Goal: Transaction & Acquisition: Purchase product/service

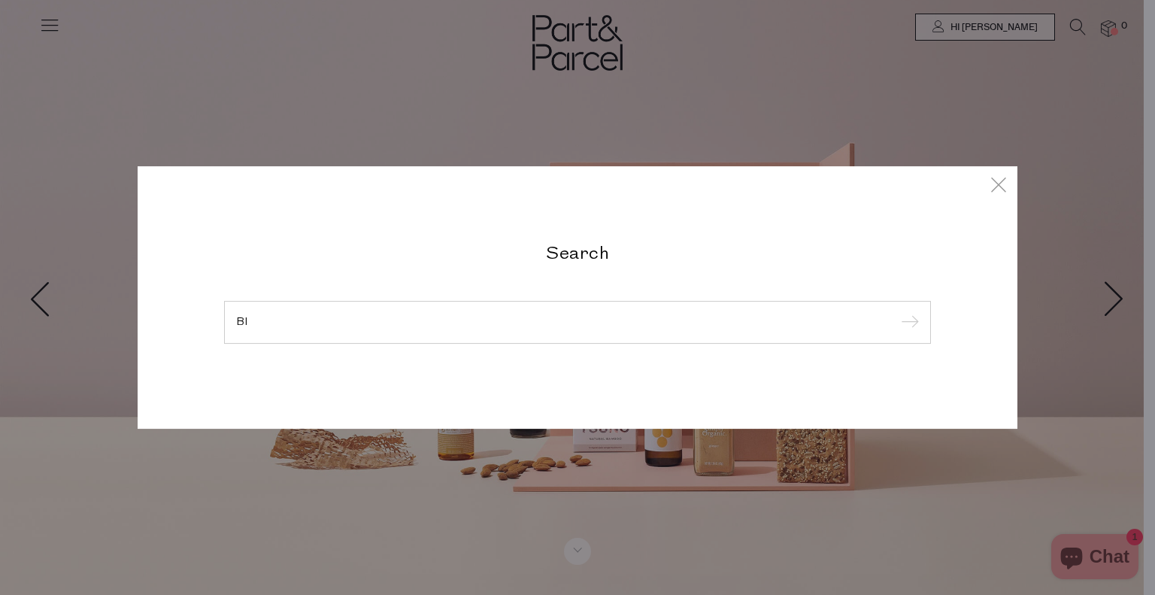
type input "B"
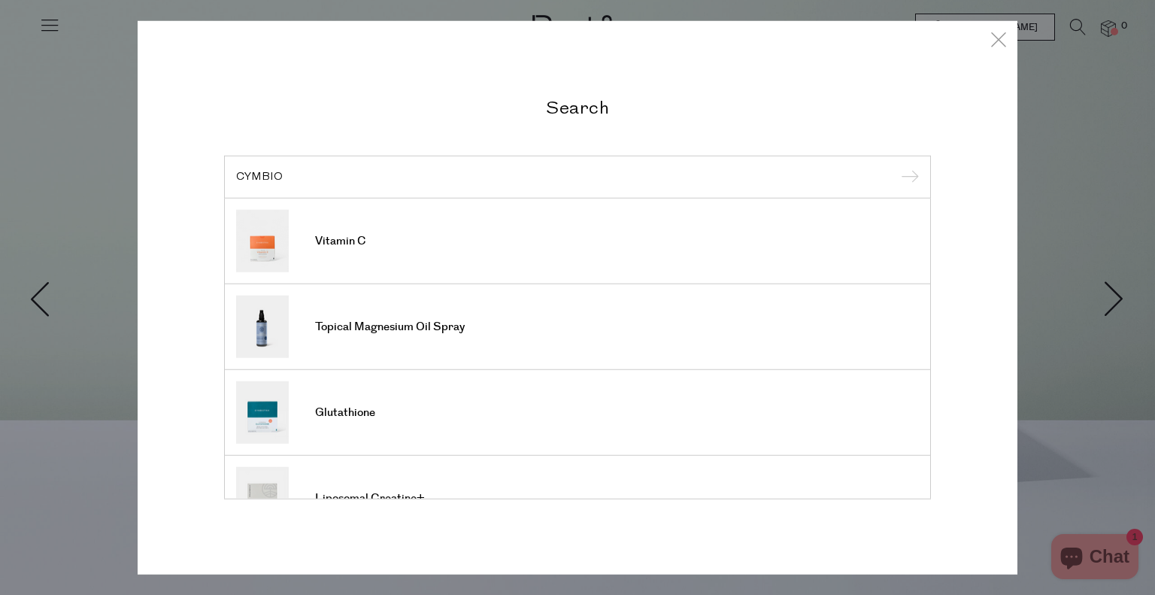
type input "CYMBIO"
click at [896, 166] on input "submit" at bounding box center [907, 177] width 23 height 23
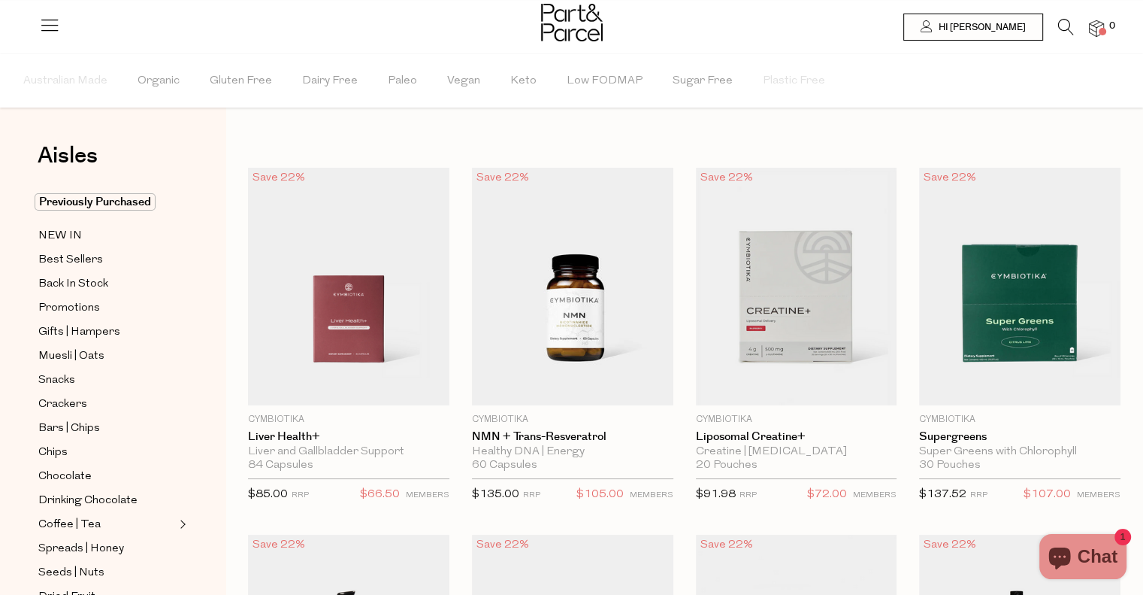
click at [574, 38] on img at bounding box center [572, 23] width 62 height 38
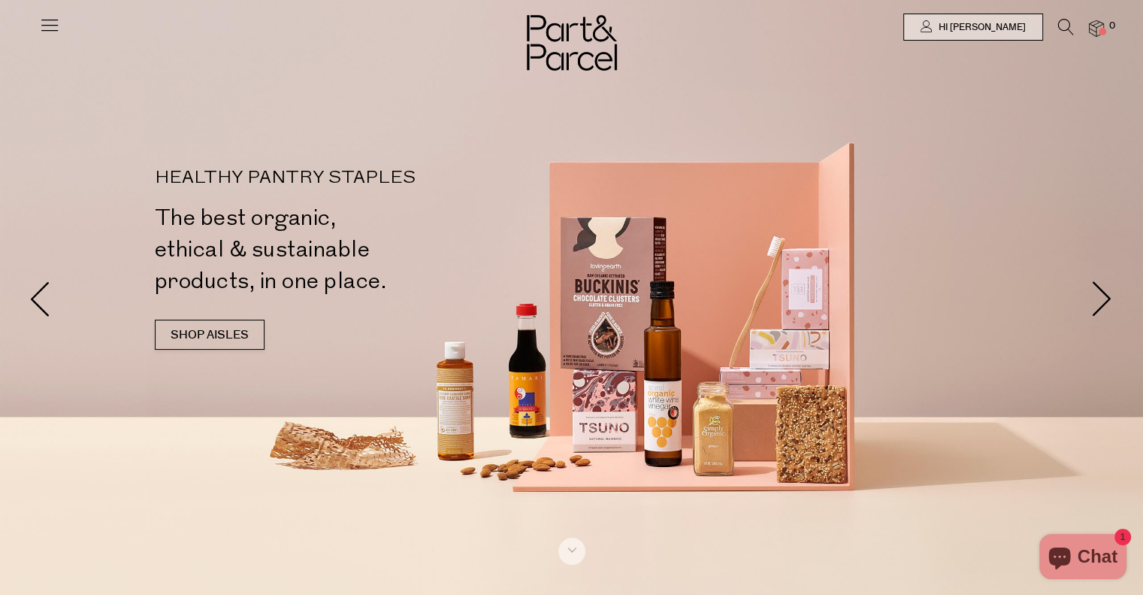
click at [596, 38] on img at bounding box center [572, 43] width 90 height 56
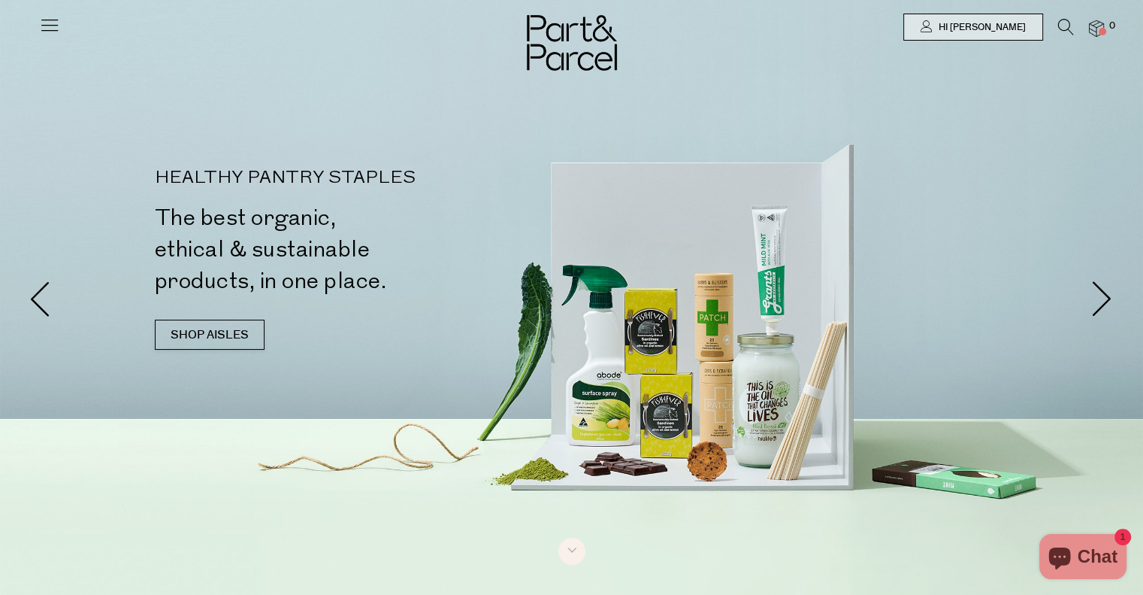
click at [1061, 25] on icon at bounding box center [1066, 27] width 16 height 17
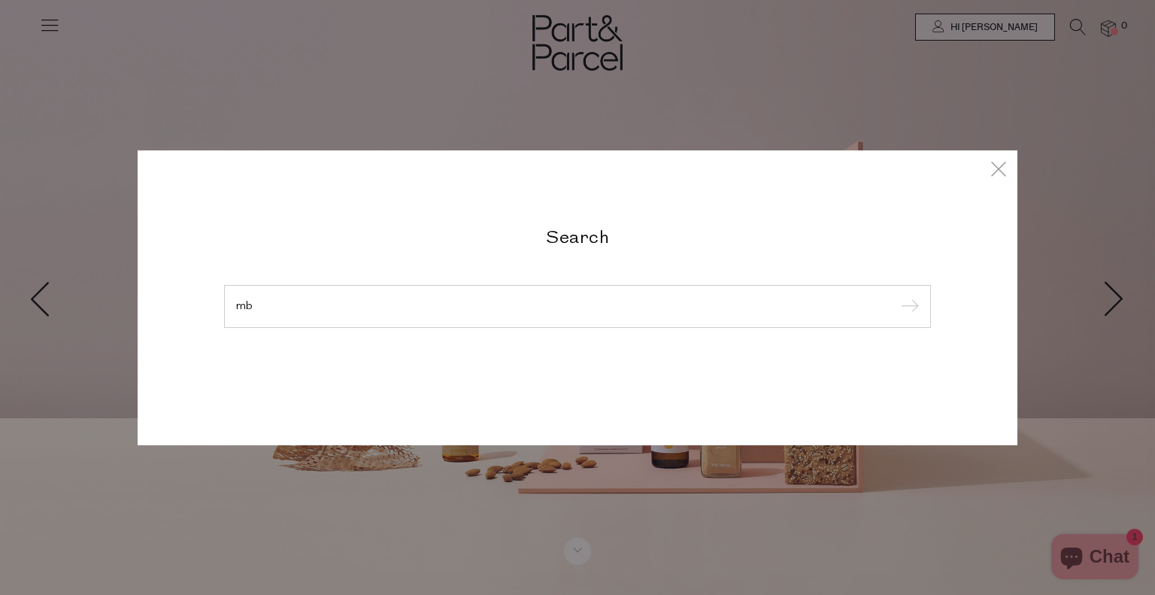
type input "m"
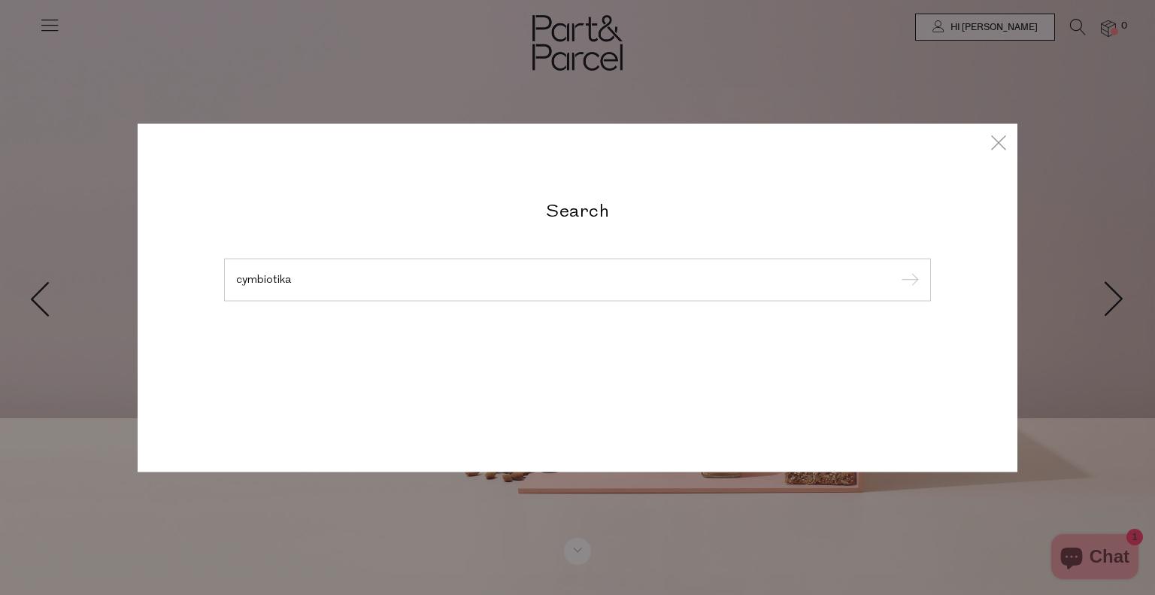
type input "cymbiotika"
click at [896, 269] on input "submit" at bounding box center [907, 280] width 23 height 23
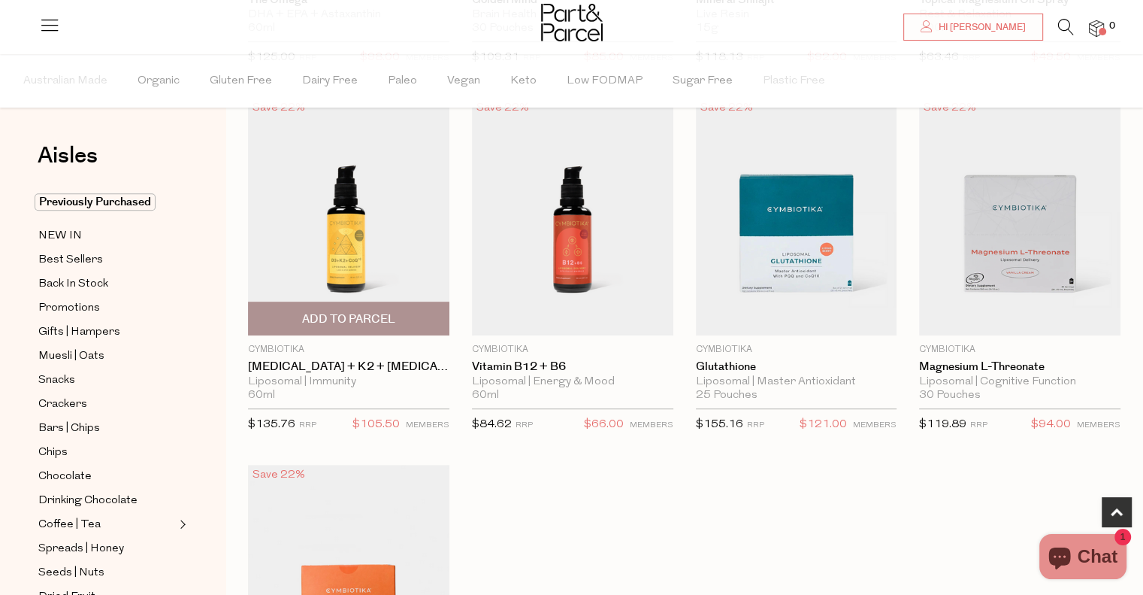
scroll to position [804, 0]
click at [359, 312] on span "Add To Parcel" at bounding box center [348, 318] width 93 height 16
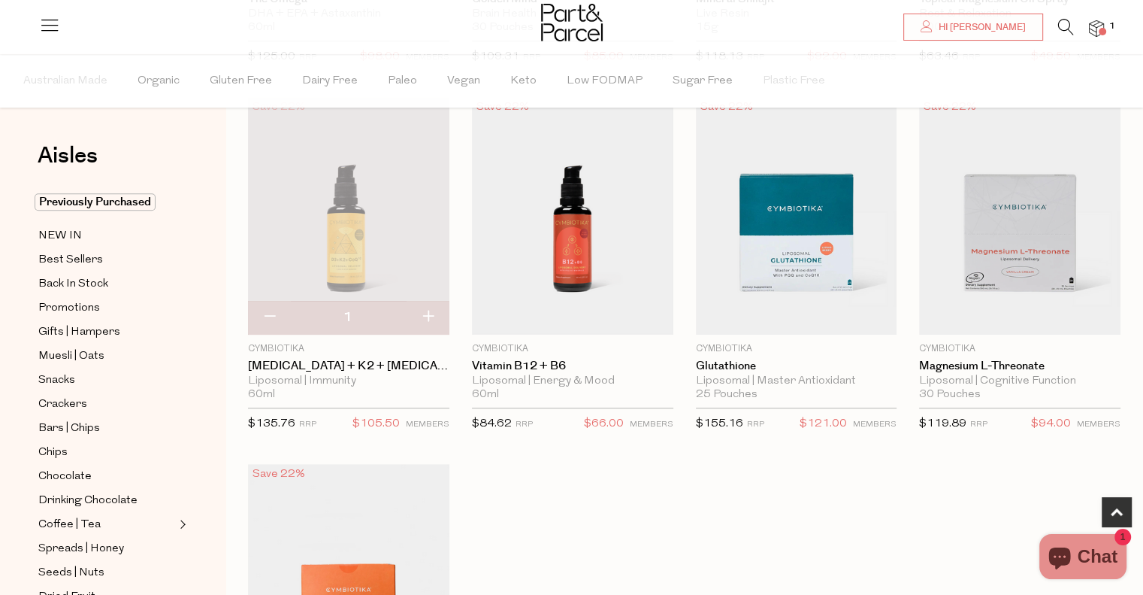
click at [425, 321] on button "button" at bounding box center [428, 317] width 43 height 33
type input "2"
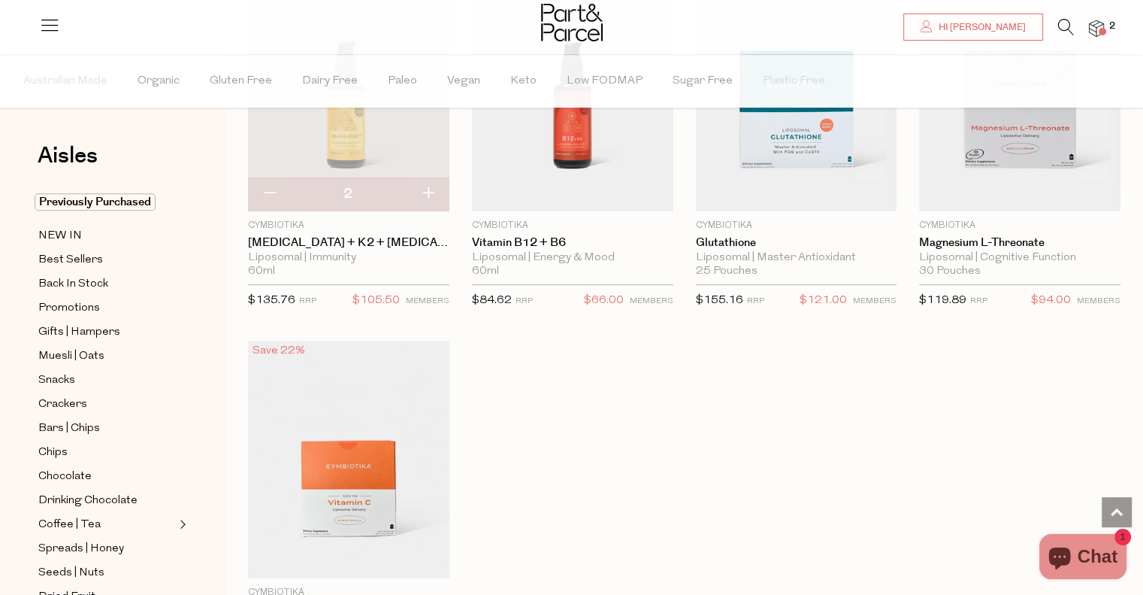
scroll to position [874, 0]
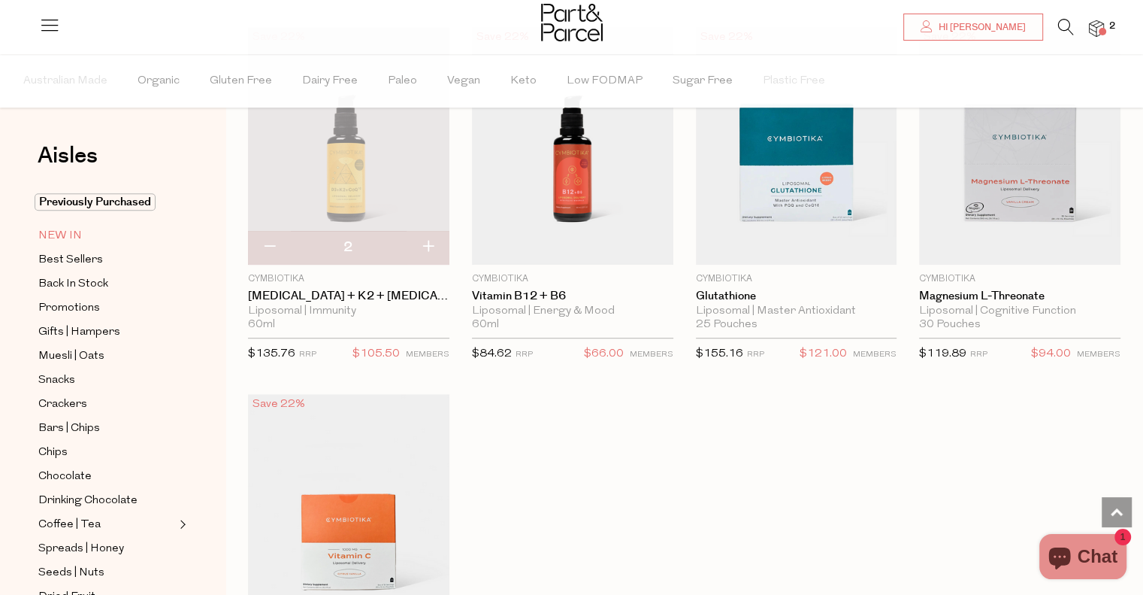
click at [69, 234] on span "NEW IN" at bounding box center [60, 236] width 44 height 18
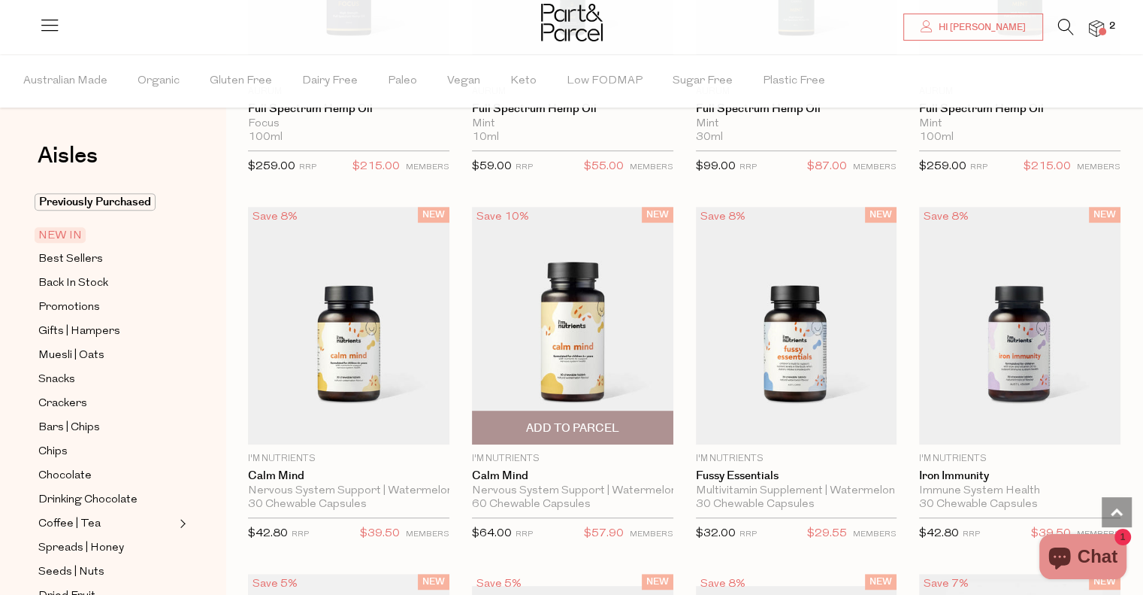
scroll to position [722, 0]
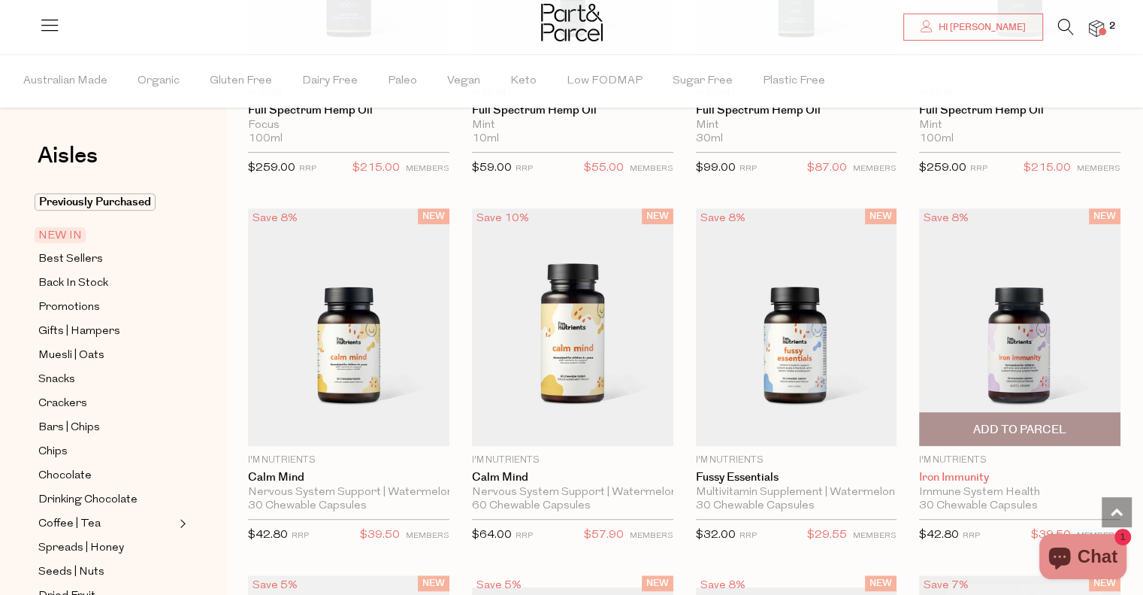
click at [967, 471] on link "Iron Immunity" at bounding box center [1019, 478] width 201 height 14
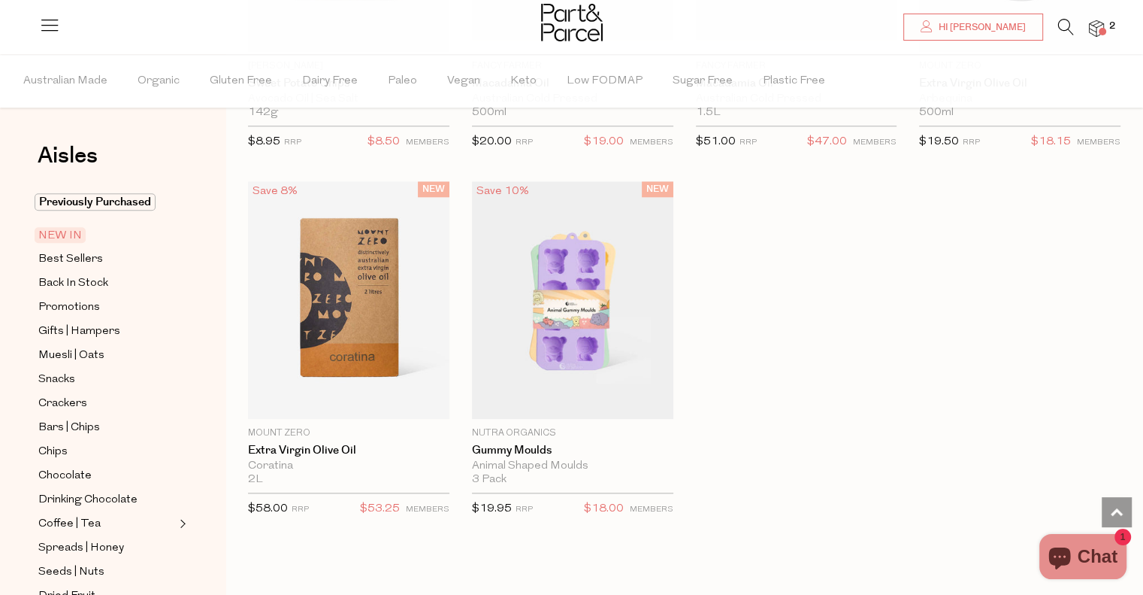
scroll to position [1497, 0]
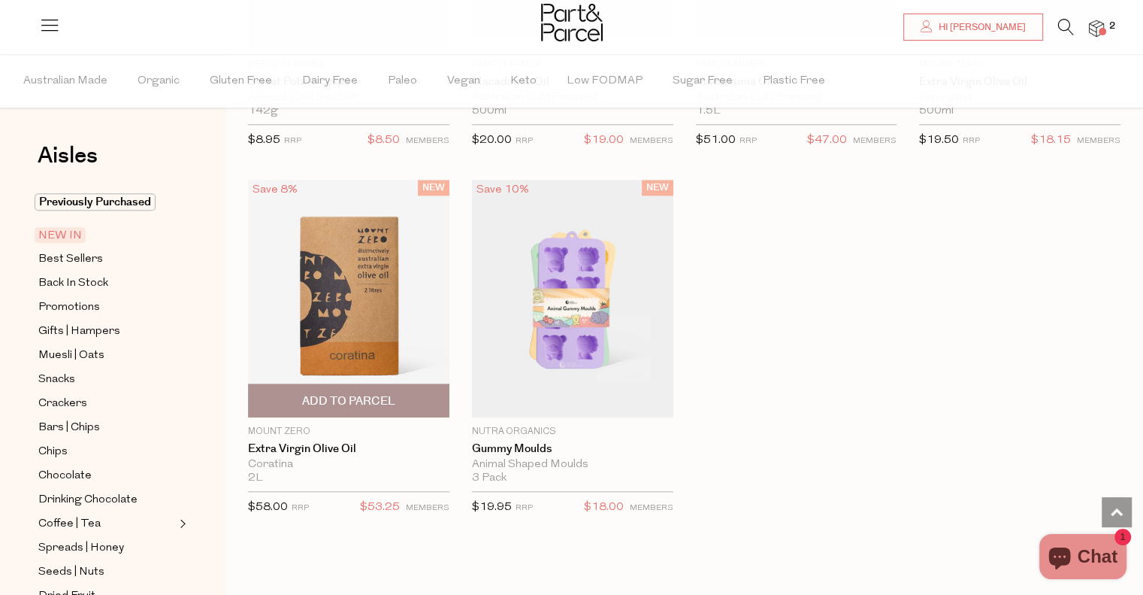
click at [363, 397] on span "Add To Parcel" at bounding box center [348, 401] width 93 height 16
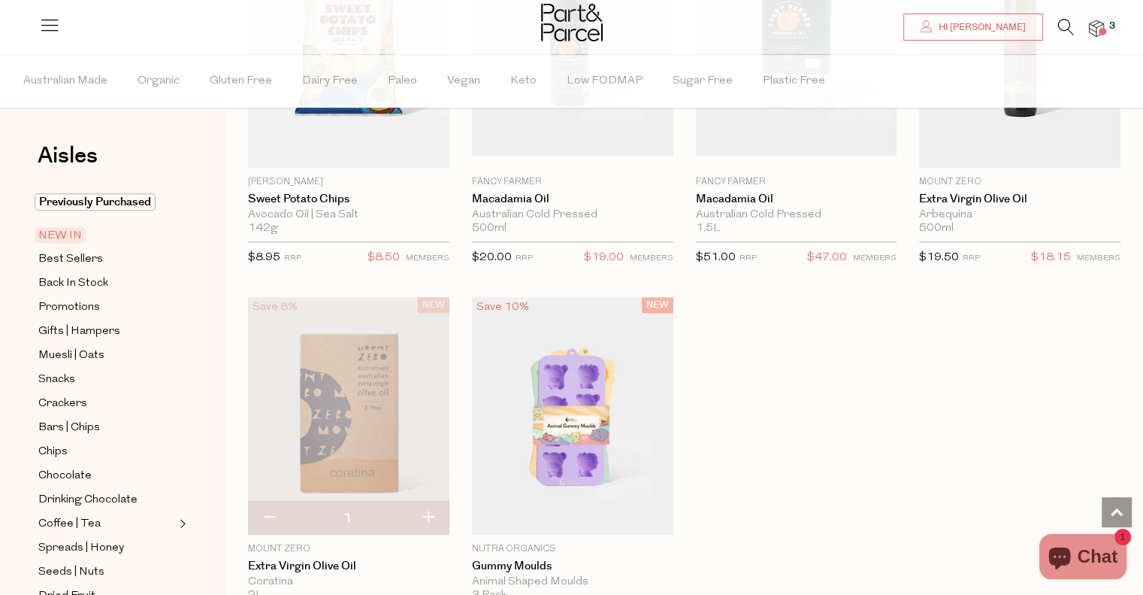
scroll to position [1322, 0]
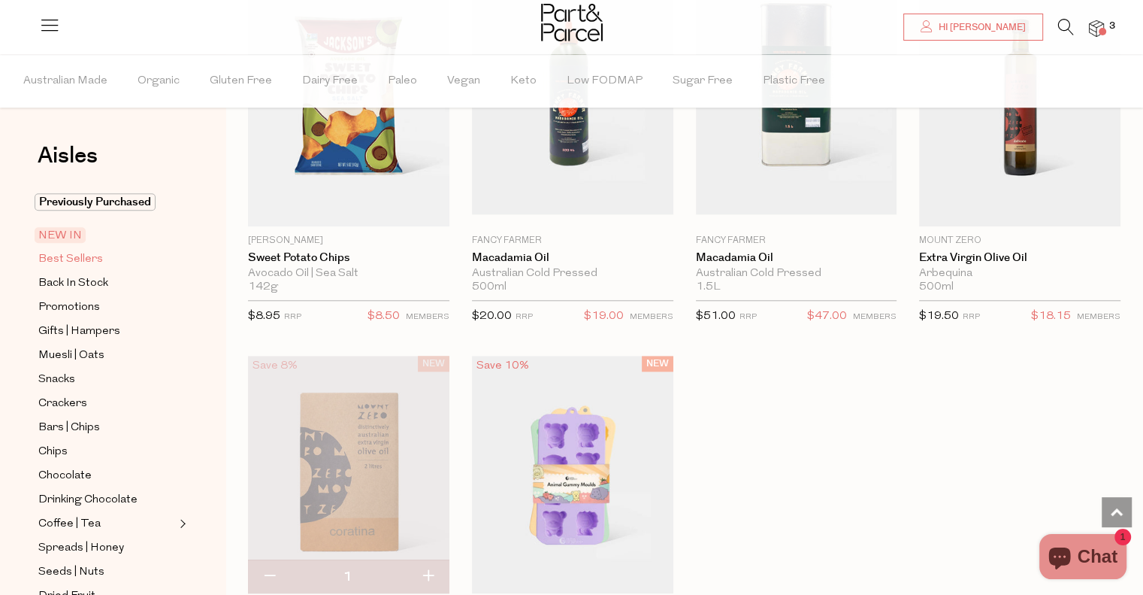
click at [68, 255] on span "Best Sellers" at bounding box center [70, 259] width 65 height 18
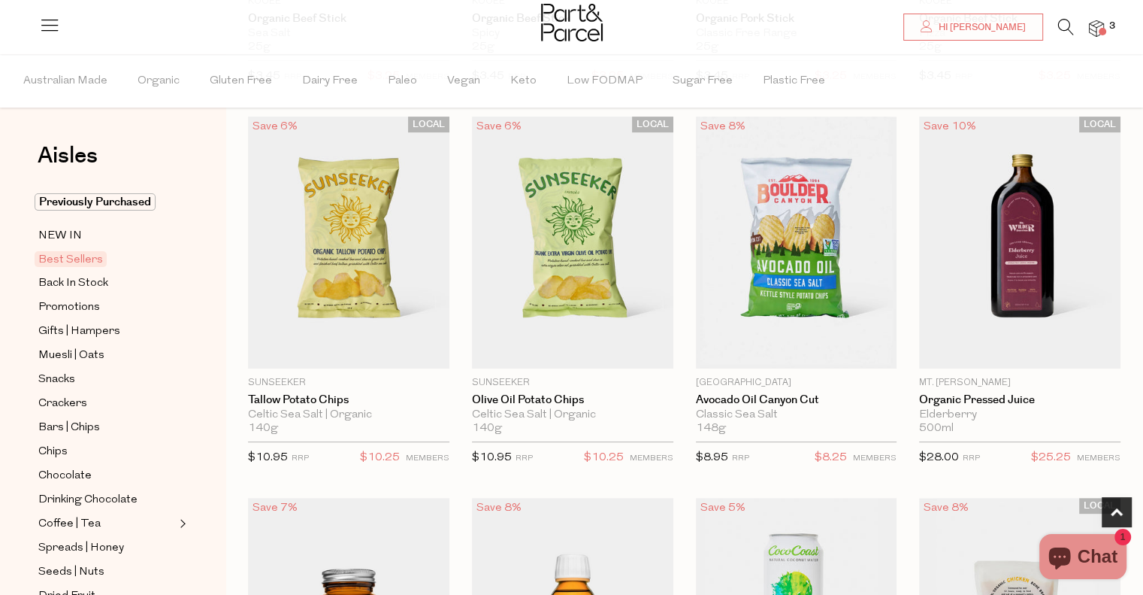
scroll to position [444, 0]
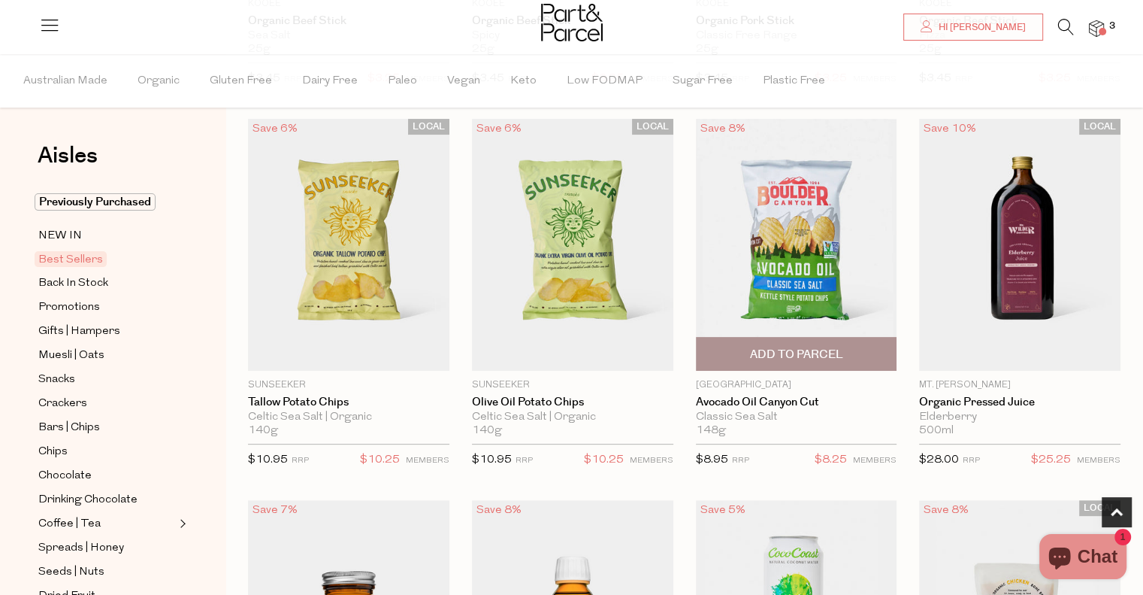
click at [804, 352] on span "Add To Parcel" at bounding box center [795, 355] width 93 height 16
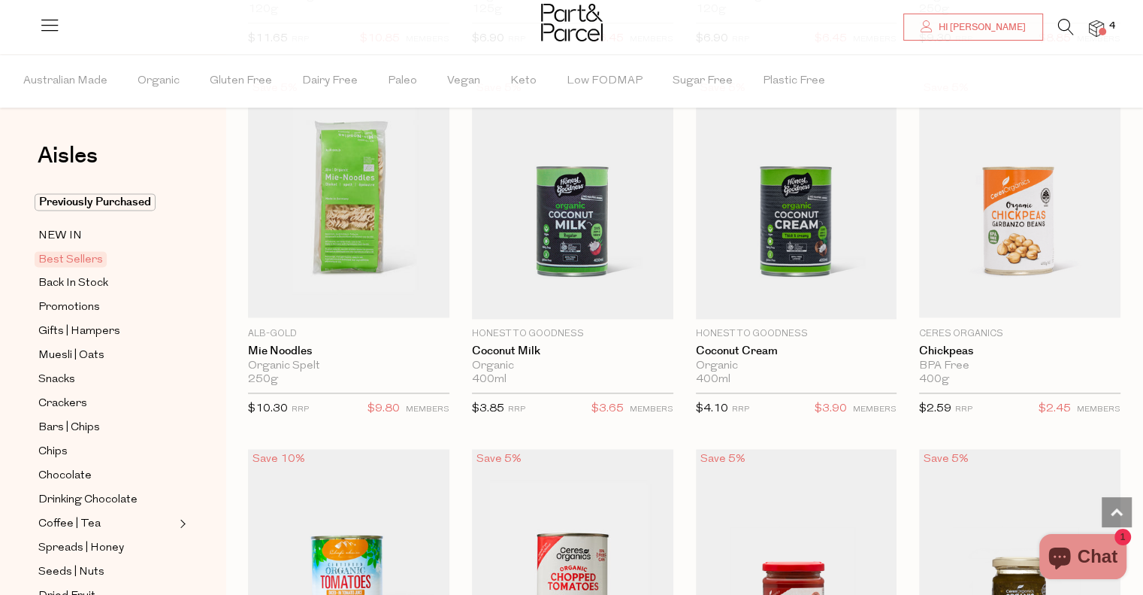
scroll to position [1967, 0]
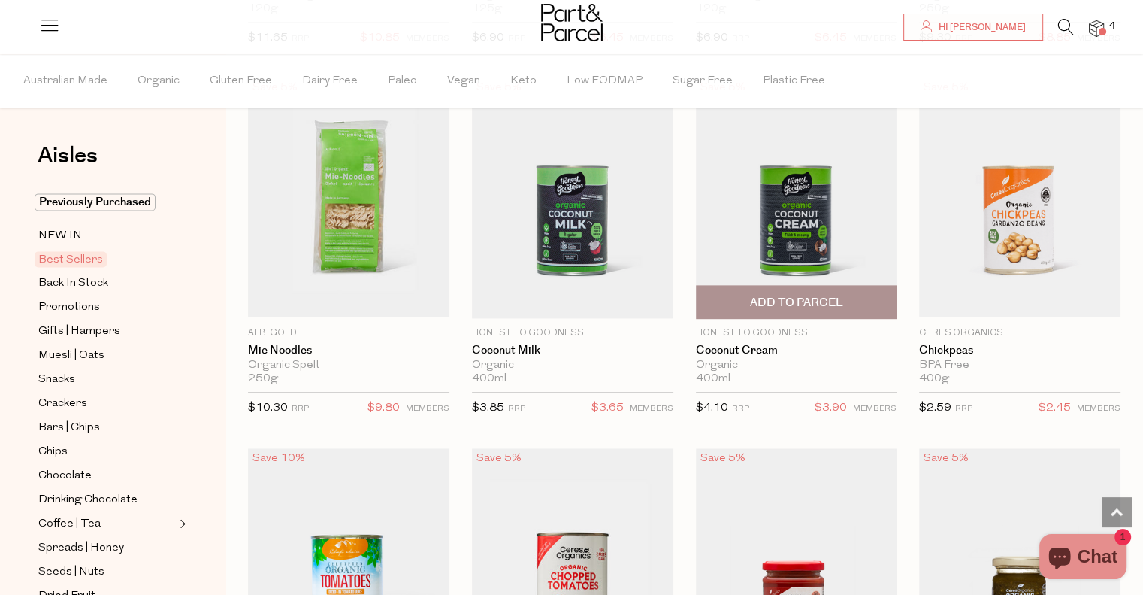
click at [852, 298] on span "Add To Parcel" at bounding box center [797, 302] width 192 height 32
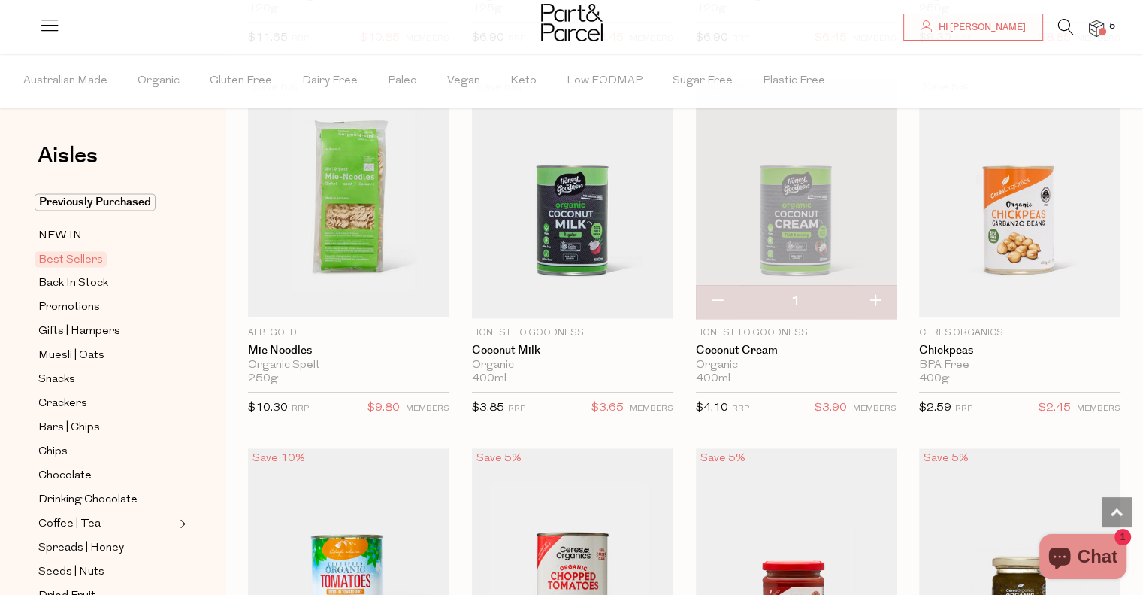
click at [878, 298] on button "button" at bounding box center [875, 301] width 43 height 33
type input "2"
click at [878, 298] on button "button" at bounding box center [875, 301] width 43 height 33
type input "3"
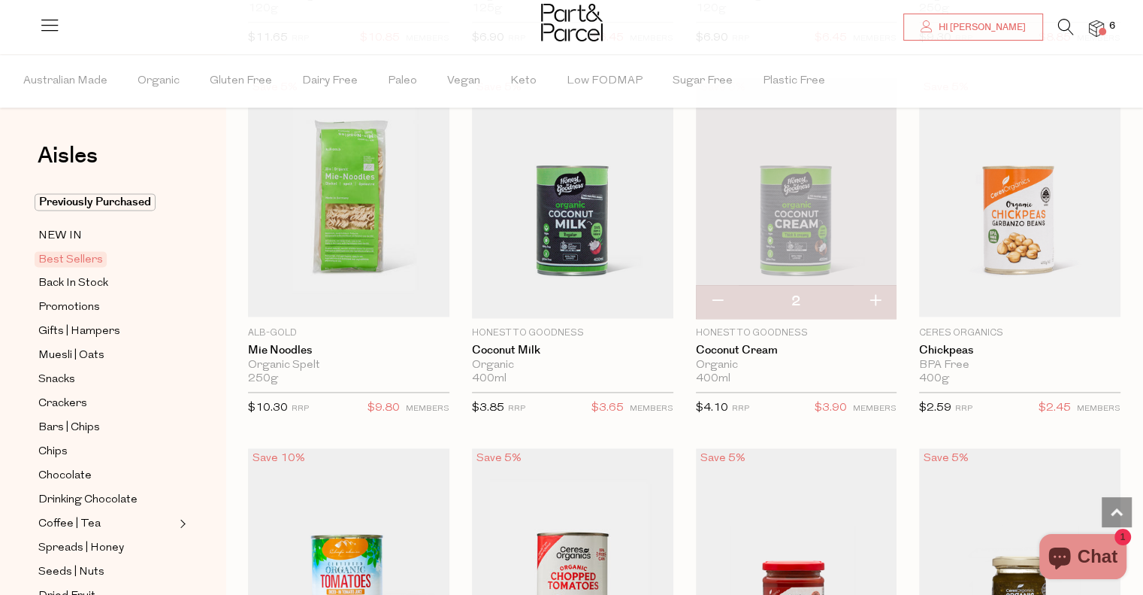
type input "3"
click at [878, 298] on button "button" at bounding box center [875, 301] width 43 height 33
type input "4"
click at [878, 298] on button "button" at bounding box center [875, 301] width 43 height 33
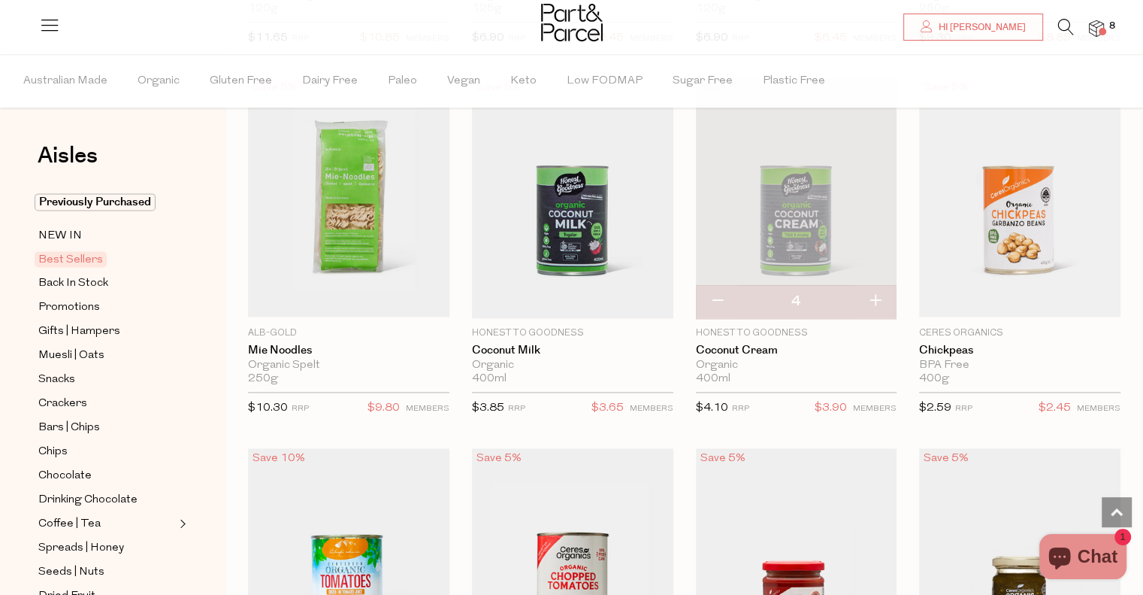
type input "5"
click at [611, 295] on span "Add To Parcel" at bounding box center [572, 303] width 93 height 16
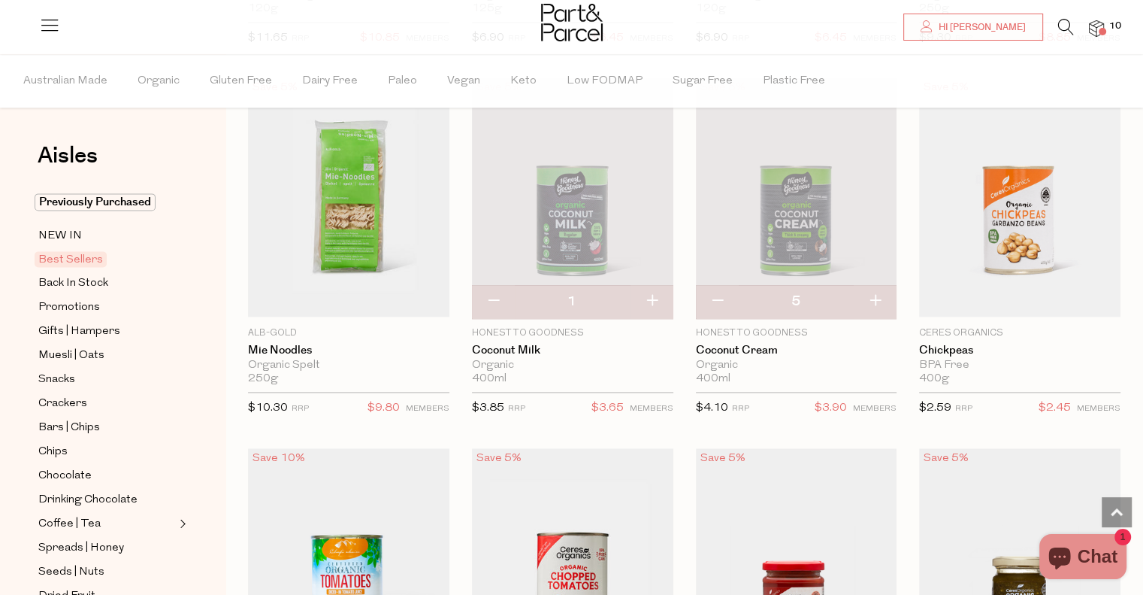
click at [653, 295] on button "button" at bounding box center [652, 301] width 43 height 33
type input "2"
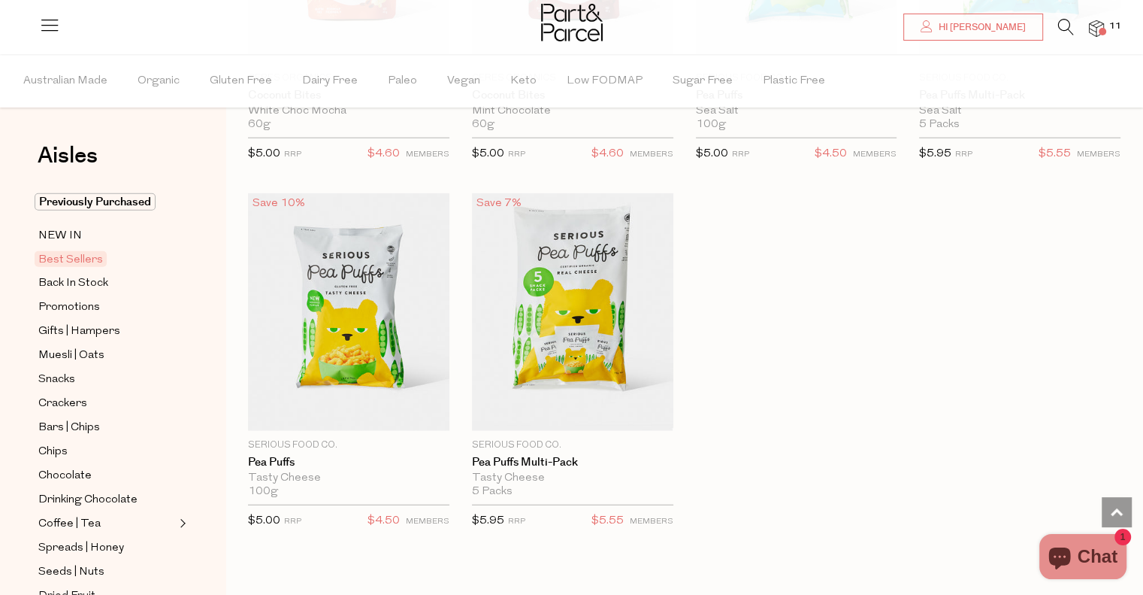
scroll to position [3691, 0]
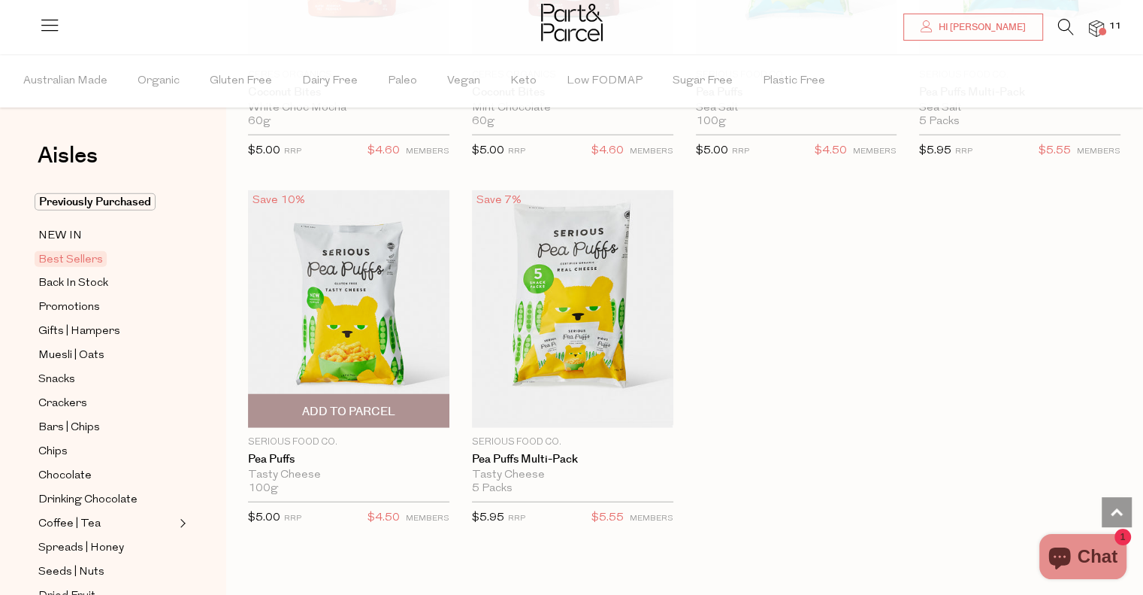
click at [416, 403] on span "Add To Parcel" at bounding box center [349, 411] width 192 height 32
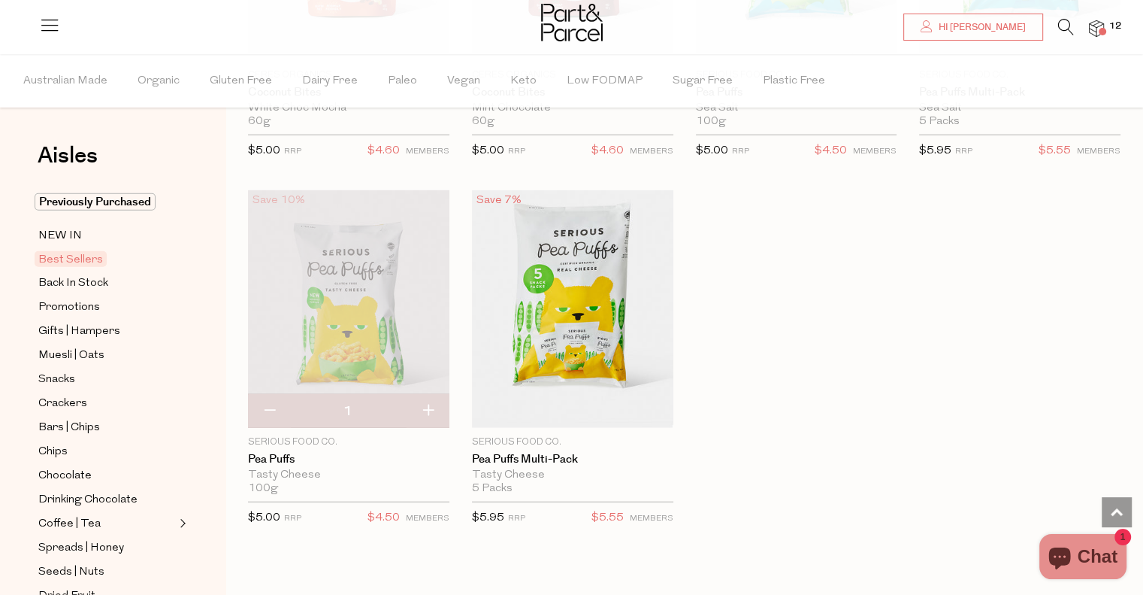
click at [431, 404] on button "button" at bounding box center [428, 411] width 43 height 33
type input "2"
click at [423, 402] on button "button" at bounding box center [428, 411] width 43 height 33
type input "3"
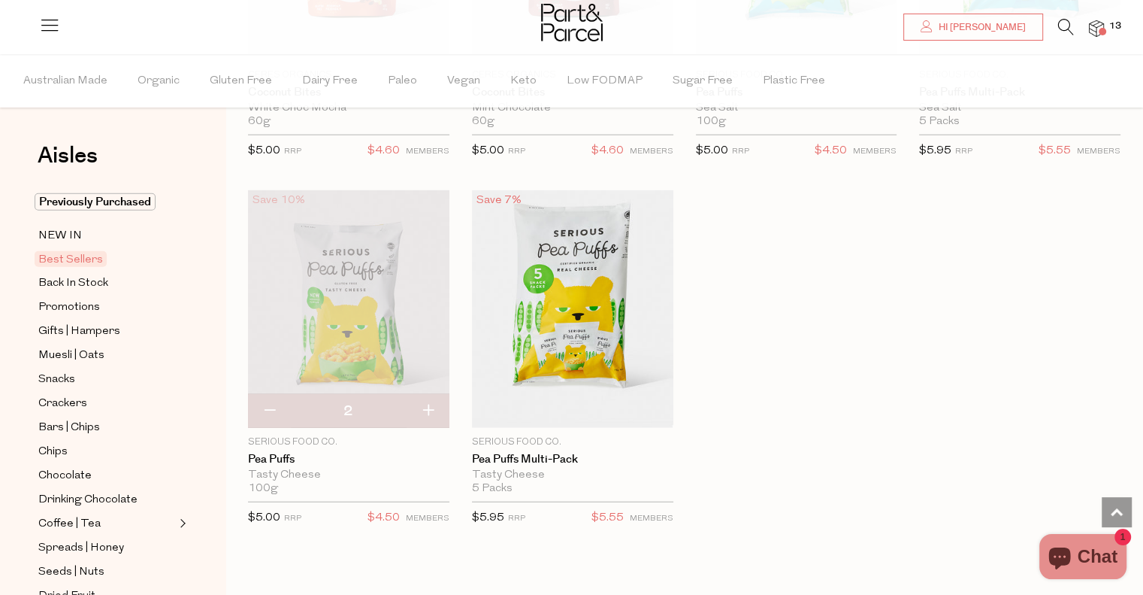
type input "3"
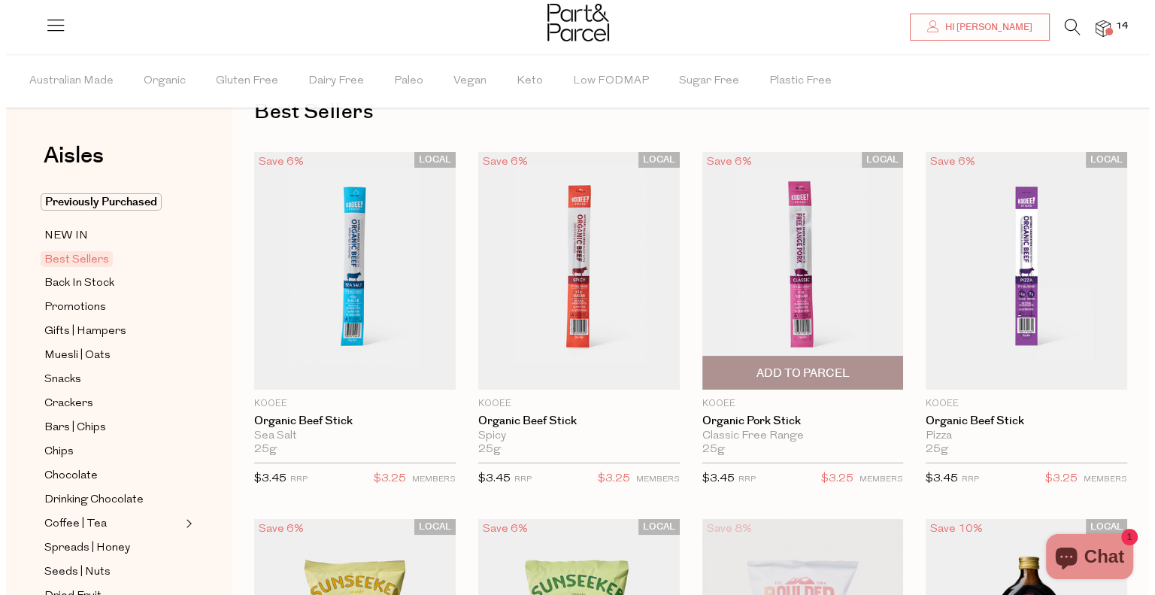
scroll to position [42, 0]
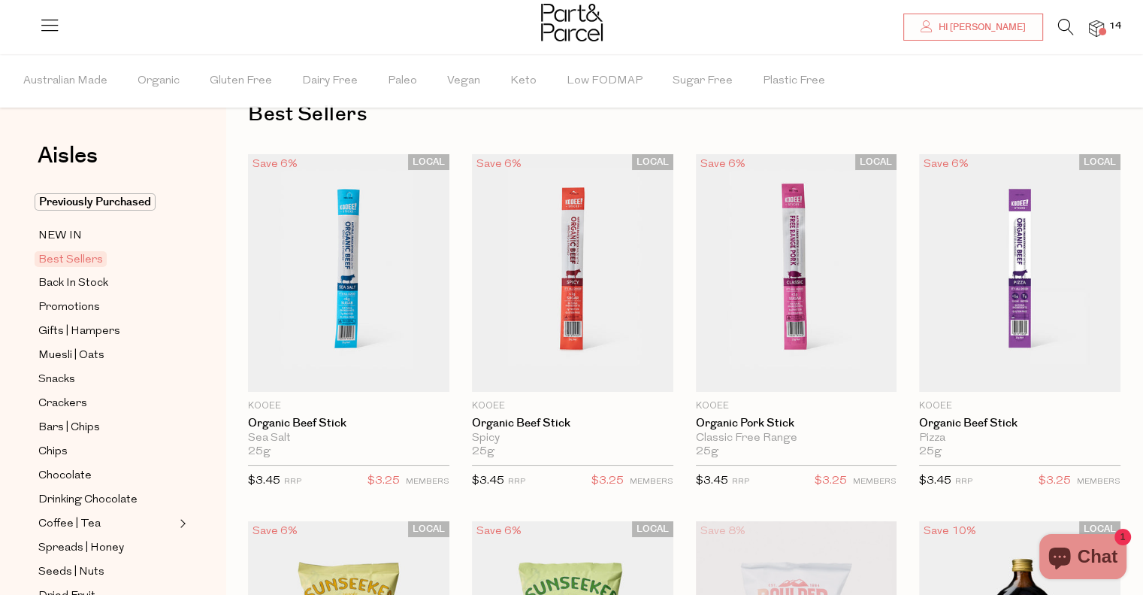
click at [1072, 23] on icon at bounding box center [1066, 27] width 16 height 17
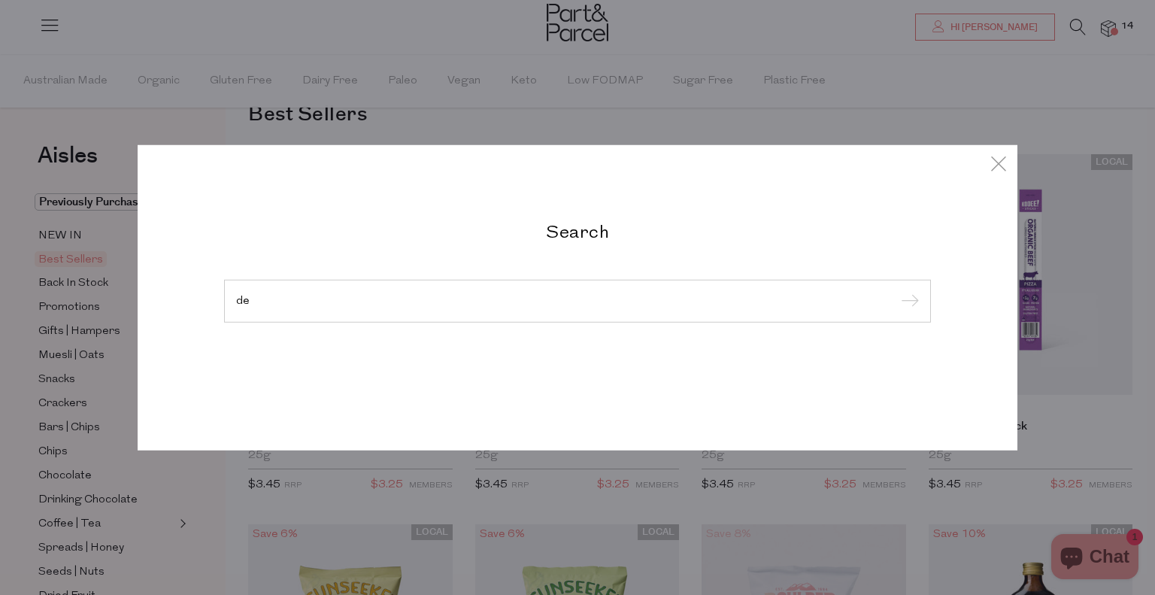
type input "d"
type input "boulder canyon"
click at [896, 290] on input "submit" at bounding box center [907, 301] width 23 height 23
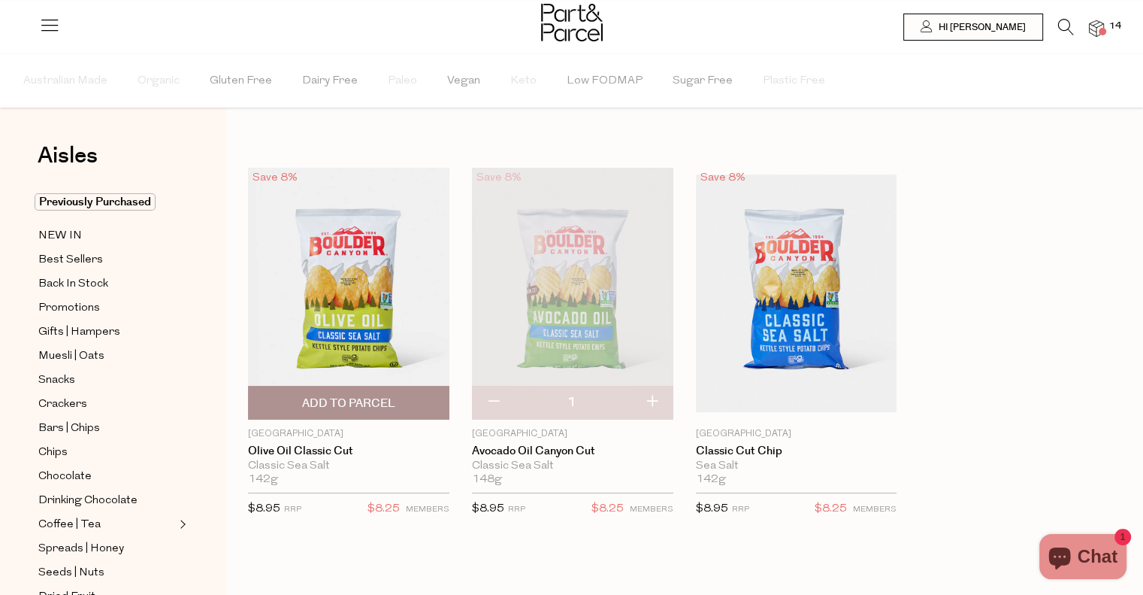
click at [422, 402] on span "Add To Parcel" at bounding box center [349, 402] width 192 height 32
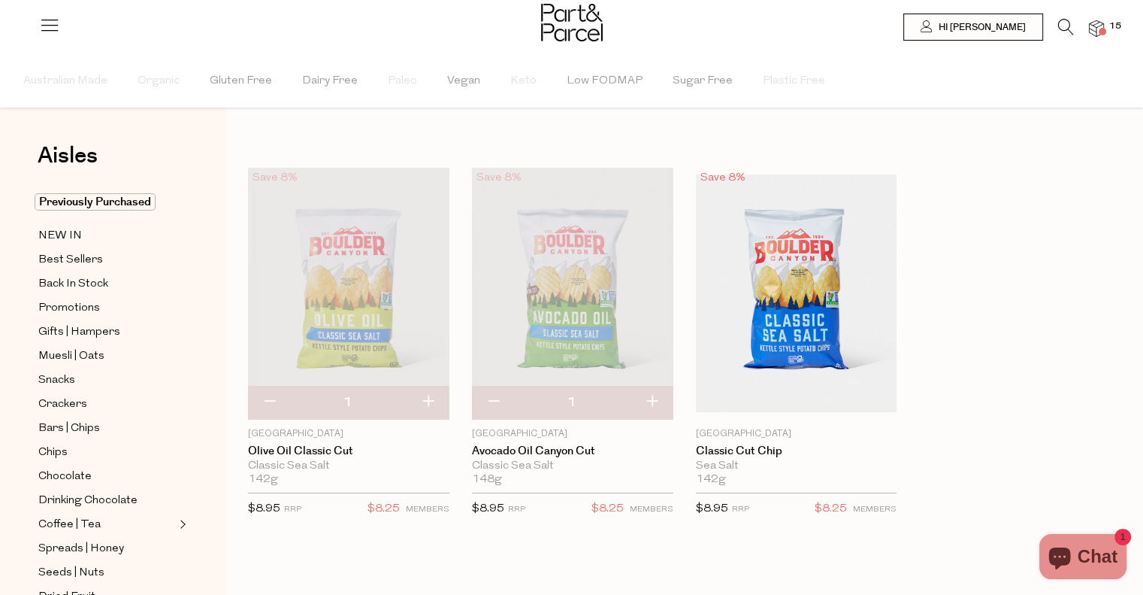
click at [438, 404] on button "button" at bounding box center [428, 402] width 43 height 33
type input "2"
click at [438, 404] on button "button" at bounding box center [428, 402] width 43 height 33
type input "3"
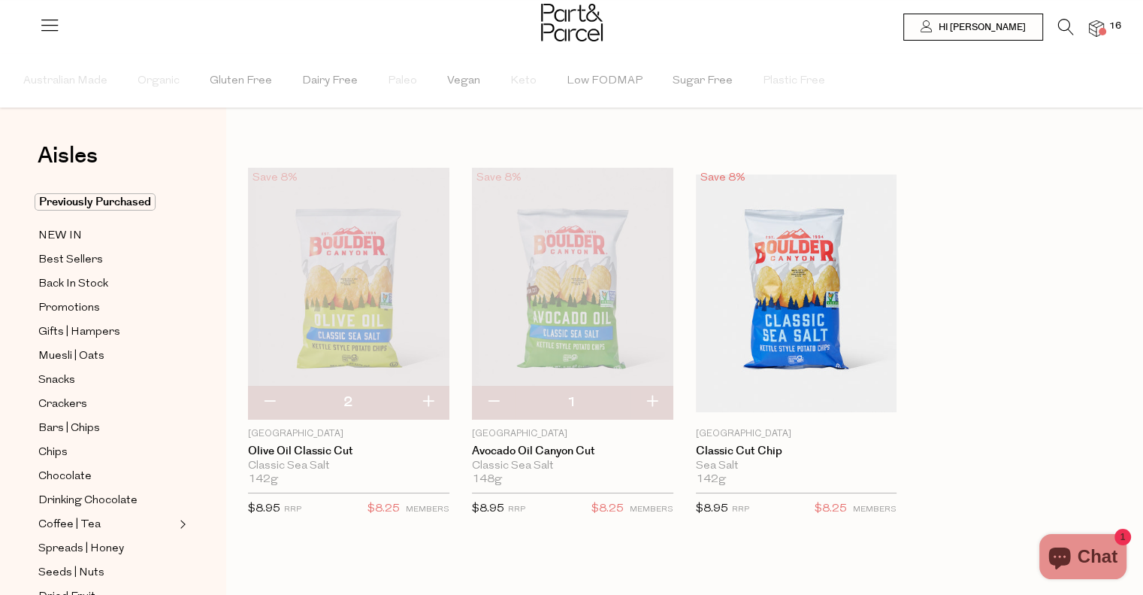
type input "3"
click at [657, 407] on button "button" at bounding box center [652, 402] width 43 height 33
type input "2"
click at [657, 407] on button "button" at bounding box center [652, 402] width 43 height 33
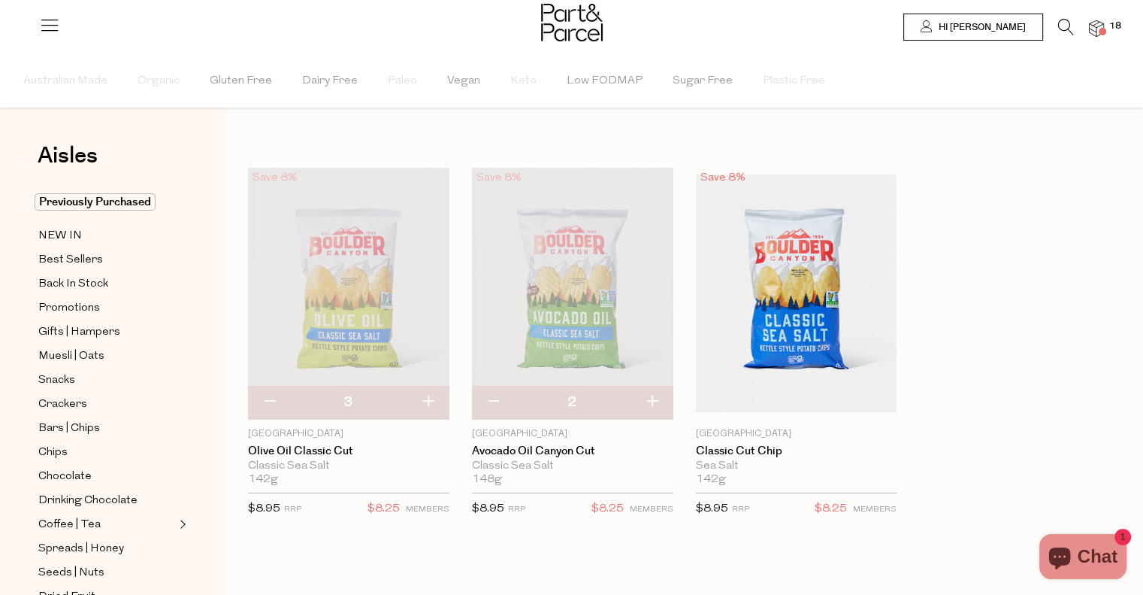
type input "3"
click at [87, 278] on span "Back In Stock" at bounding box center [73, 284] width 70 height 18
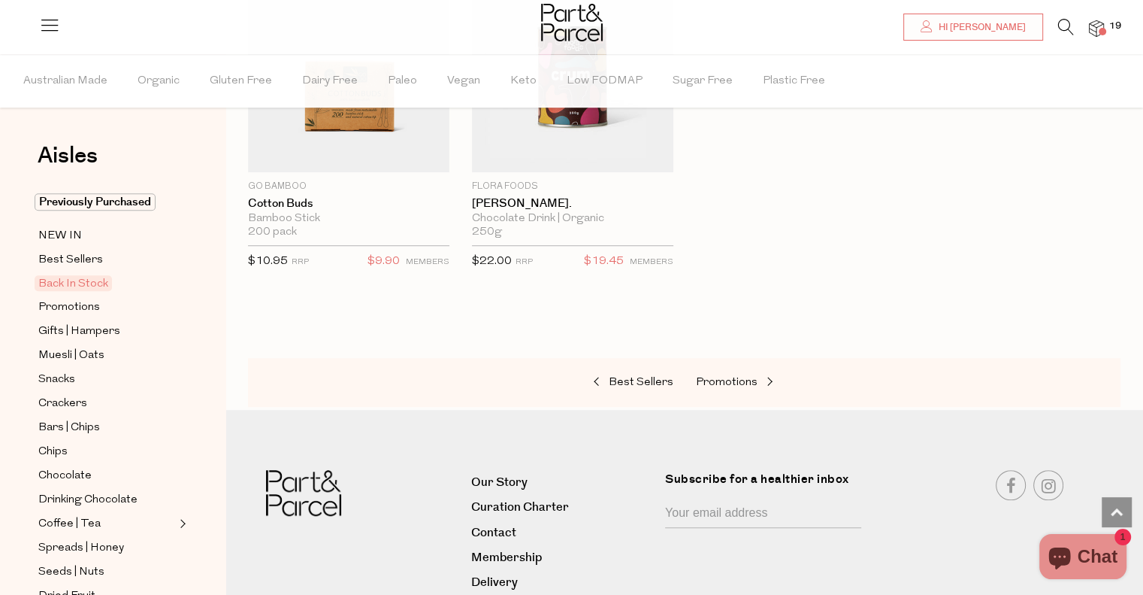
scroll to position [1010, 0]
click at [734, 378] on span "Promotions" at bounding box center [727, 381] width 62 height 11
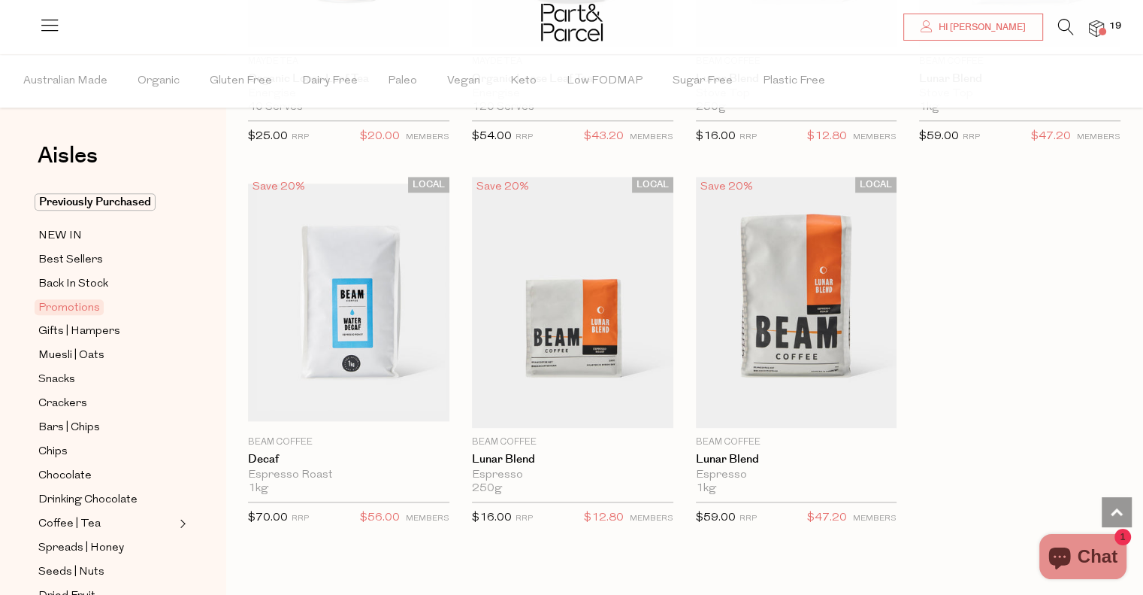
scroll to position [1828, 0]
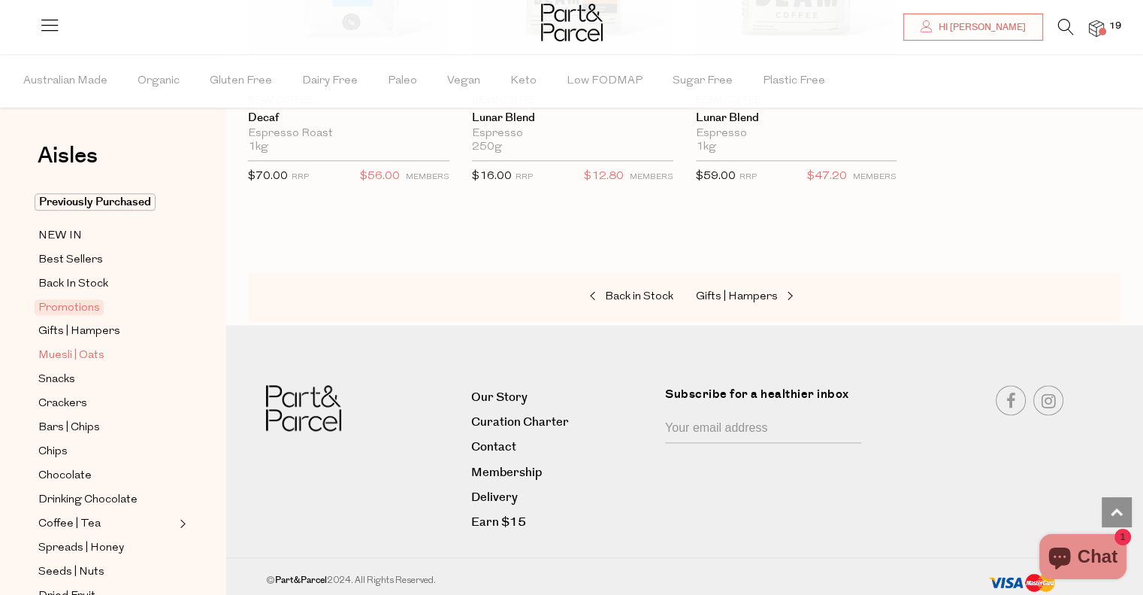
click at [91, 355] on span "Muesli | Oats" at bounding box center [71, 356] width 66 height 18
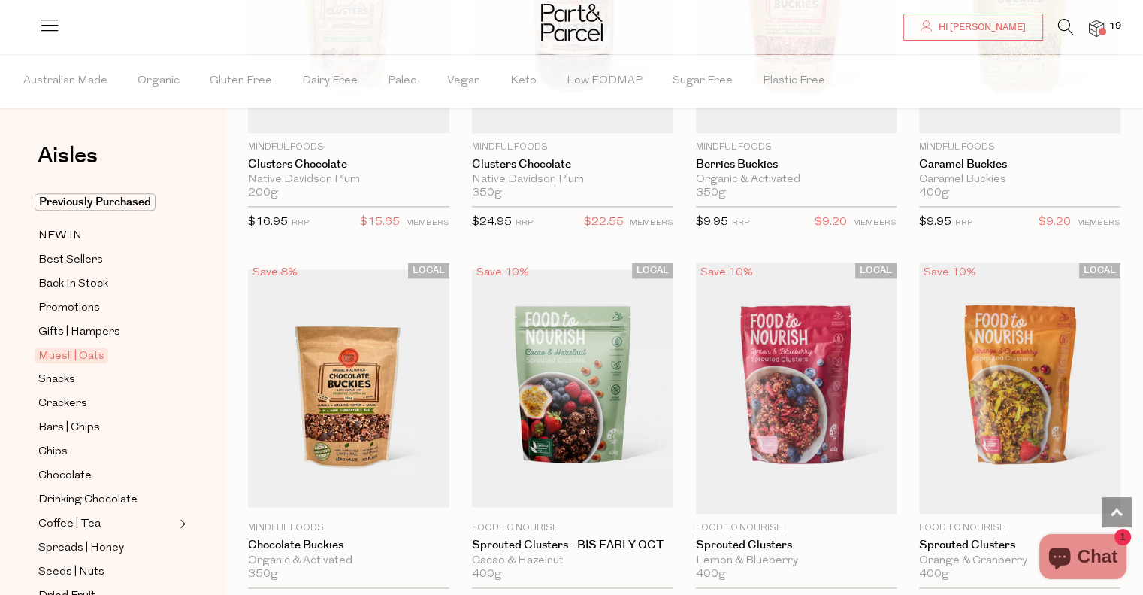
scroll to position [1773, 0]
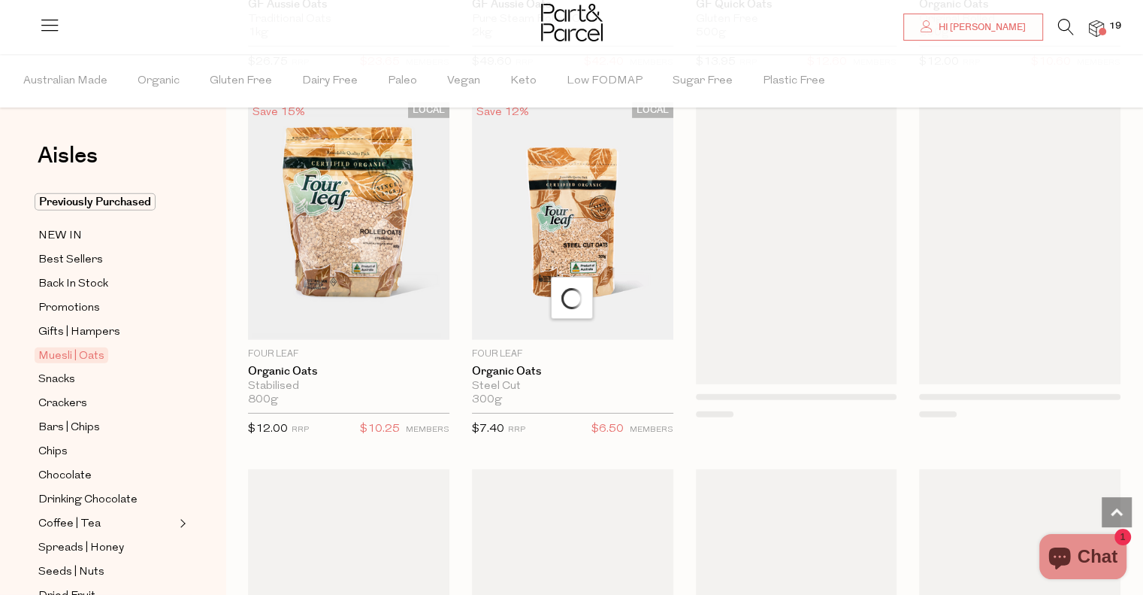
scroll to position [4526, 0]
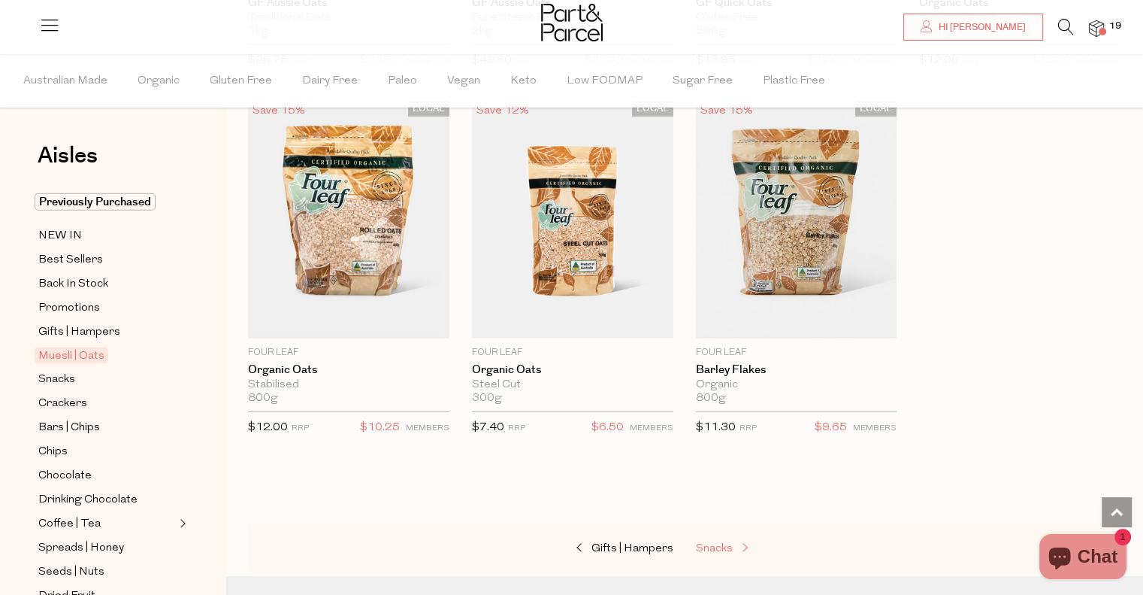
click at [713, 544] on span "Snacks" at bounding box center [714, 548] width 37 height 11
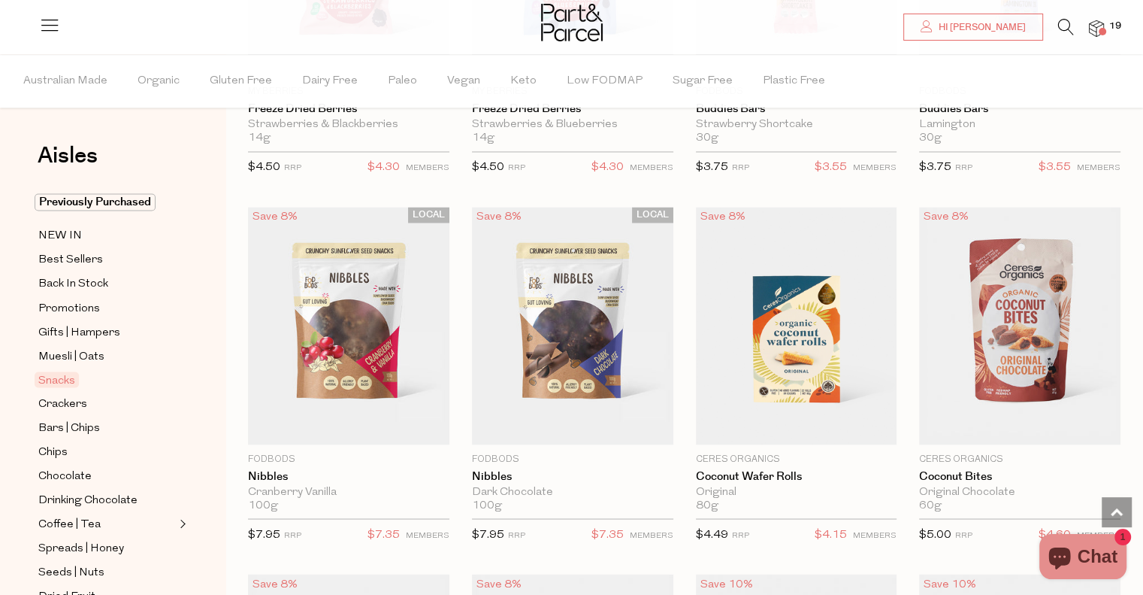
scroll to position [2574, 0]
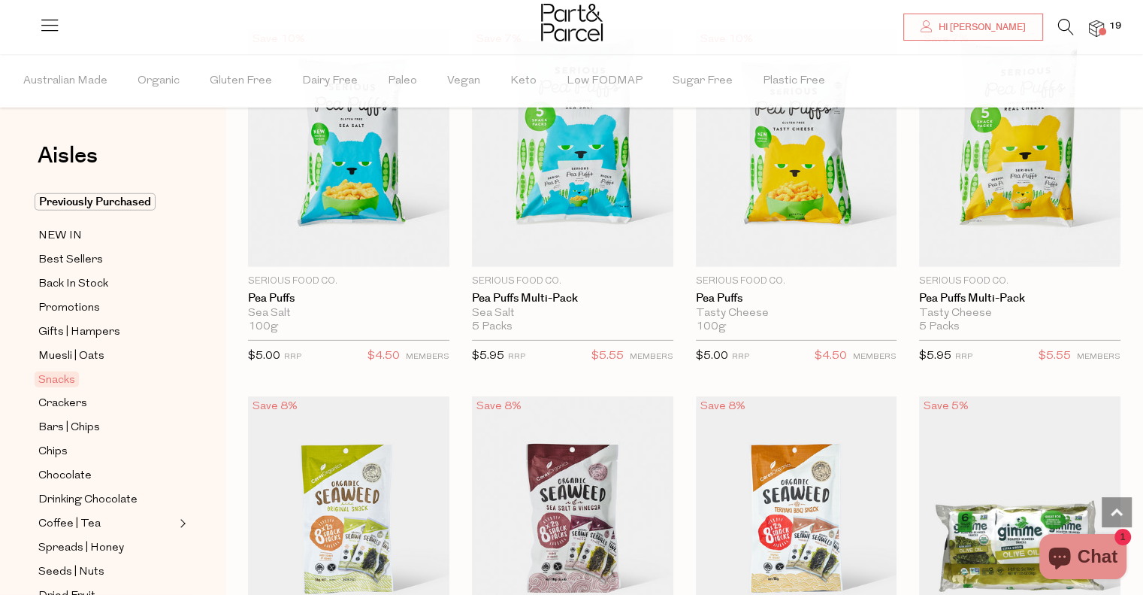
type input "3"
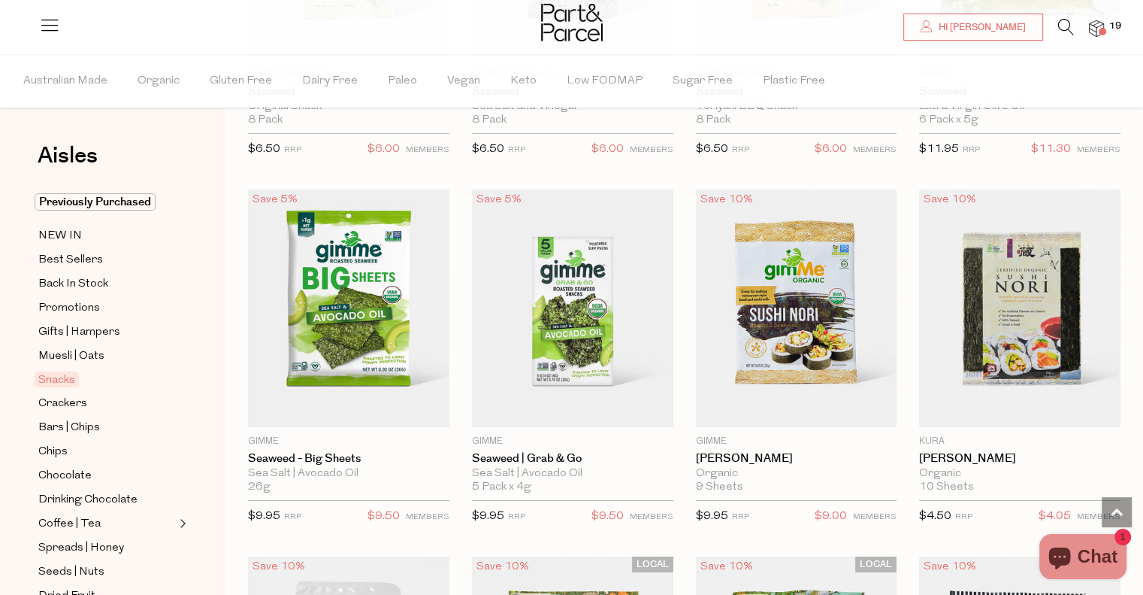
scroll to position [5163, 0]
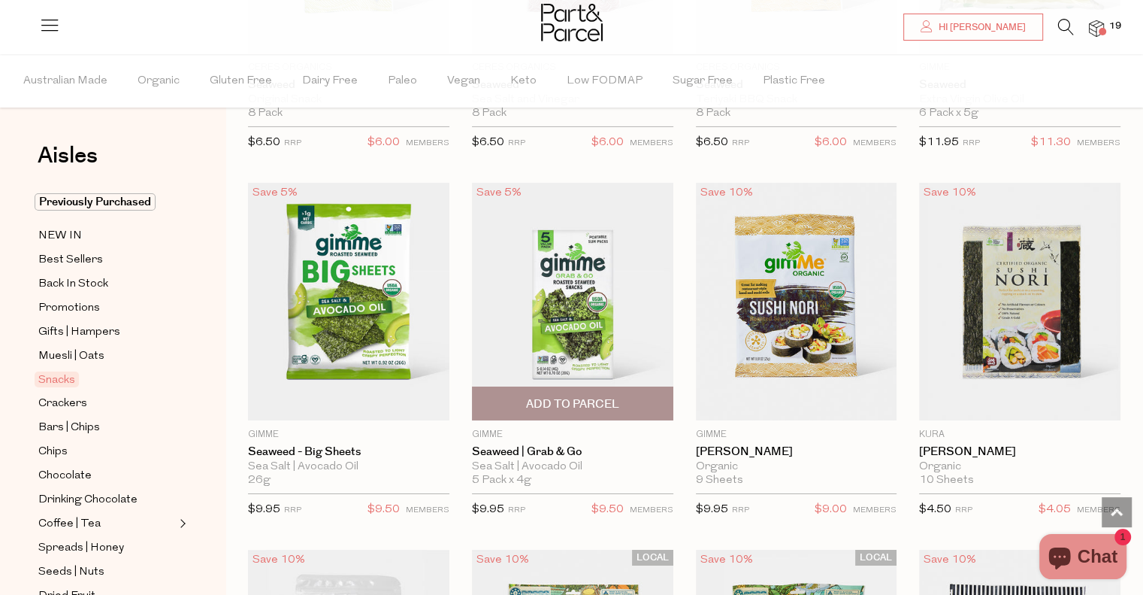
click at [587, 396] on span "Add To Parcel" at bounding box center [572, 404] width 93 height 16
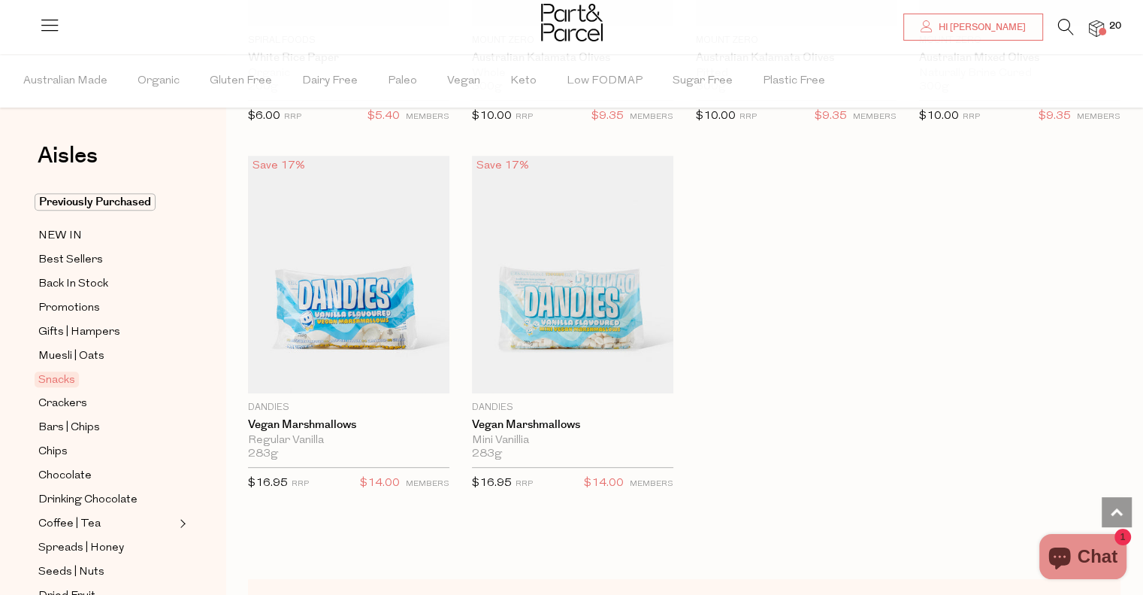
scroll to position [6421, 0]
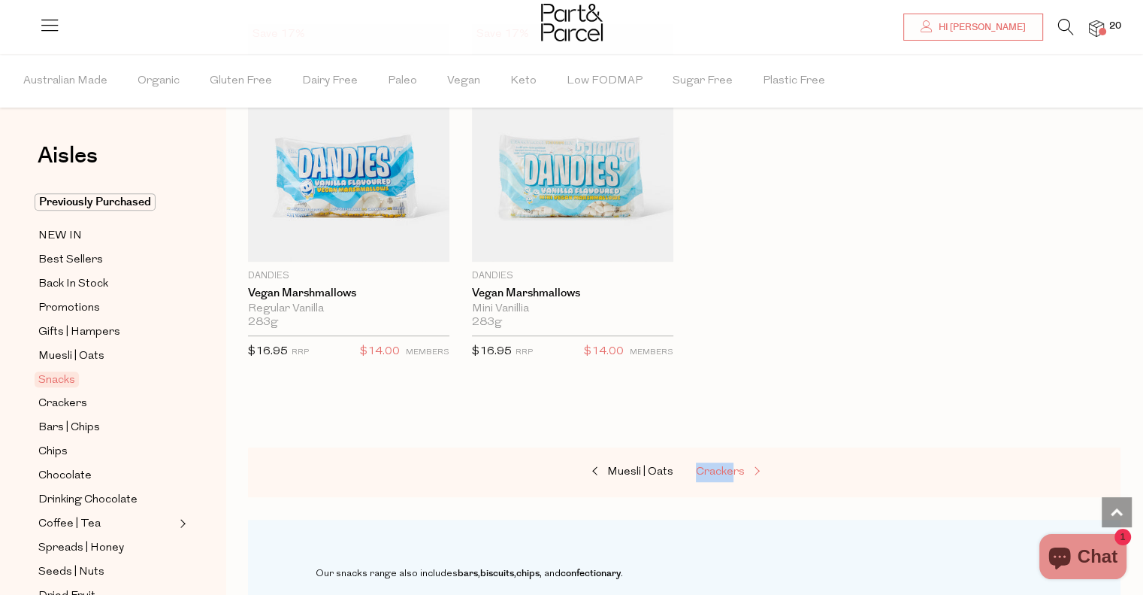
drag, startPoint x: 734, startPoint y: 444, endPoint x: 734, endPoint y: 455, distance: 10.6
click at [734, 455] on div "Muesli | Oats Crackers" at bounding box center [684, 472] width 873 height 50
click at [734, 466] on span "Crackers" at bounding box center [720, 471] width 49 height 11
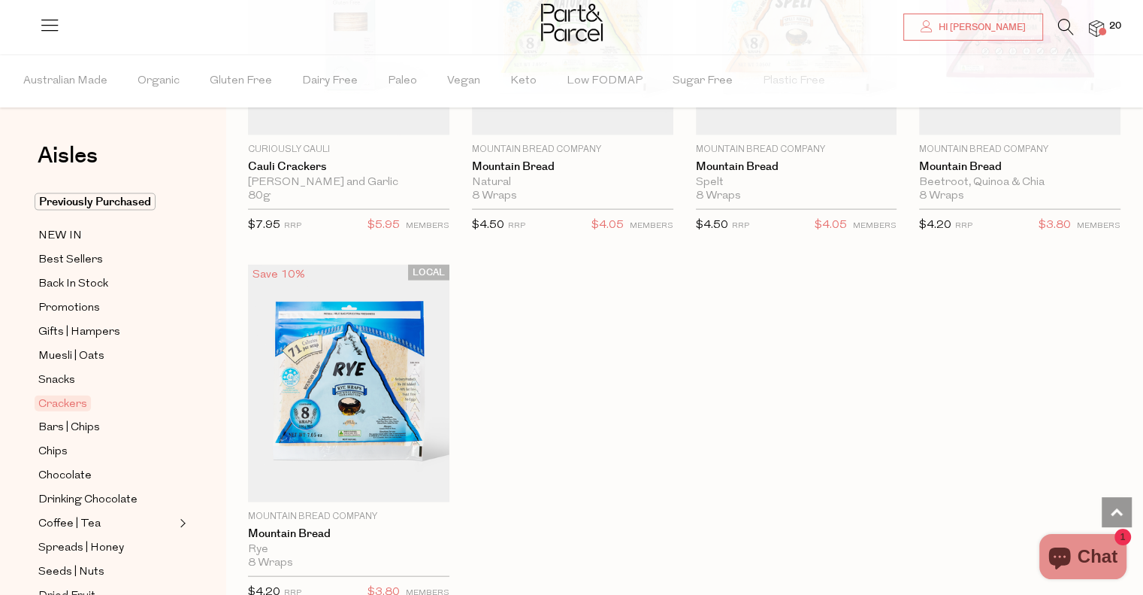
scroll to position [3356, 0]
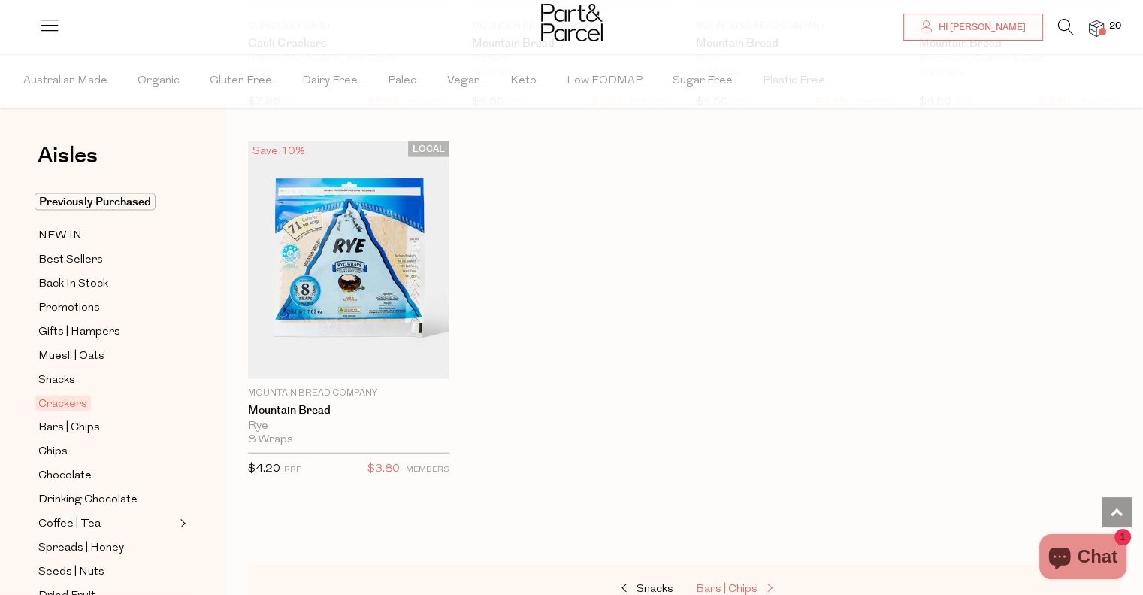
click at [753, 585] on span "Bars | Chips" at bounding box center [727, 588] width 62 height 11
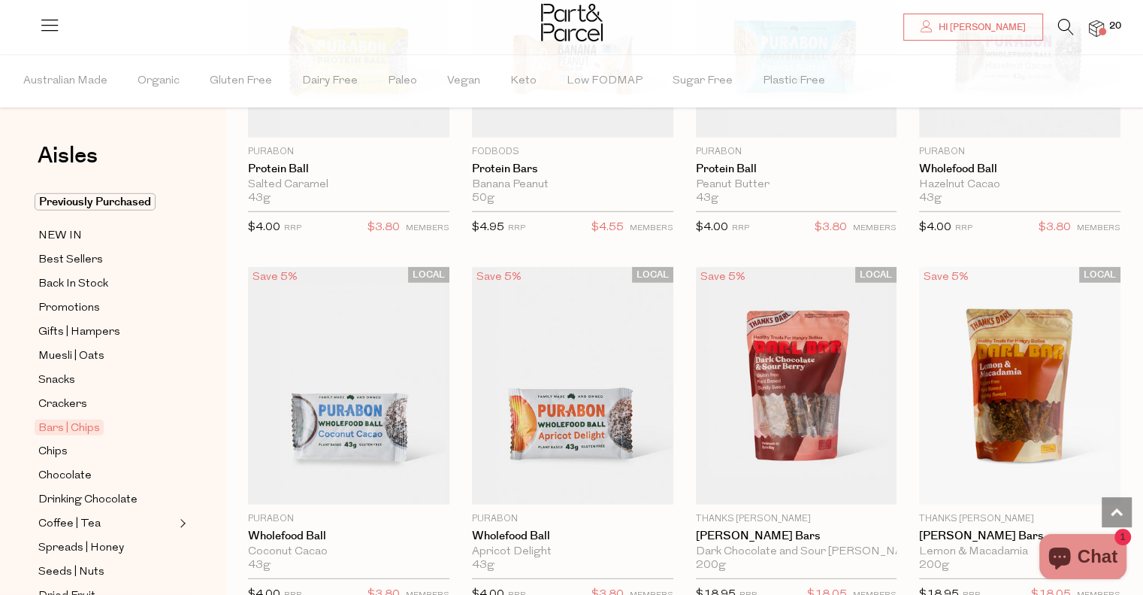
scroll to position [3981, 0]
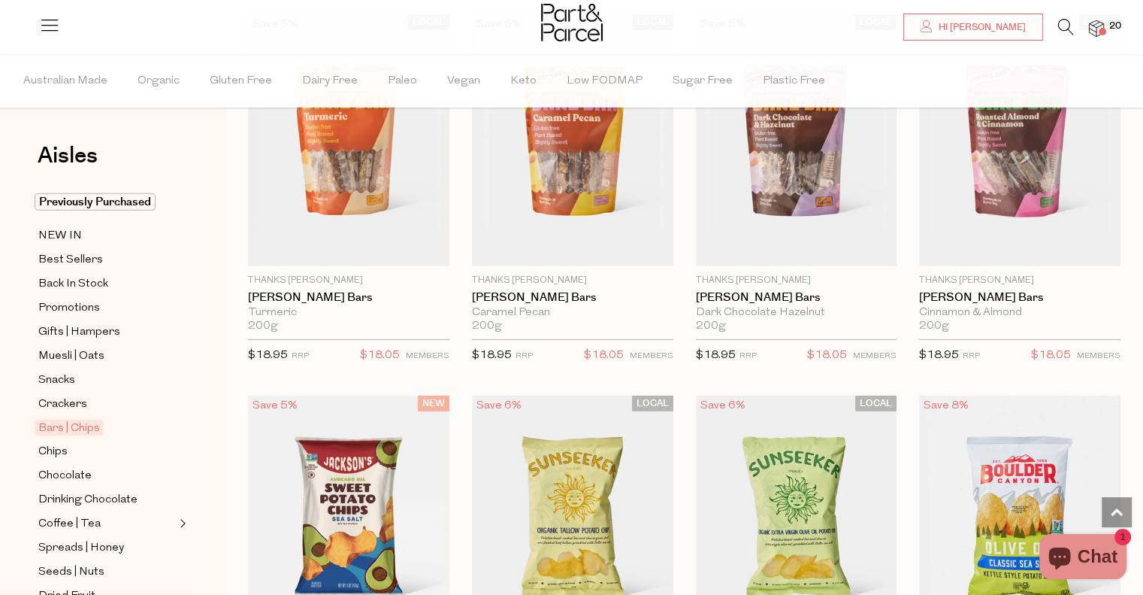
type input "3"
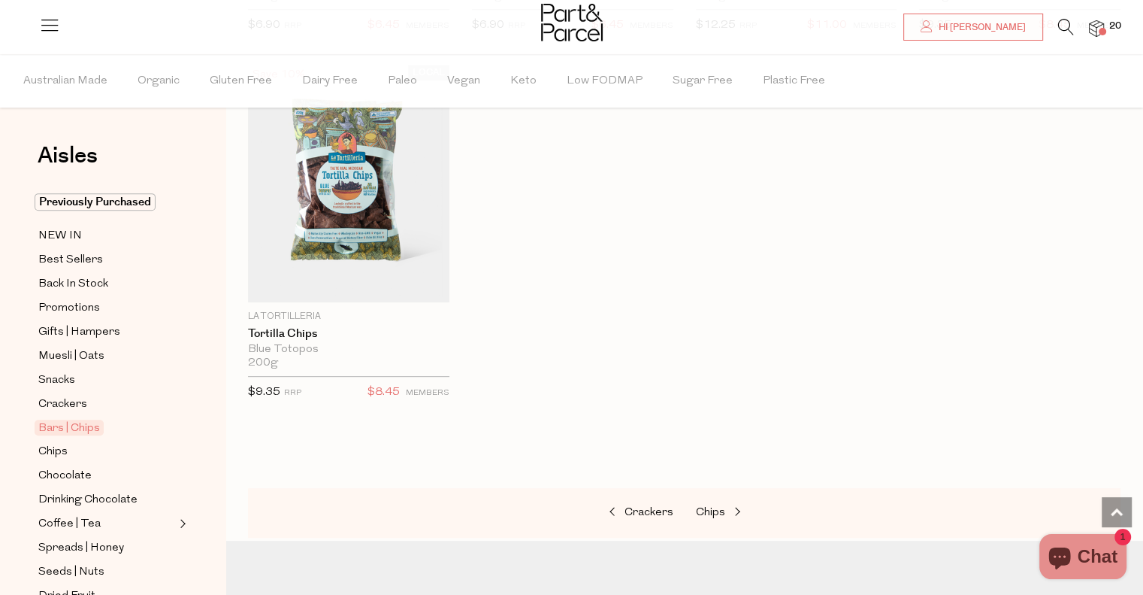
scroll to position [6461, 0]
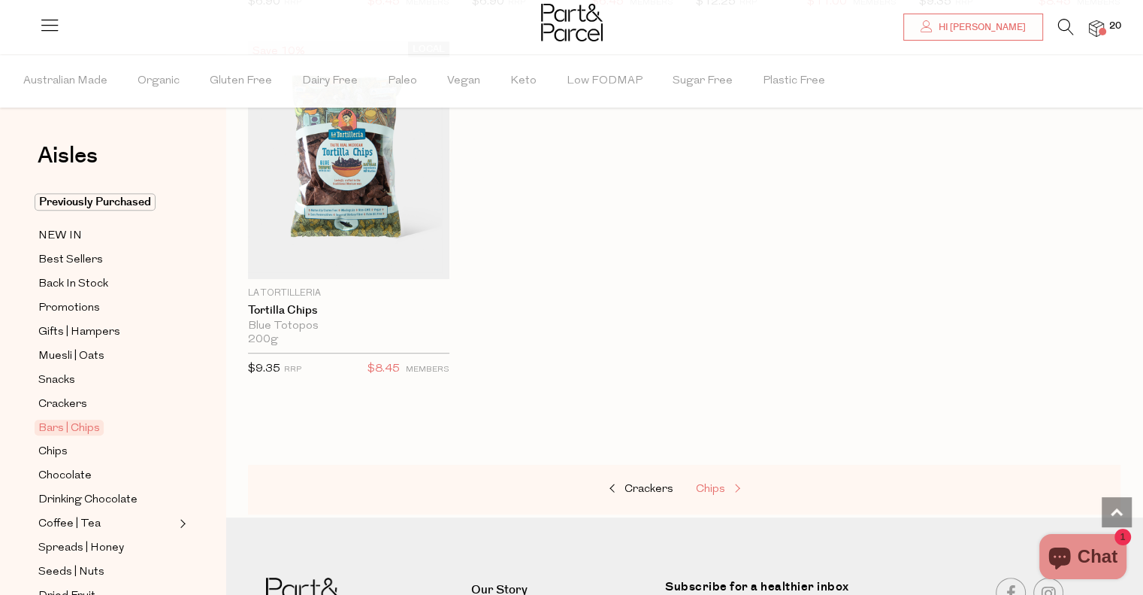
click at [716, 483] on span "Chips" at bounding box center [710, 488] width 29 height 11
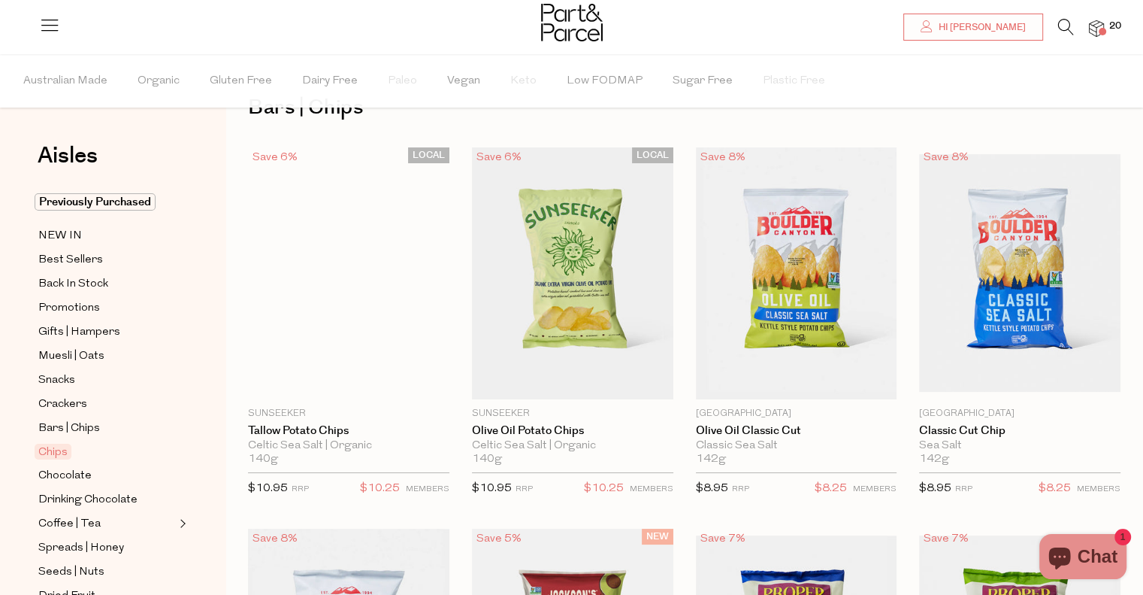
type input "3"
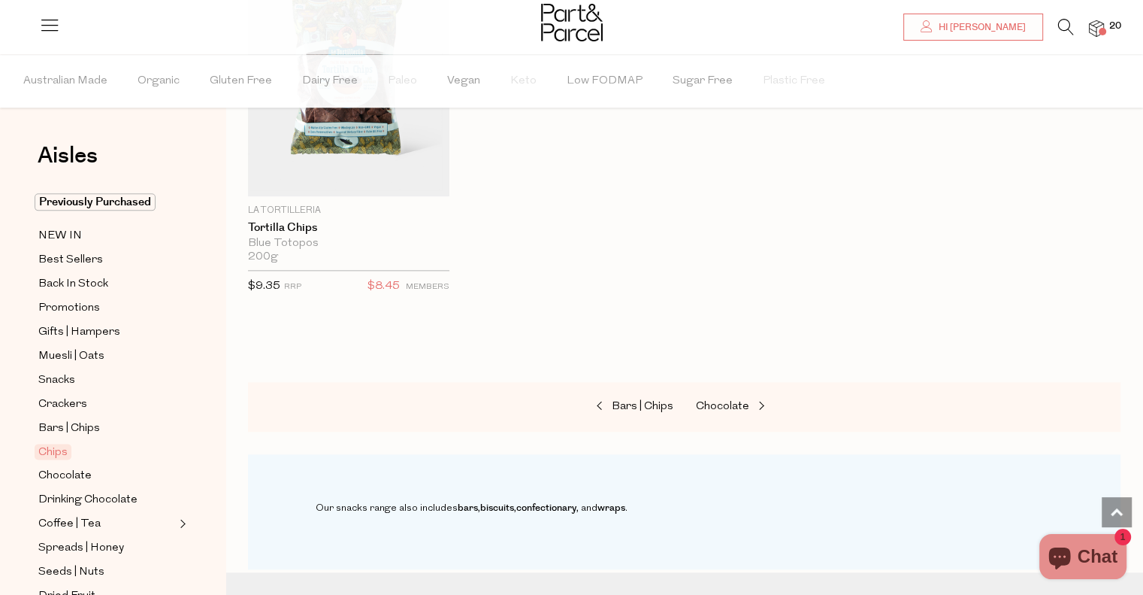
scroll to position [1750, 0]
click at [728, 402] on span "Chocolate" at bounding box center [722, 403] width 53 height 11
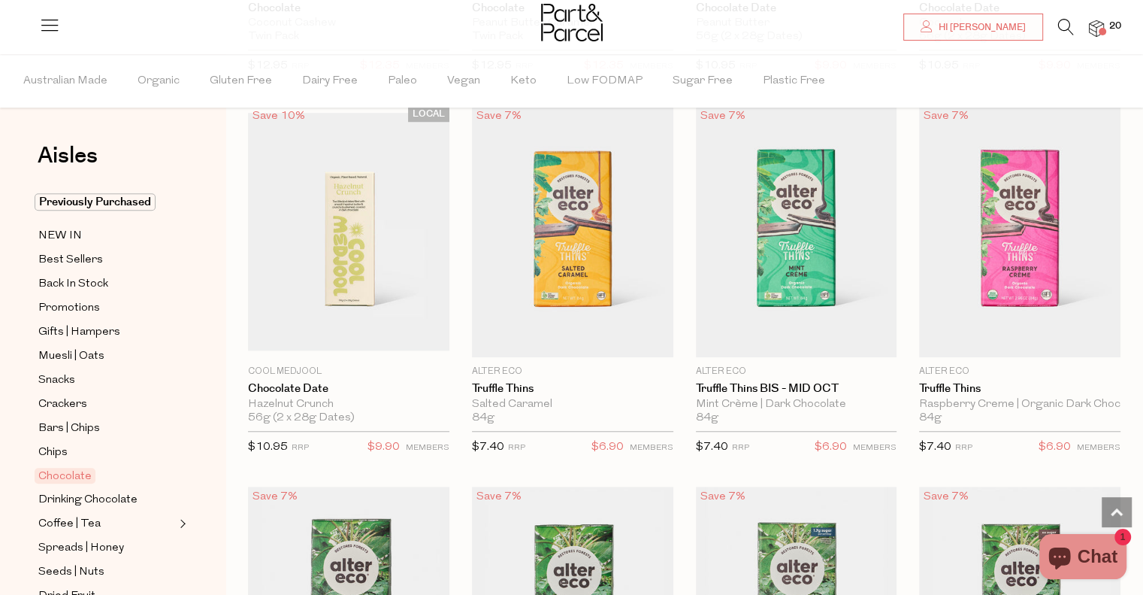
scroll to position [1176, 0]
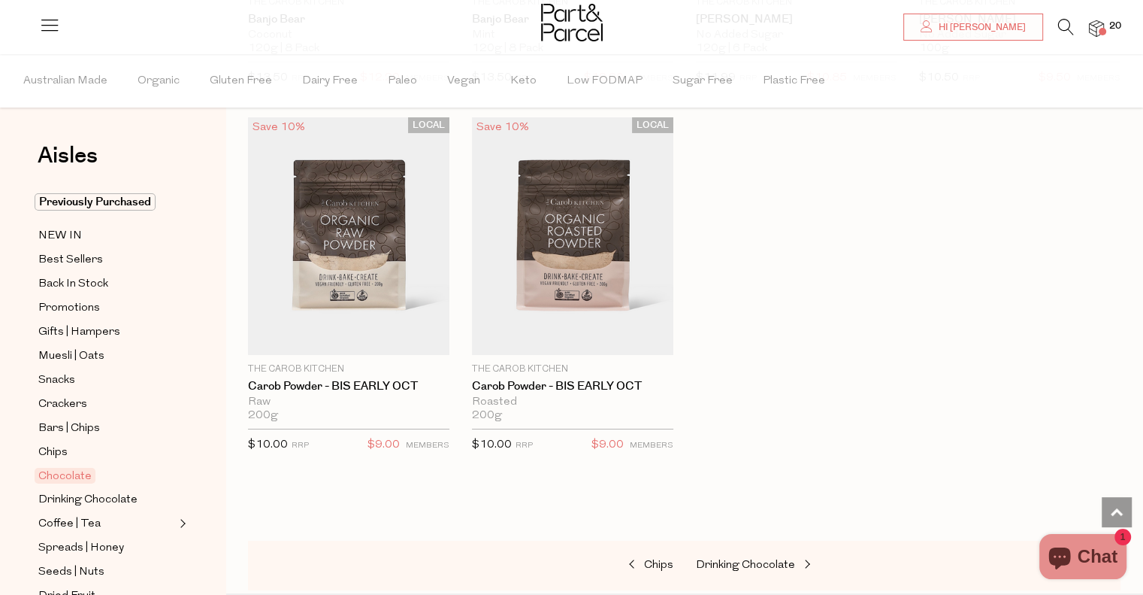
scroll to position [5261, 0]
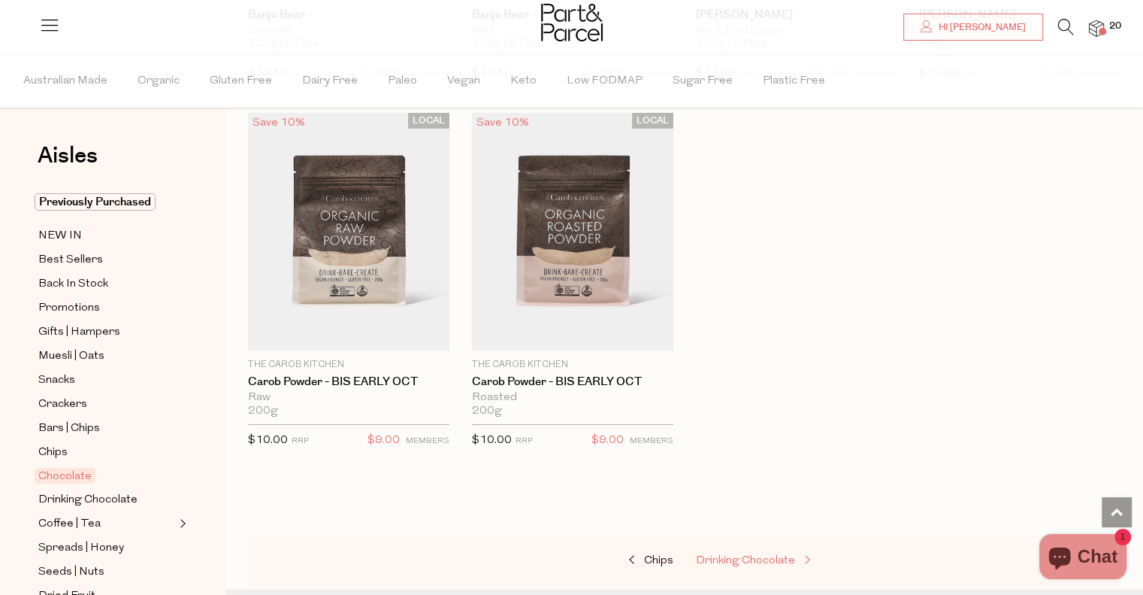
click at [772, 555] on span "Drinking Chocolate" at bounding box center [745, 560] width 99 height 11
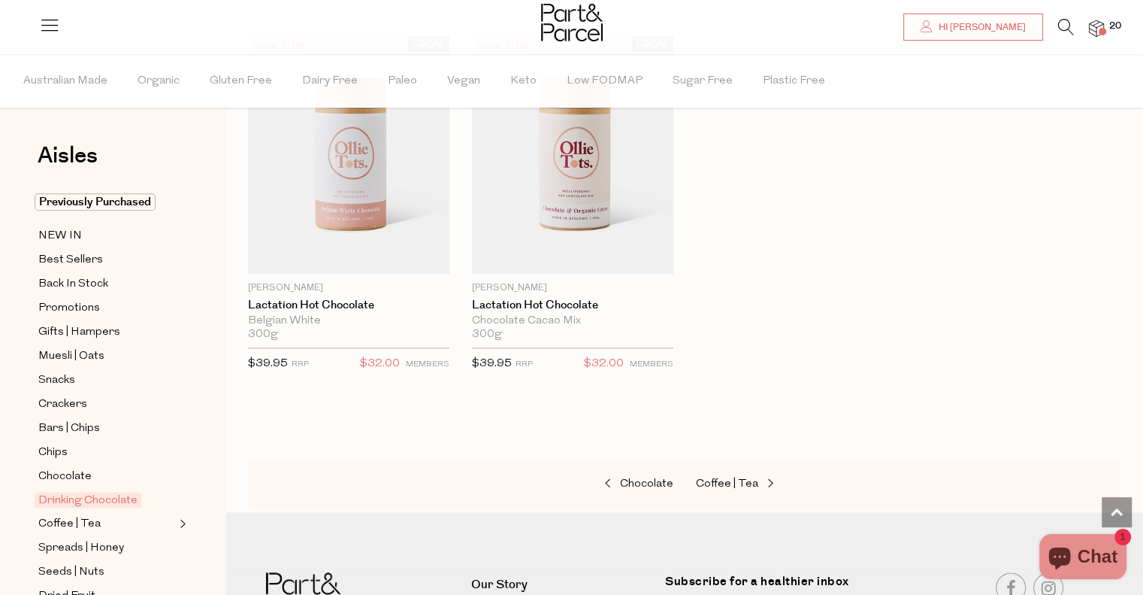
scroll to position [1657, 0]
click at [731, 483] on span "Coffee | Tea" at bounding box center [727, 482] width 62 height 11
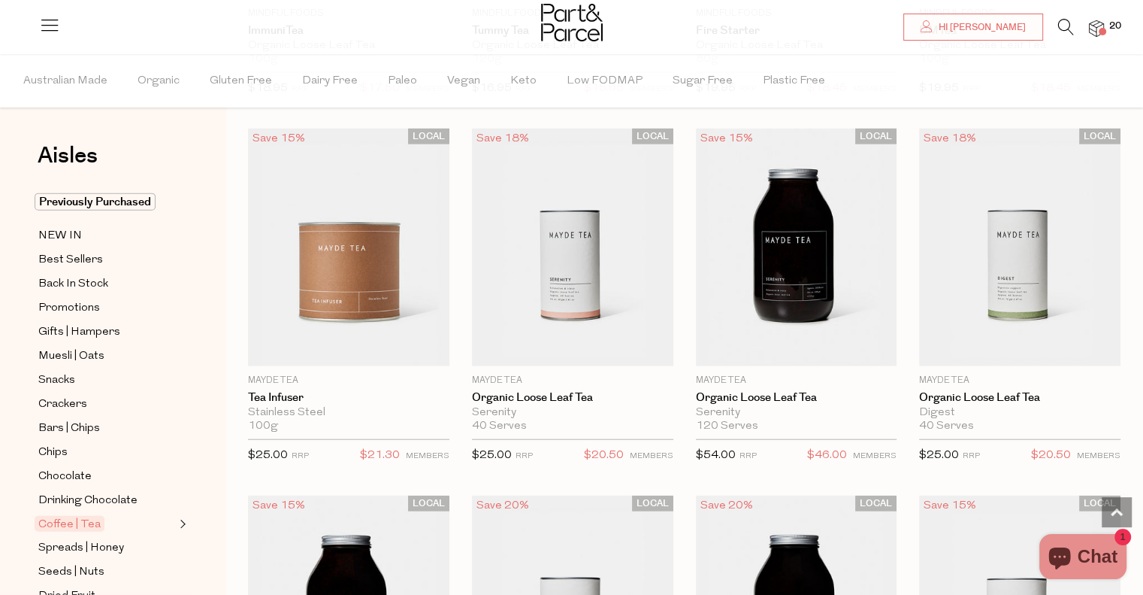
scroll to position [3403, 0]
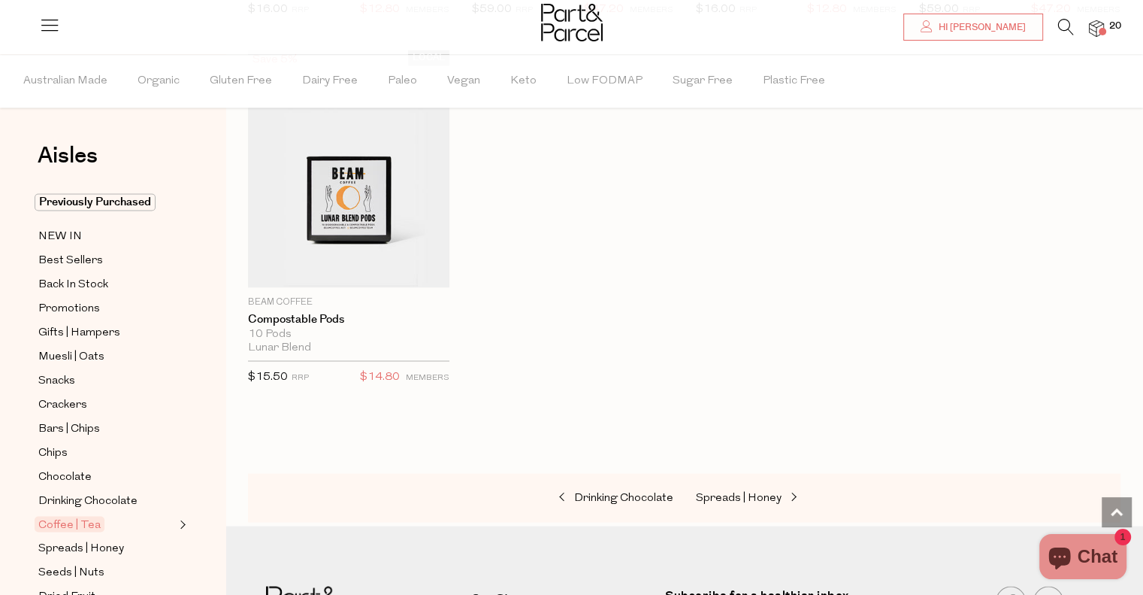
scroll to position [8359, 0]
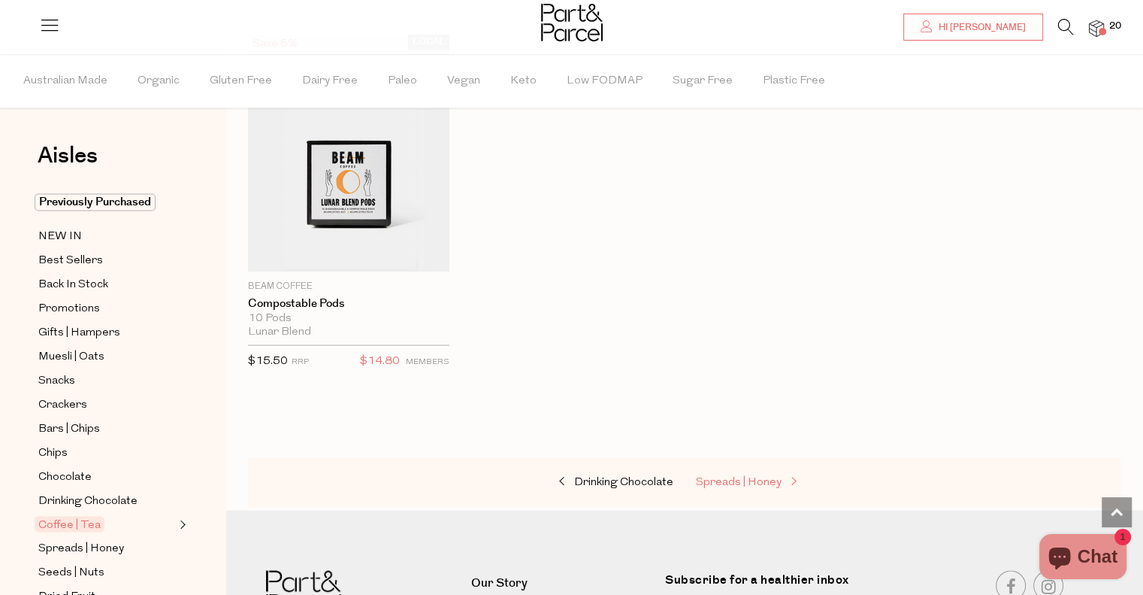
click at [739, 476] on span "Spreads | Honey" at bounding box center [739, 481] width 86 height 11
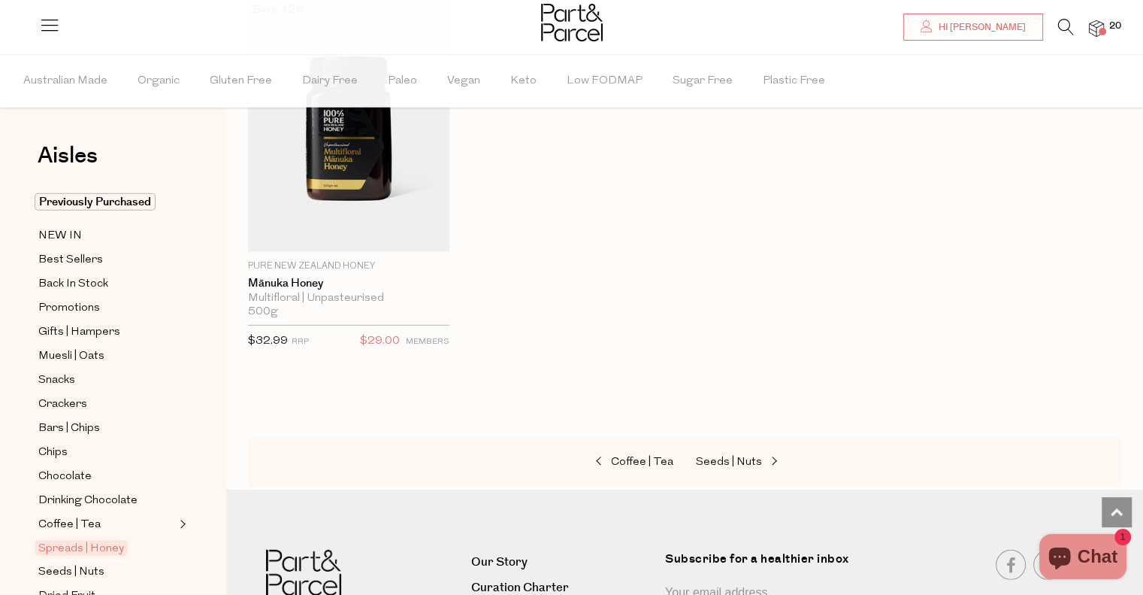
scroll to position [4246, 0]
click at [733, 456] on span "Seeds | Nuts" at bounding box center [729, 461] width 66 height 11
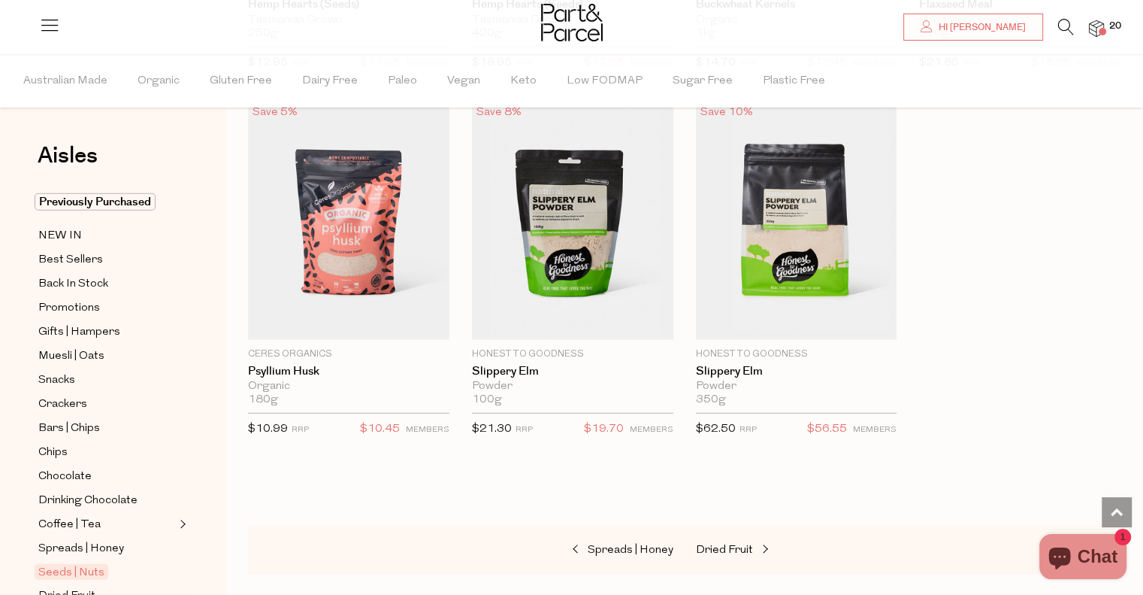
scroll to position [4186, 0]
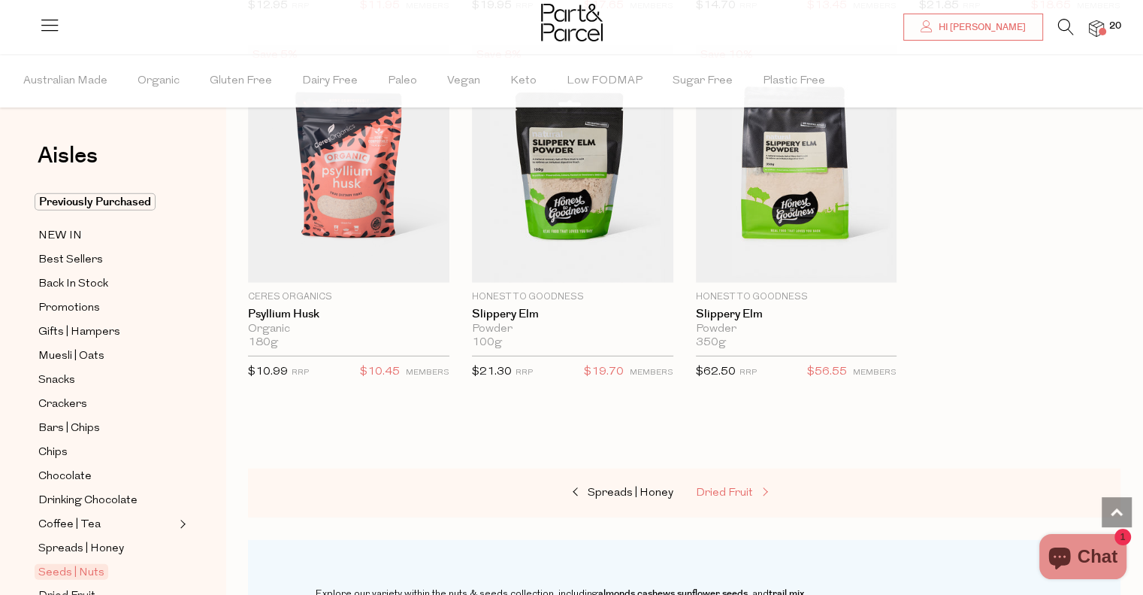
click at [746, 487] on span "Dried Fruit" at bounding box center [724, 492] width 57 height 11
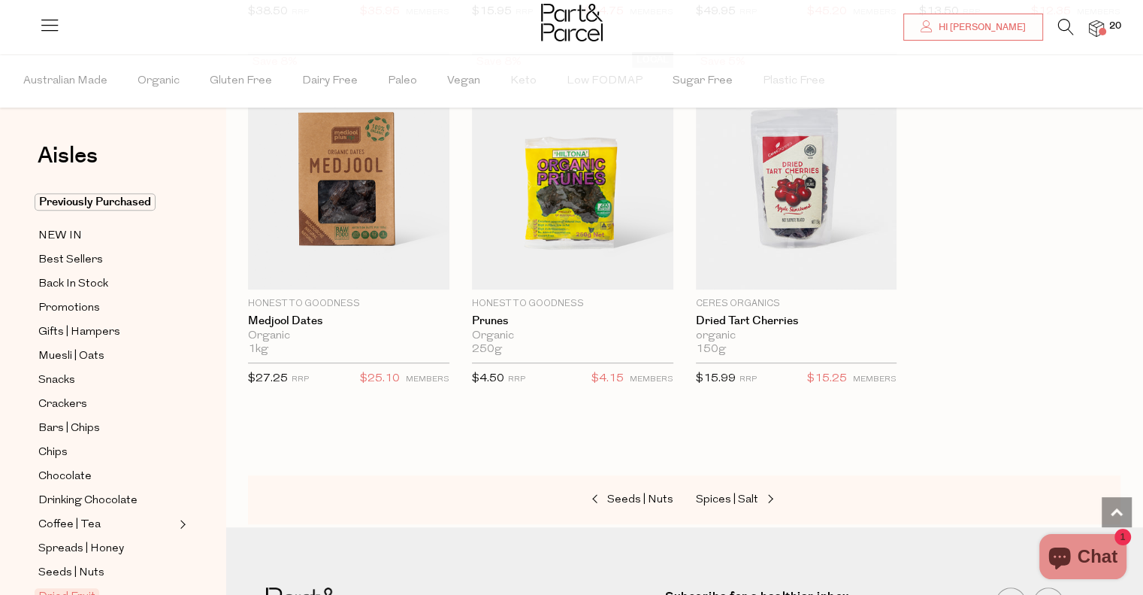
scroll to position [817, 0]
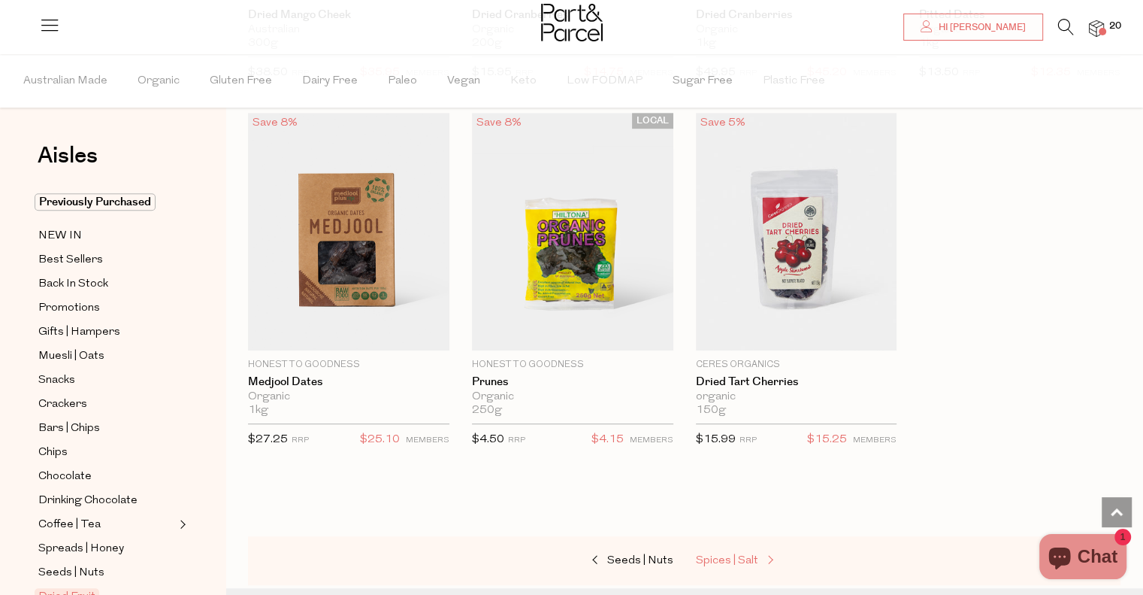
click at [737, 555] on span "Spices | Salt" at bounding box center [727, 560] width 62 height 11
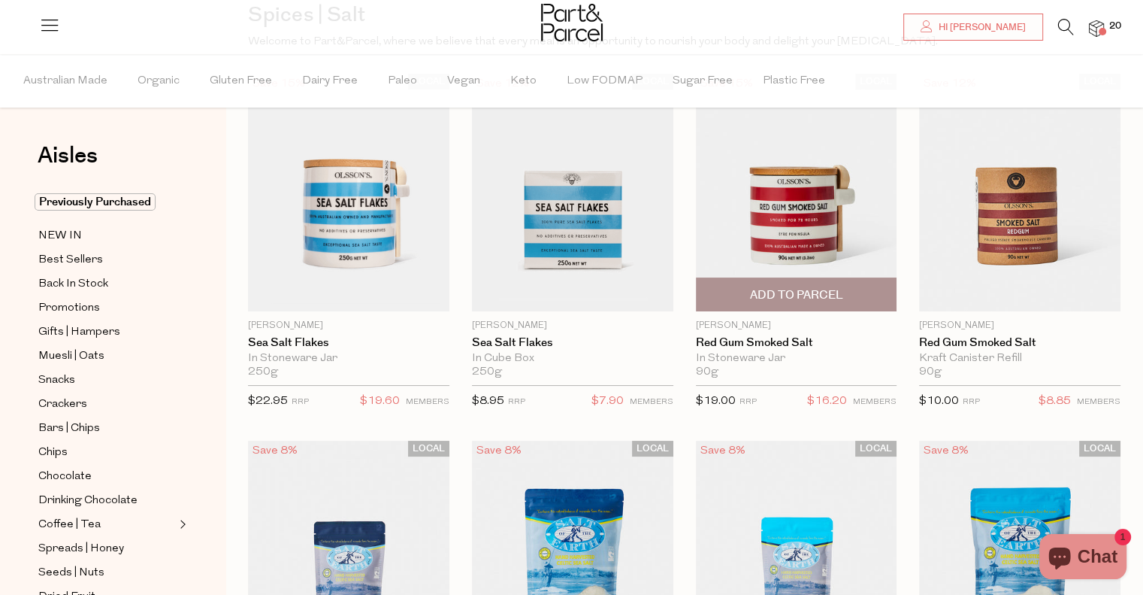
scroll to position [143, 0]
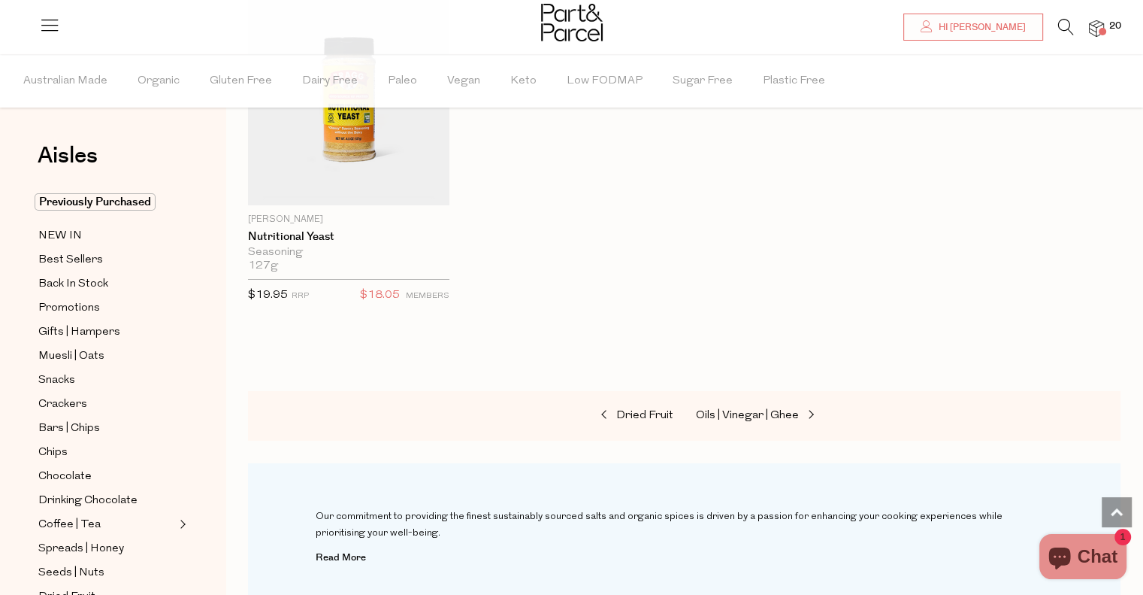
scroll to position [5413, 0]
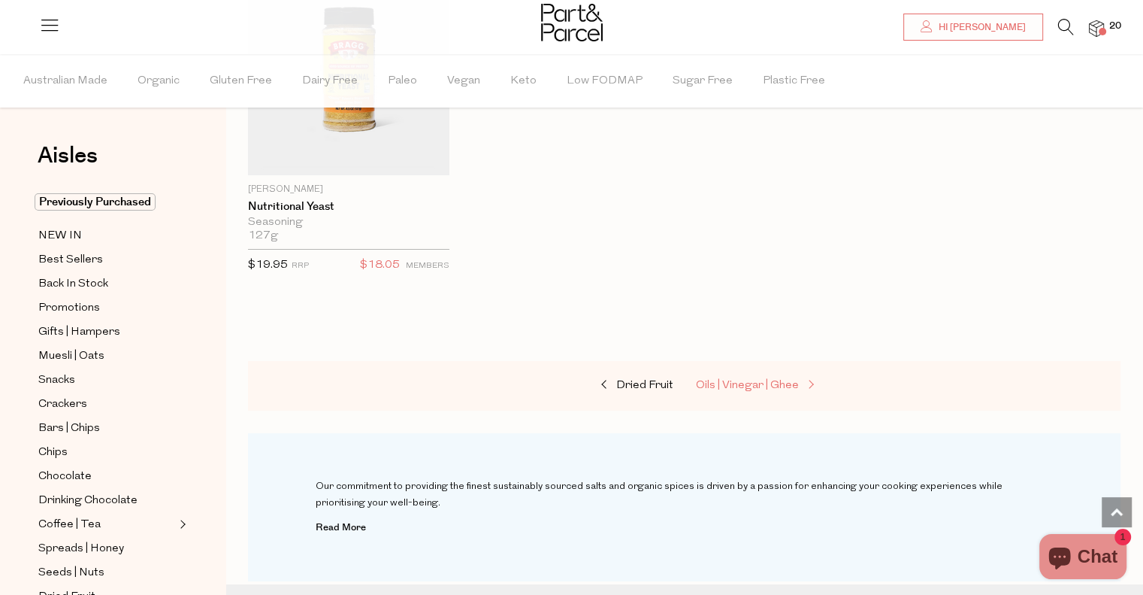
click at [762, 380] on span "Oils | Vinegar | Ghee" at bounding box center [747, 385] width 103 height 11
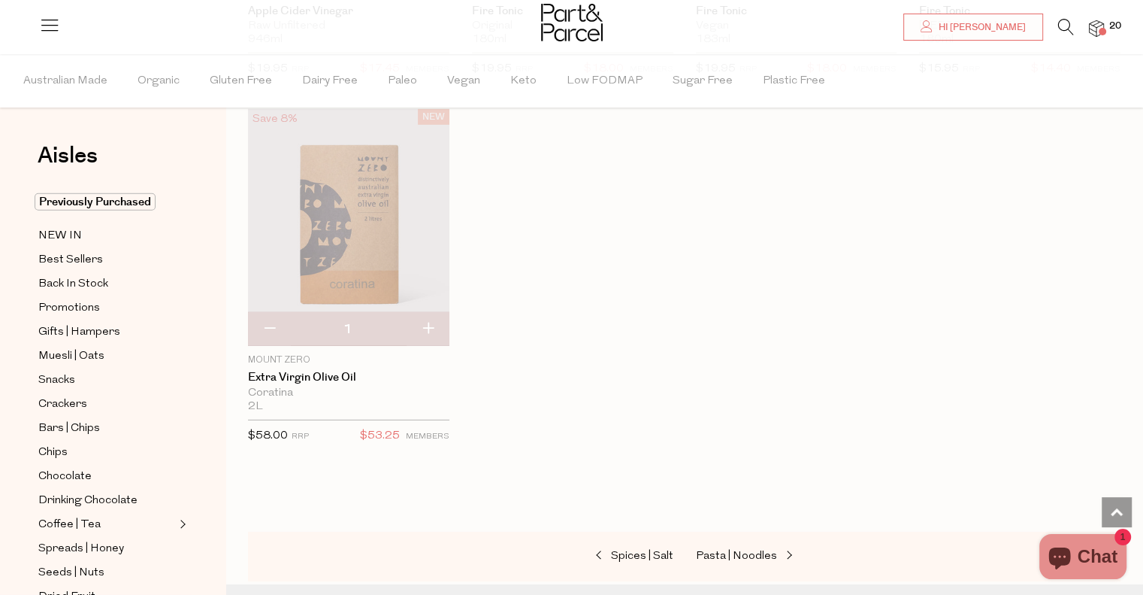
scroll to position [4540, 0]
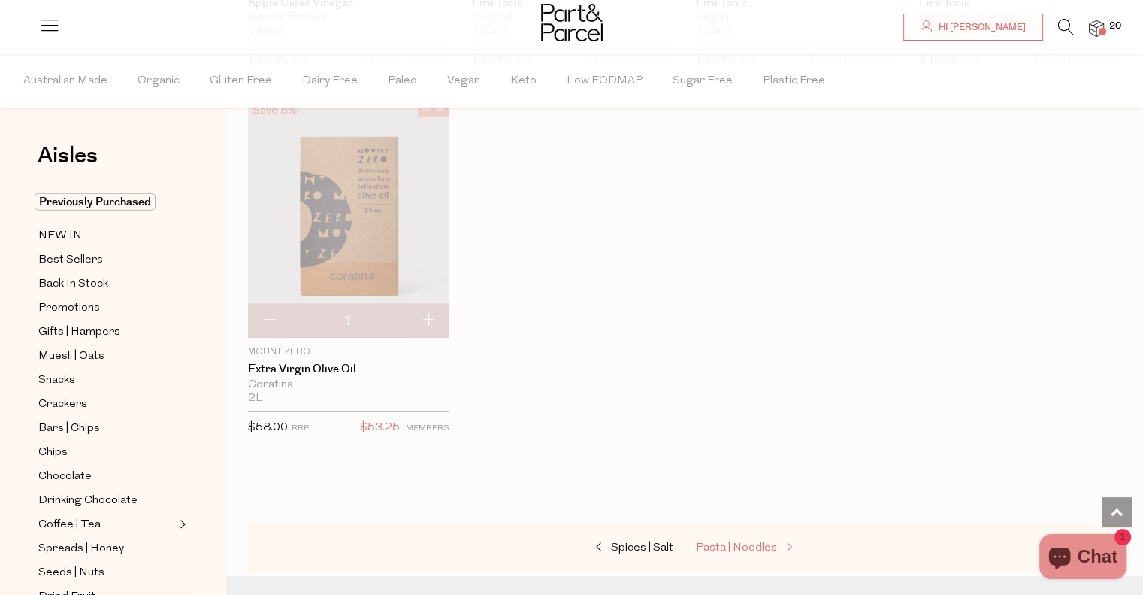
click at [734, 542] on span "Pasta | Noodles" at bounding box center [736, 547] width 81 height 11
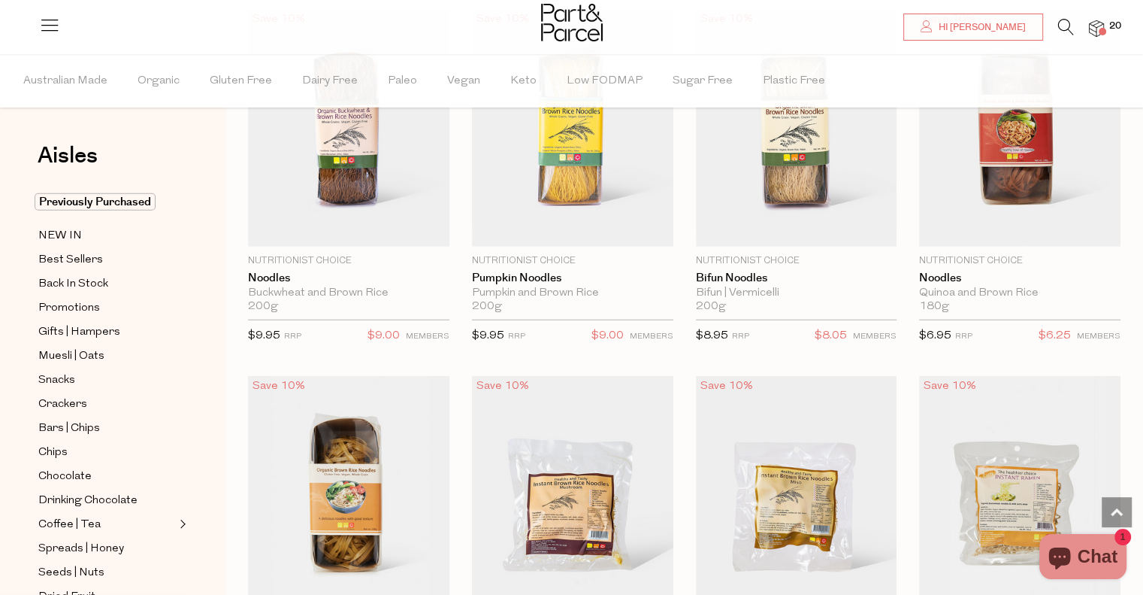
scroll to position [3878, 0]
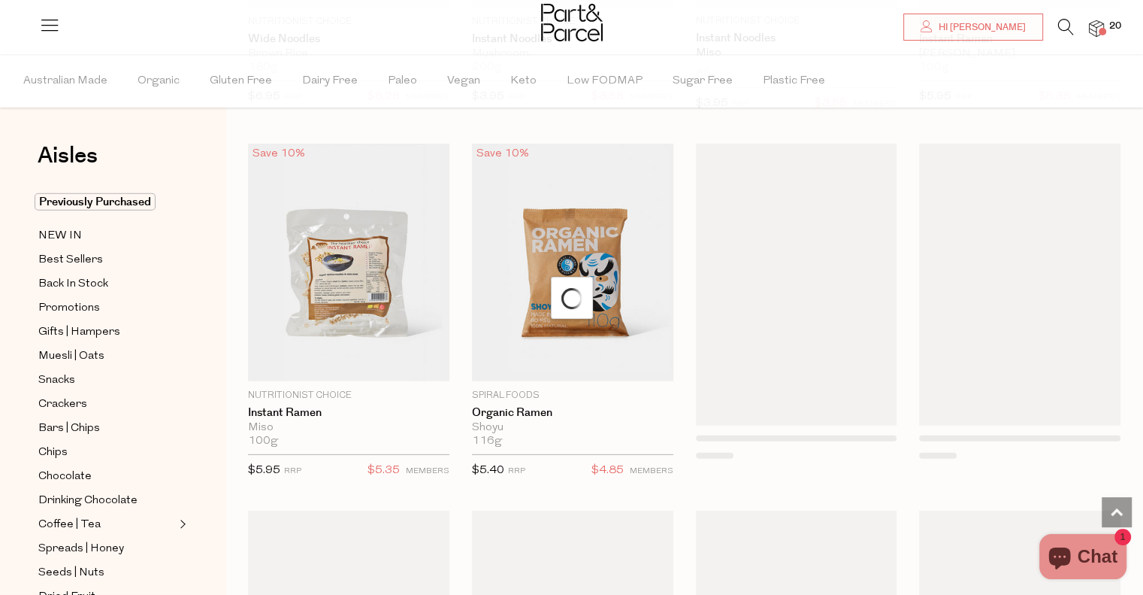
scroll to position [4477, 0]
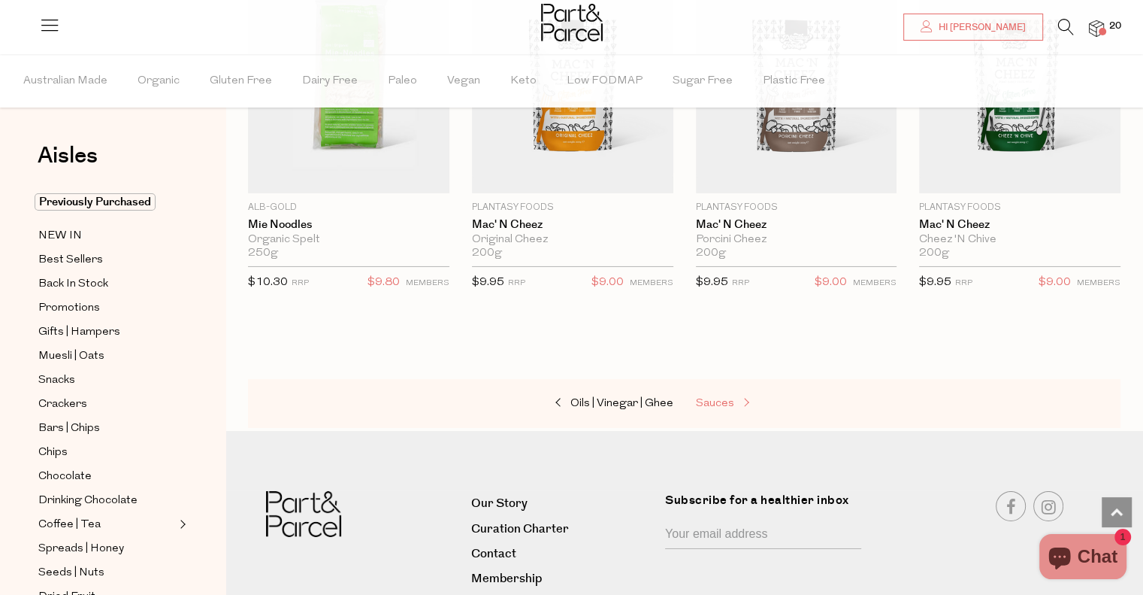
click at [719, 398] on span "Sauces" at bounding box center [715, 403] width 38 height 11
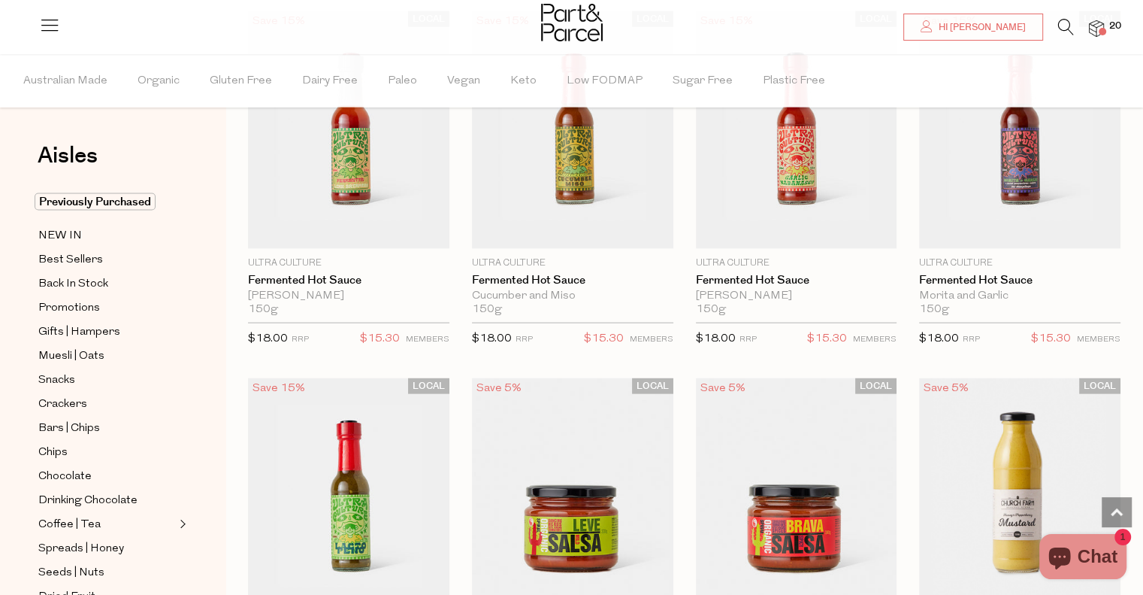
scroll to position [3135, 0]
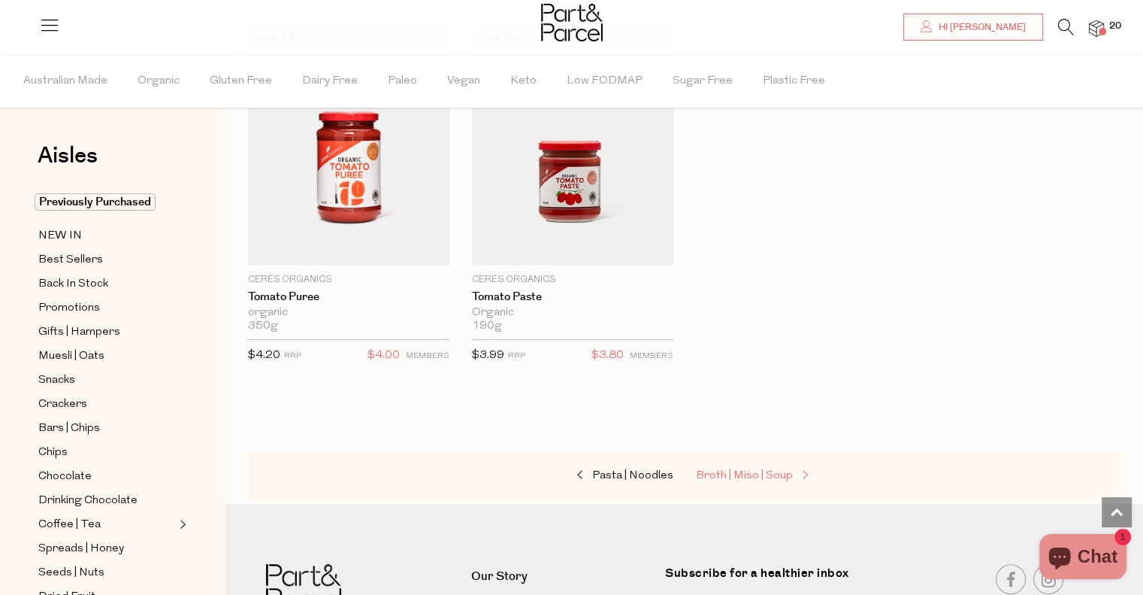
scroll to position [6070, 0]
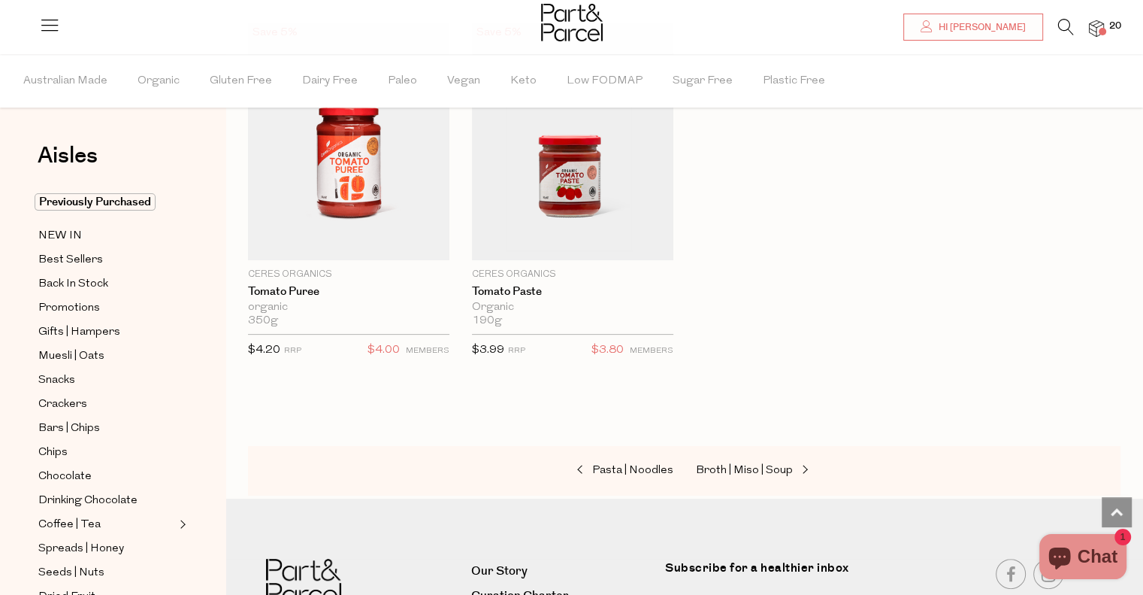
click at [746, 446] on div "Pasta | Noodles Broth | Miso | Soup" at bounding box center [684, 471] width 873 height 50
click at [743, 465] on span "Broth | Miso | Soup" at bounding box center [744, 470] width 97 height 11
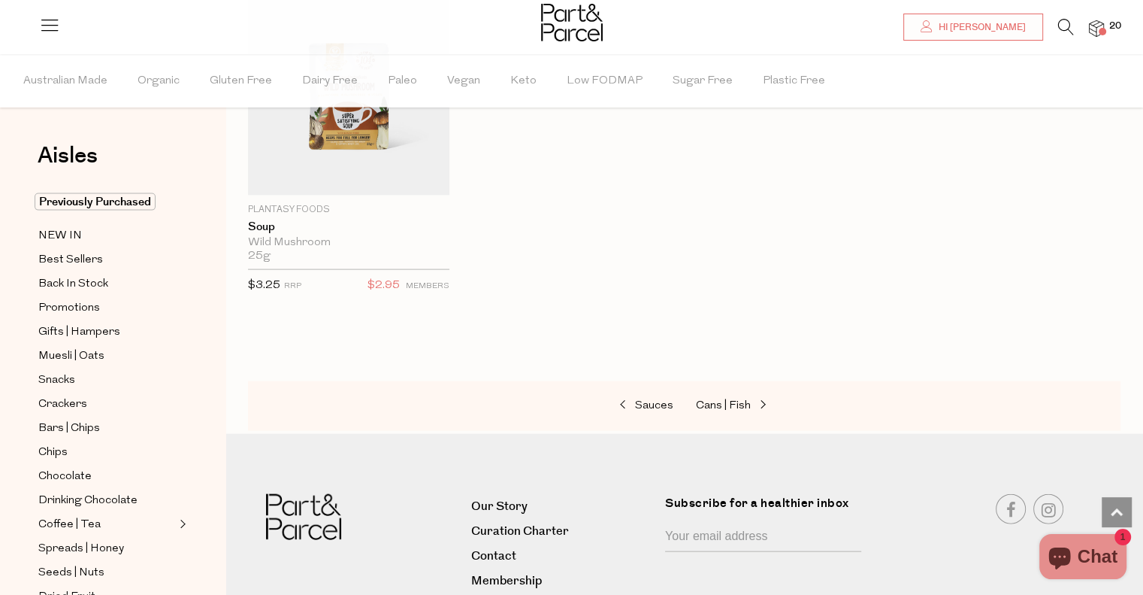
scroll to position [3190, 0]
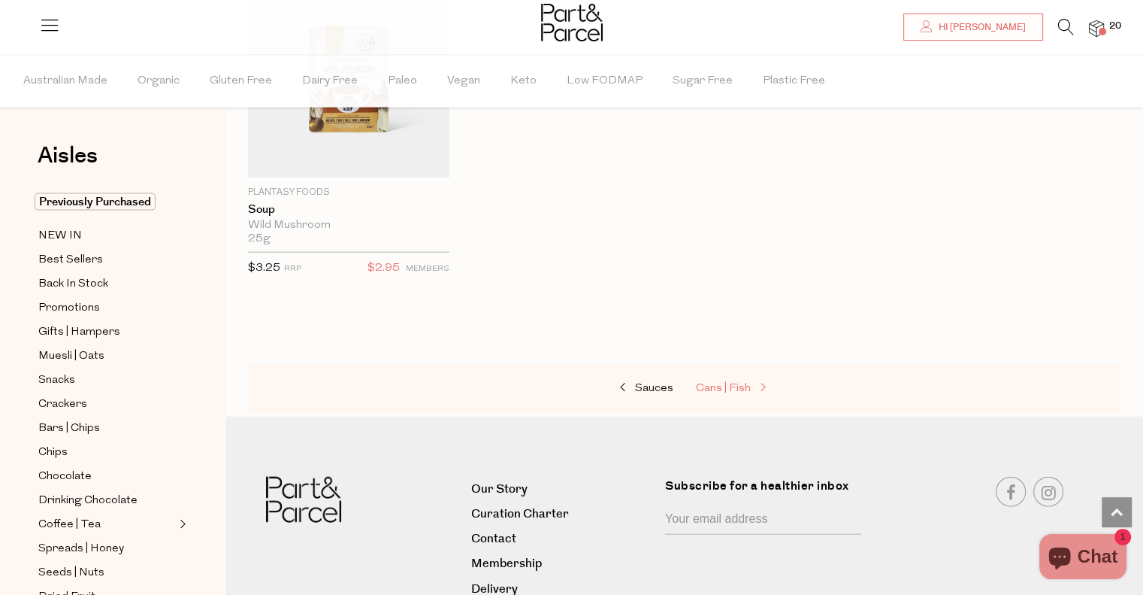
click at [715, 384] on span "Cans | Fish" at bounding box center [723, 388] width 55 height 11
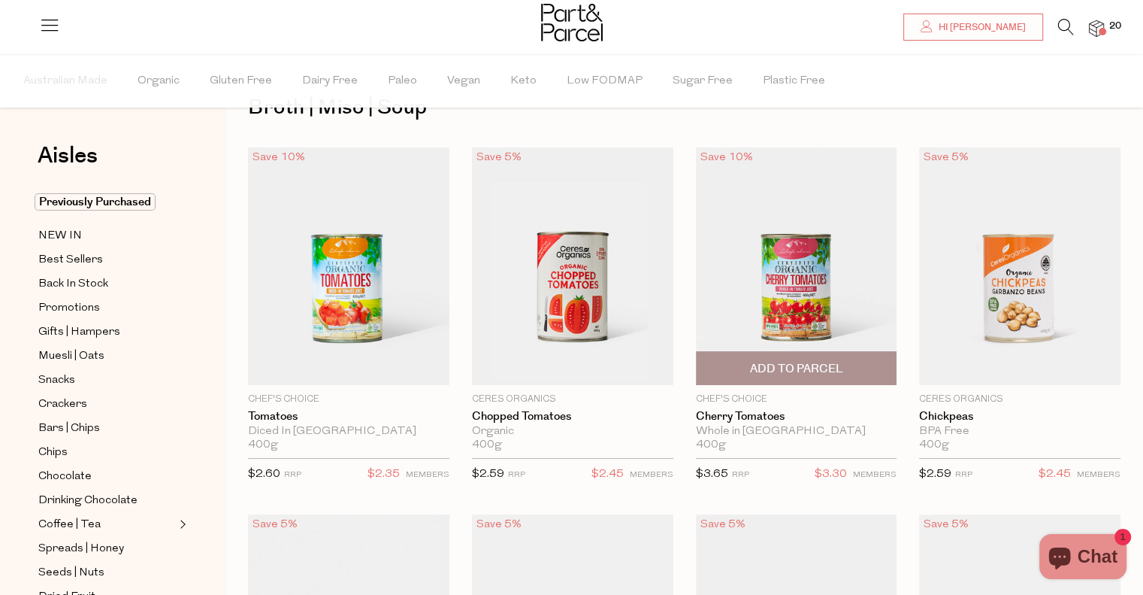
scroll to position [23, 0]
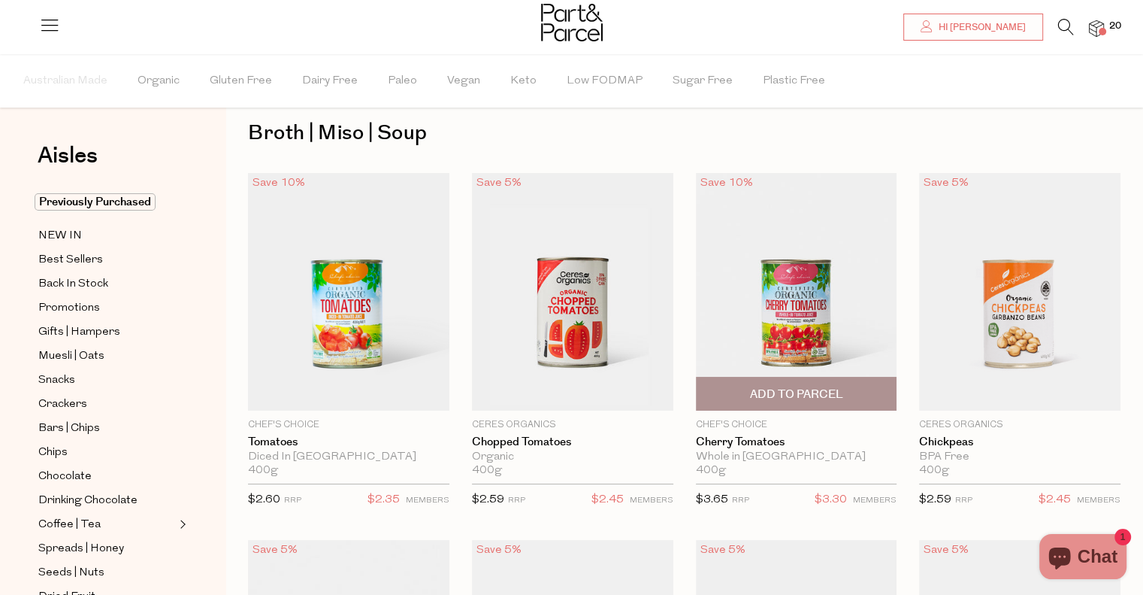
type input "5"
type input "2"
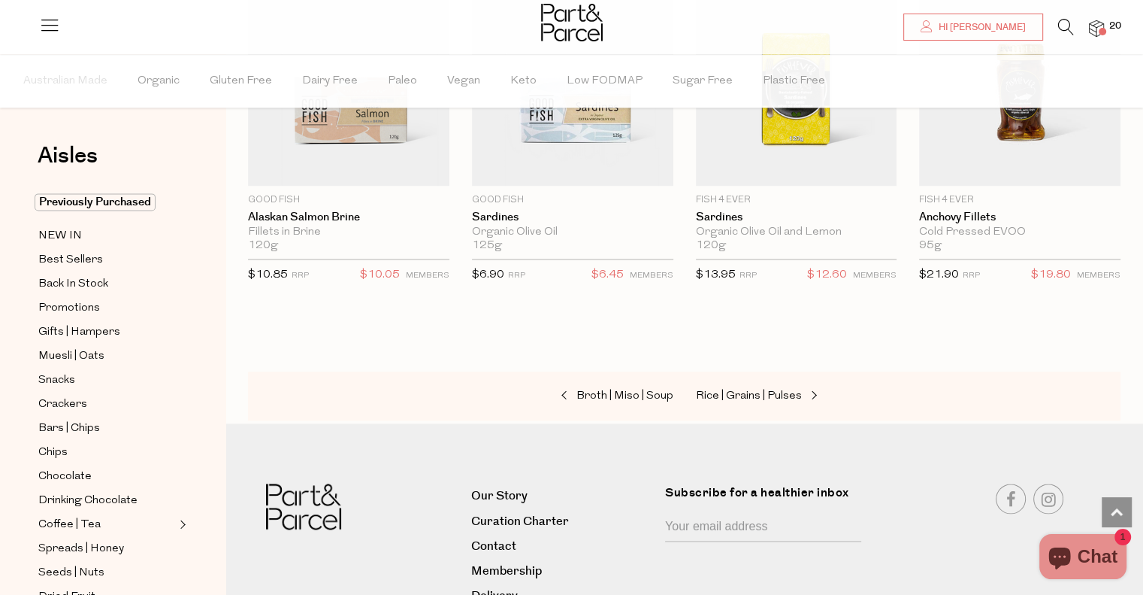
scroll to position [2086, 0]
click at [777, 394] on span "Rice | Grains | Pulses" at bounding box center [749, 394] width 106 height 11
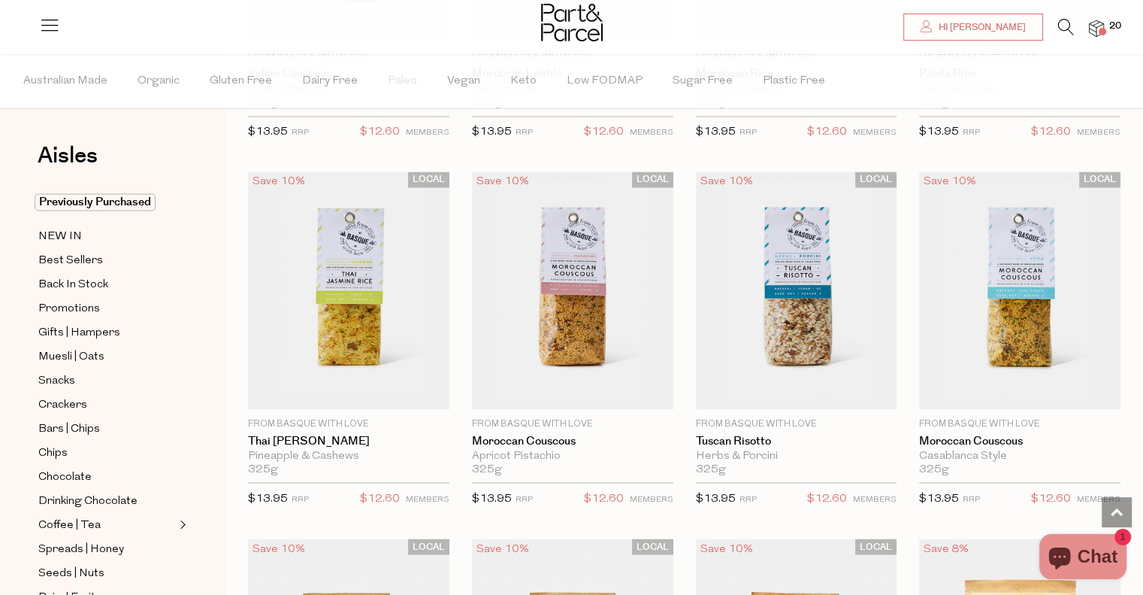
scroll to position [2622, 0]
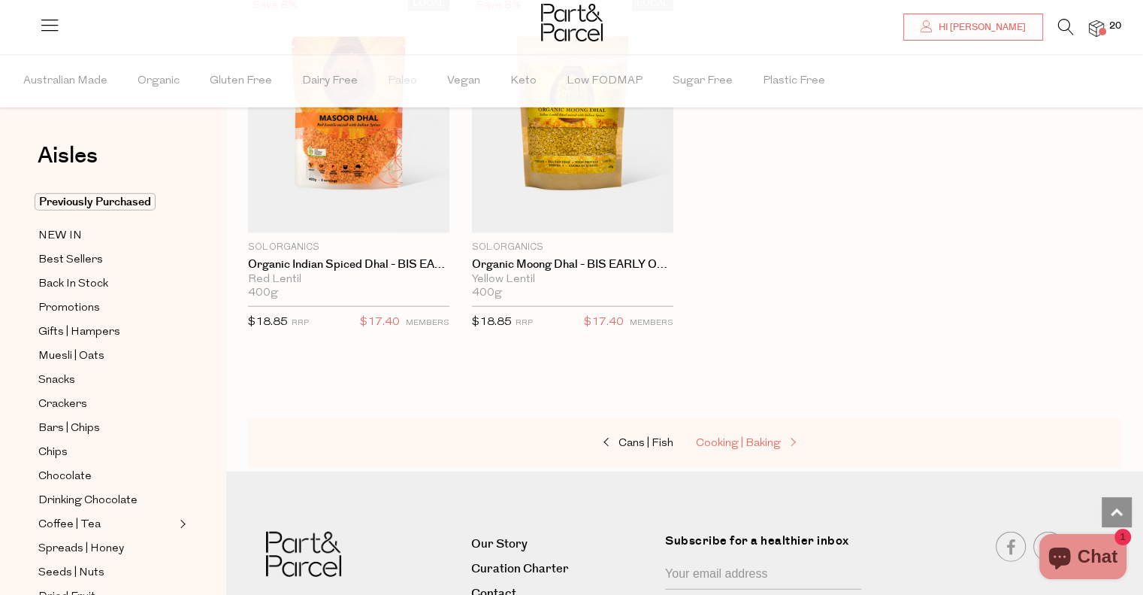
click at [754, 438] on span "Cooking | Baking" at bounding box center [738, 443] width 85 height 11
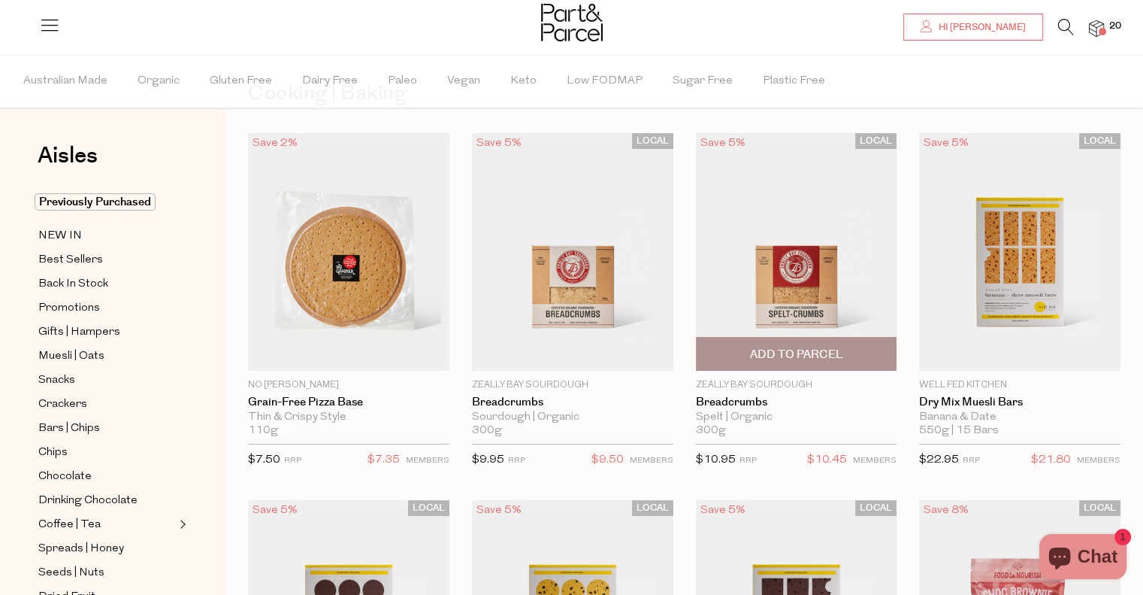
scroll to position [68, 0]
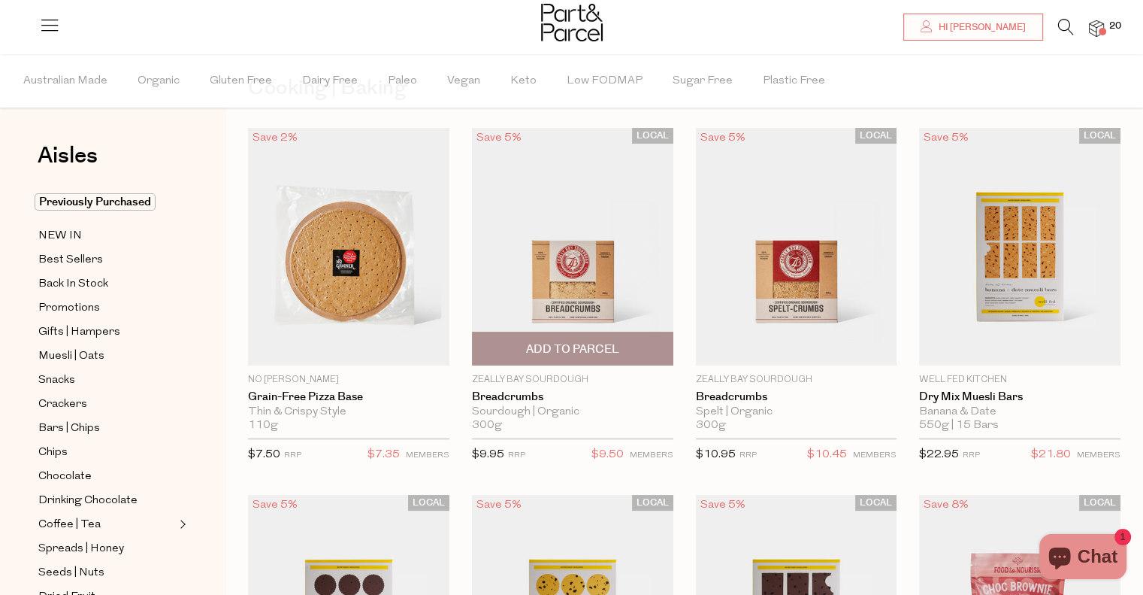
click at [613, 344] on span "Add To Parcel" at bounding box center [572, 349] width 93 height 16
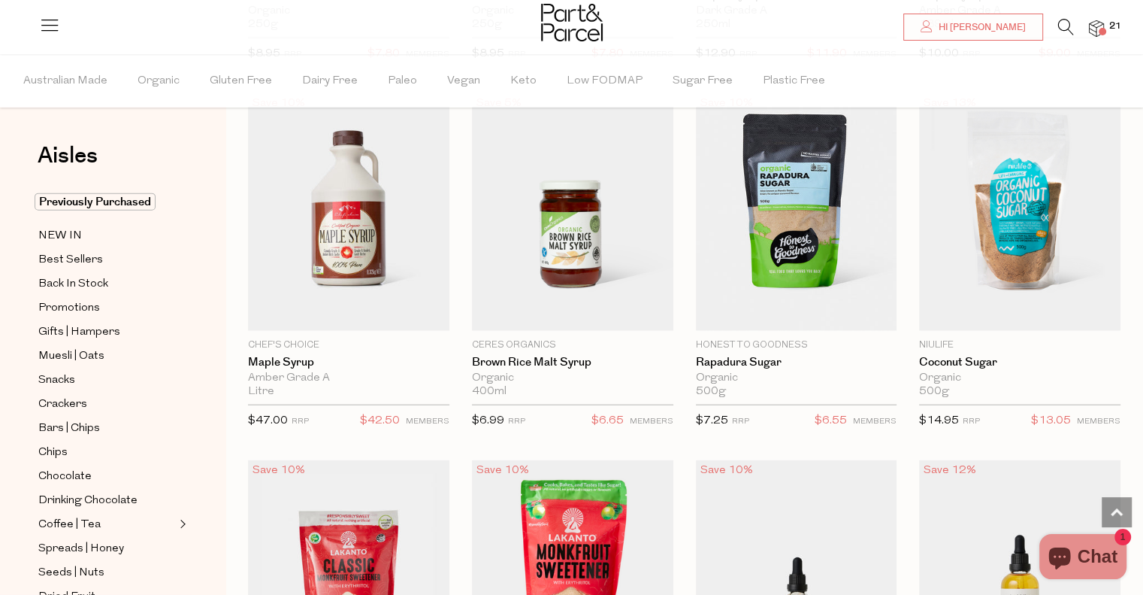
scroll to position [3419, 0]
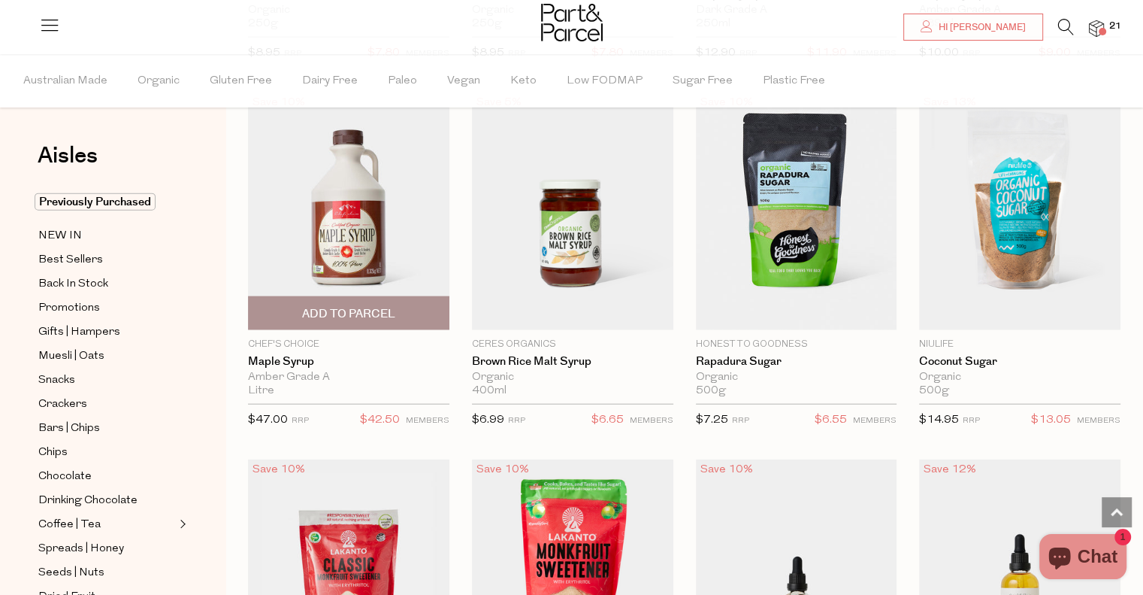
click at [341, 310] on span "Add To Parcel" at bounding box center [348, 314] width 93 height 16
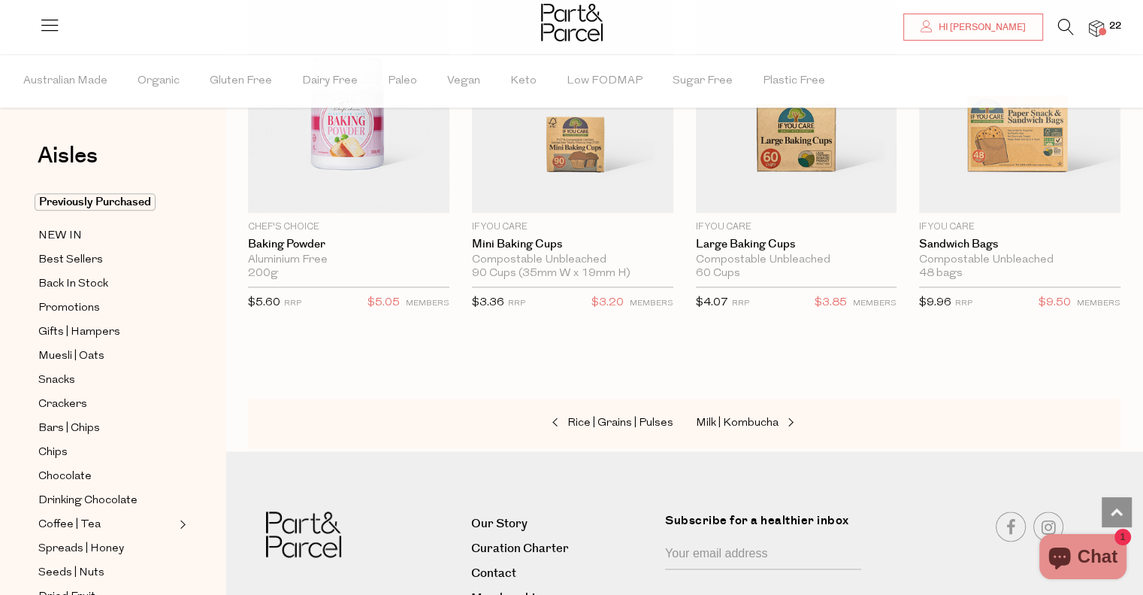
scroll to position [7572, 0]
click at [1056, 16] on div at bounding box center [571, 24] width 1143 height 49
click at [1063, 28] on icon at bounding box center [1066, 27] width 16 height 17
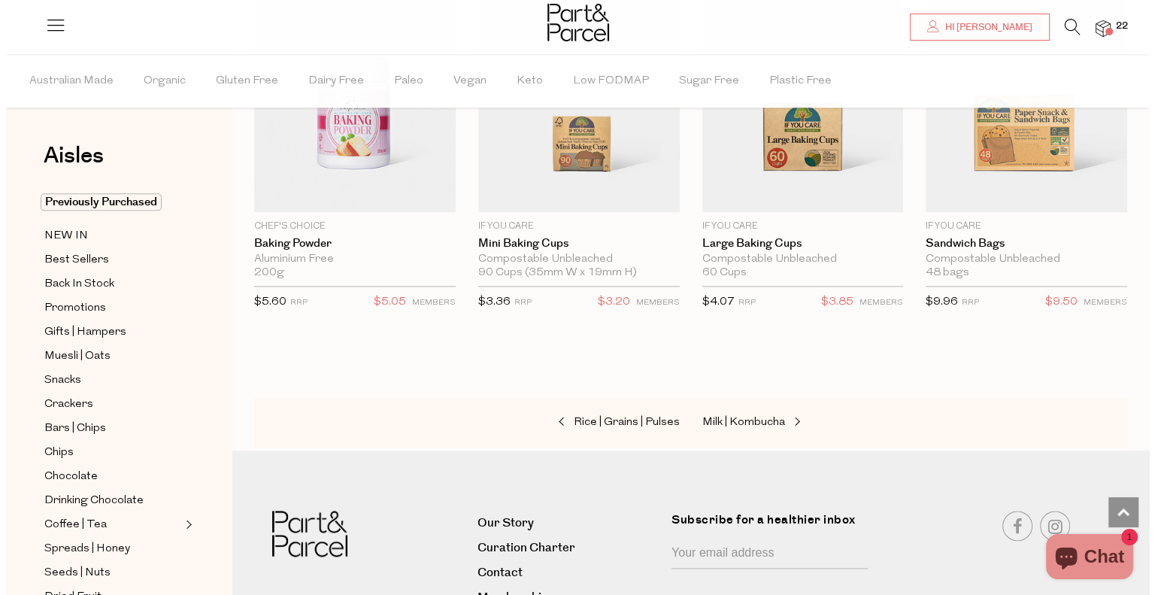
scroll to position [7640, 0]
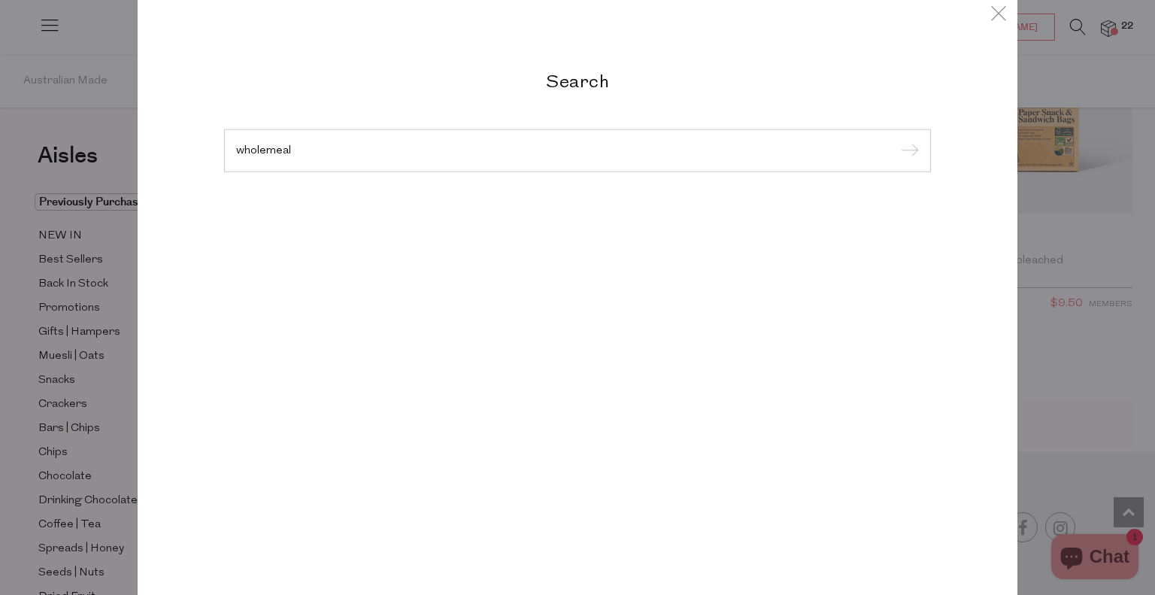
type input "wholemeal"
click at [896, 140] on input "submit" at bounding box center [907, 151] width 23 height 23
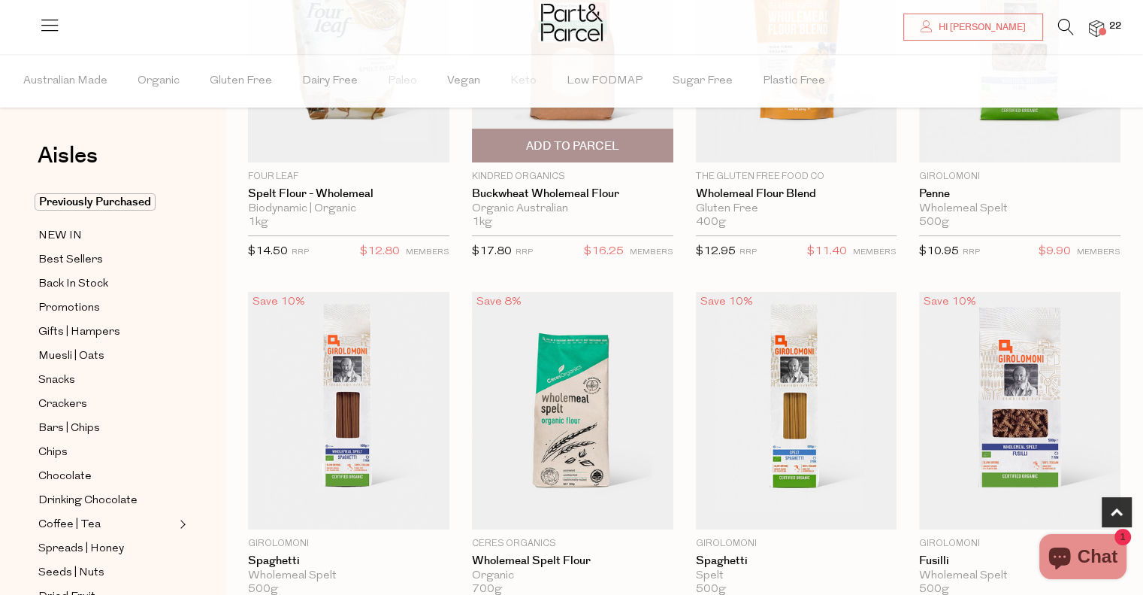
scroll to position [250, 0]
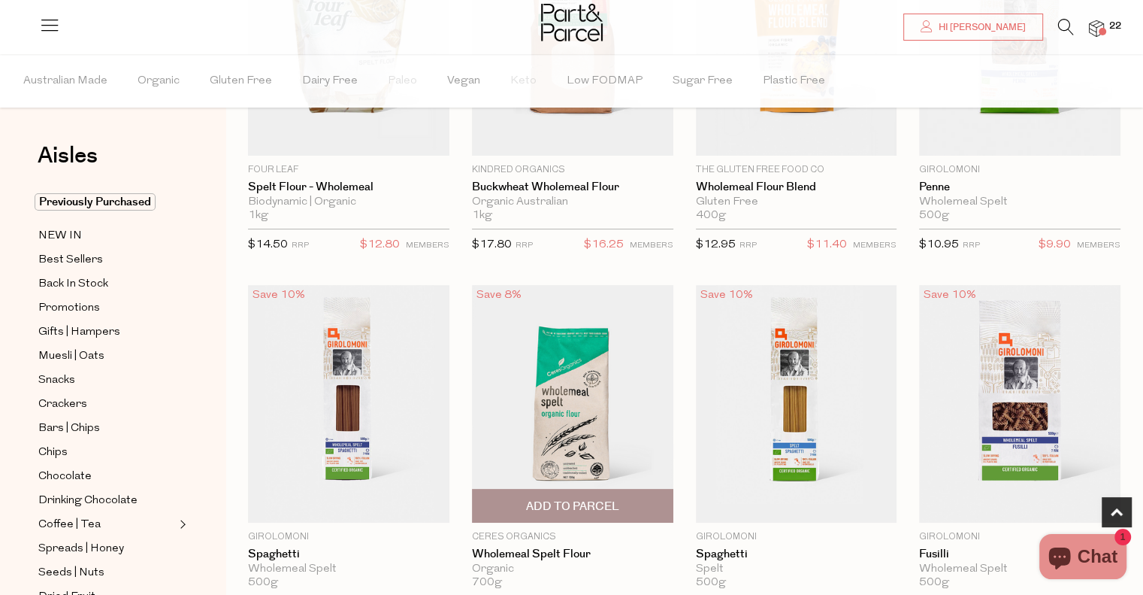
click at [567, 502] on span "Add To Parcel" at bounding box center [572, 506] width 93 height 16
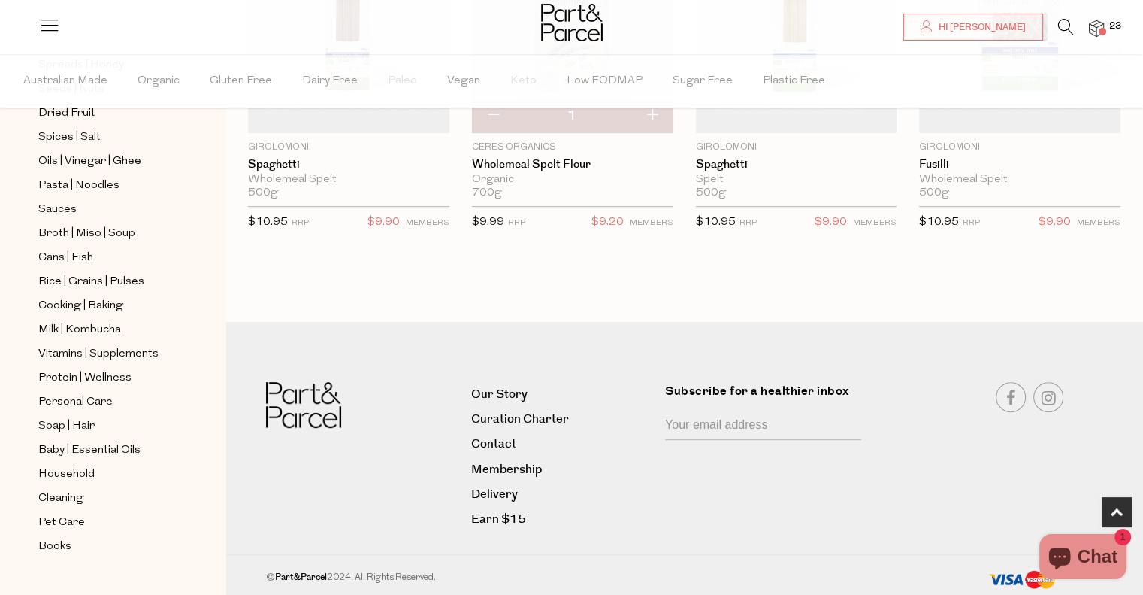
scroll to position [484, 0]
click at [99, 326] on span "Milk | Kombucha" at bounding box center [79, 329] width 83 height 18
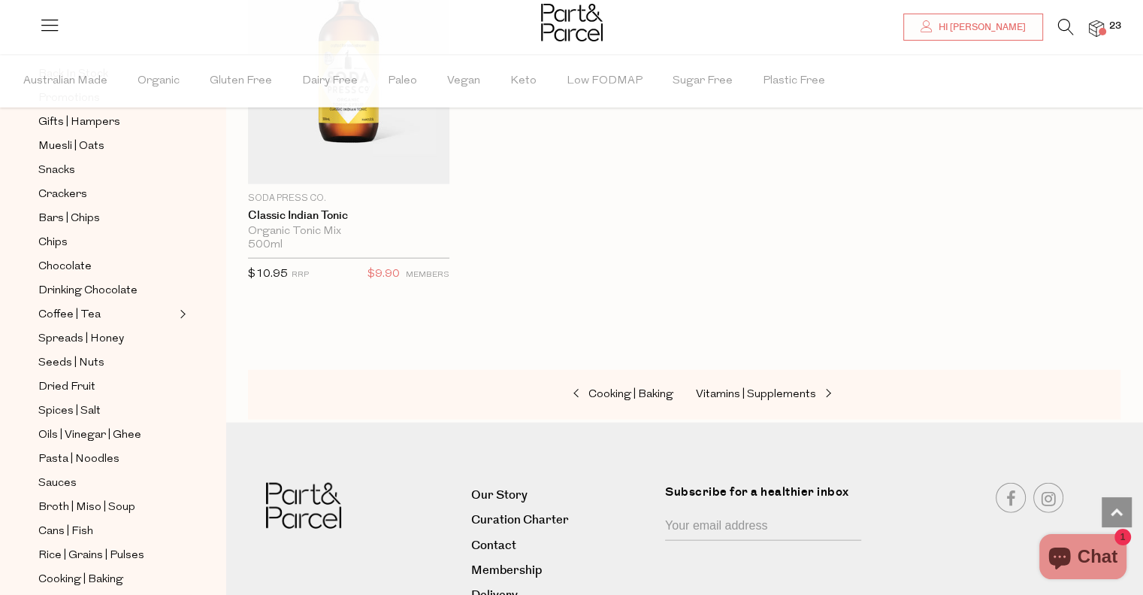
scroll to position [3232, 0]
click at [777, 399] on div "Cooking | Baking Vitamins | Supplements" at bounding box center [684, 394] width 873 height 50
click at [765, 394] on link "Vitamins | Supplements" at bounding box center [771, 394] width 150 height 20
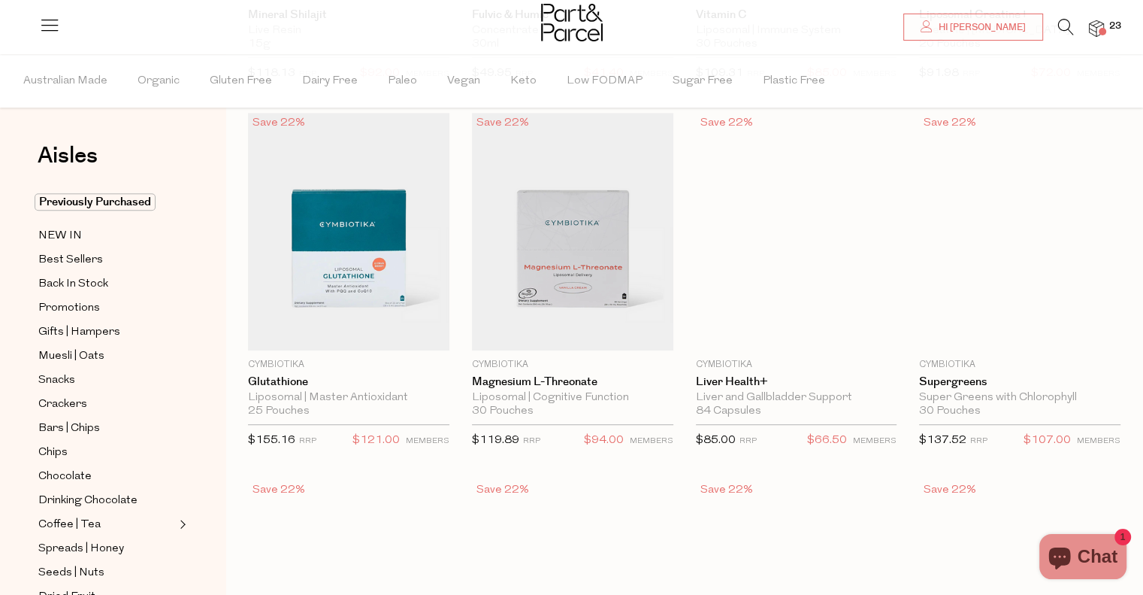
scroll to position [8, 0]
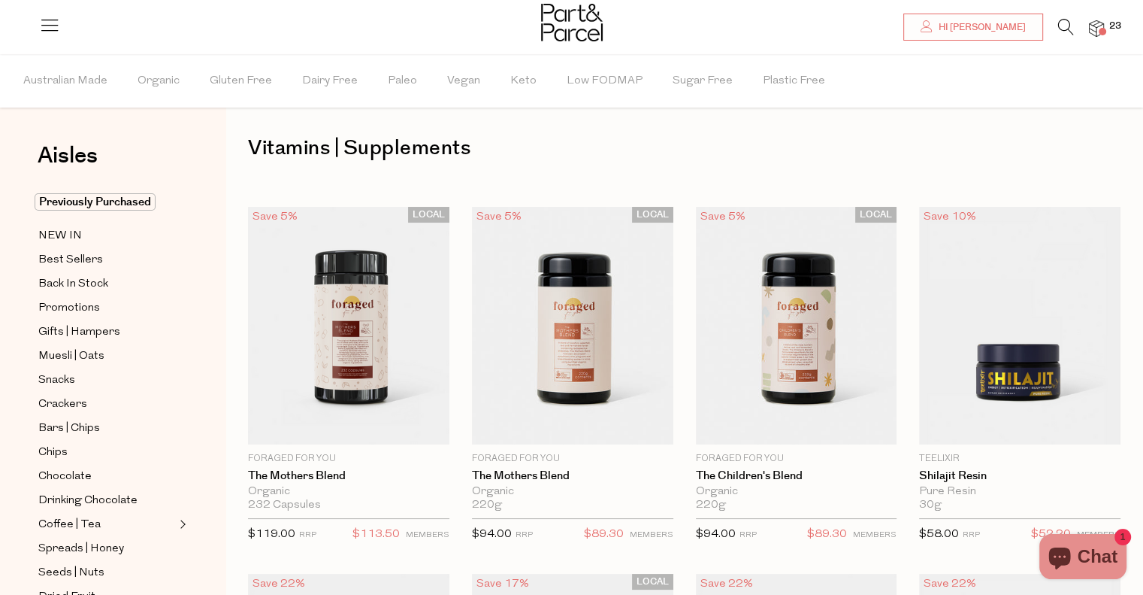
type input "2"
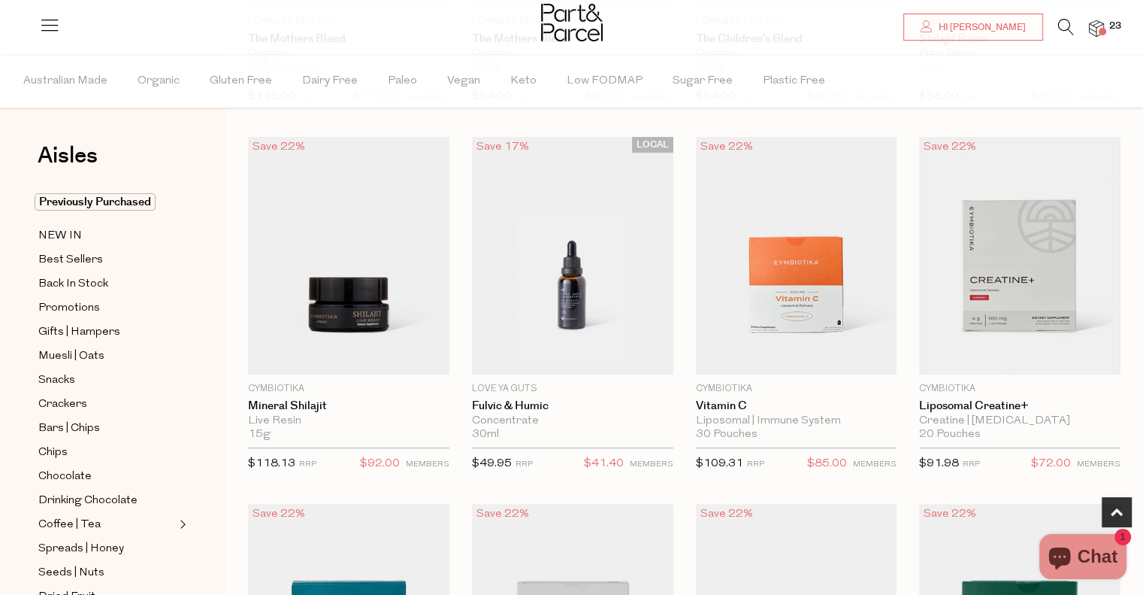
scroll to position [436, 0]
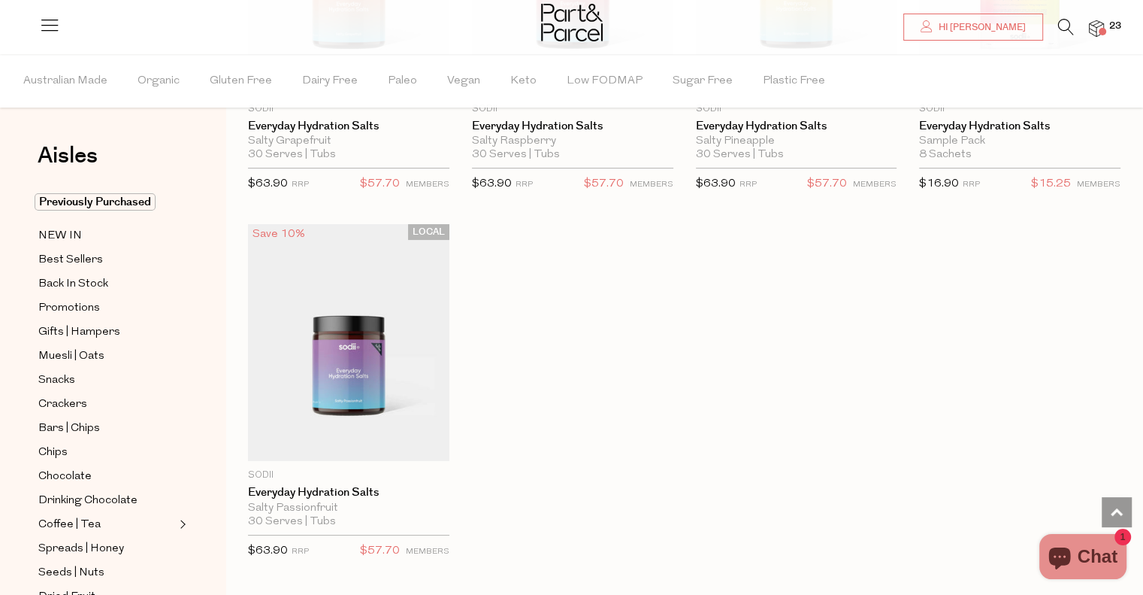
scroll to position [6018, 0]
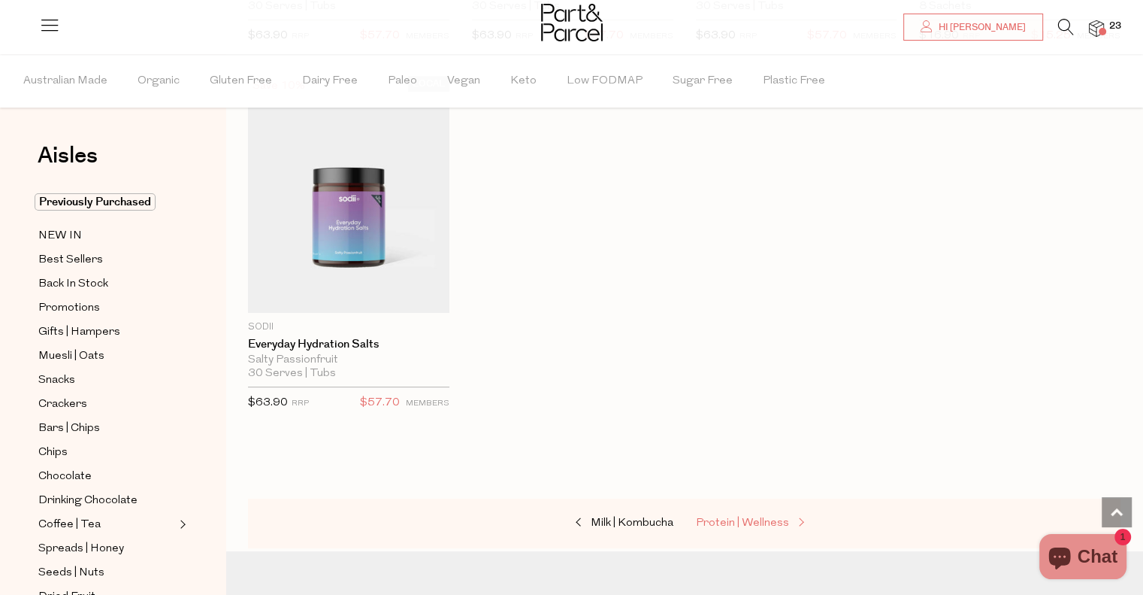
click at [760, 517] on span "Protein | Wellness" at bounding box center [742, 522] width 93 height 11
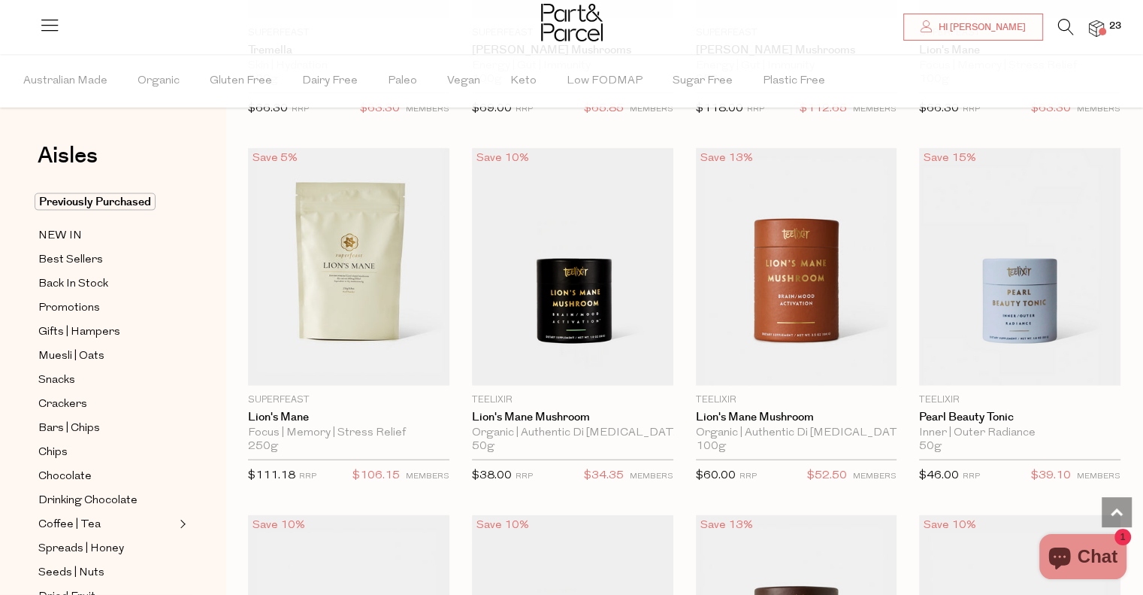
scroll to position [3351, 0]
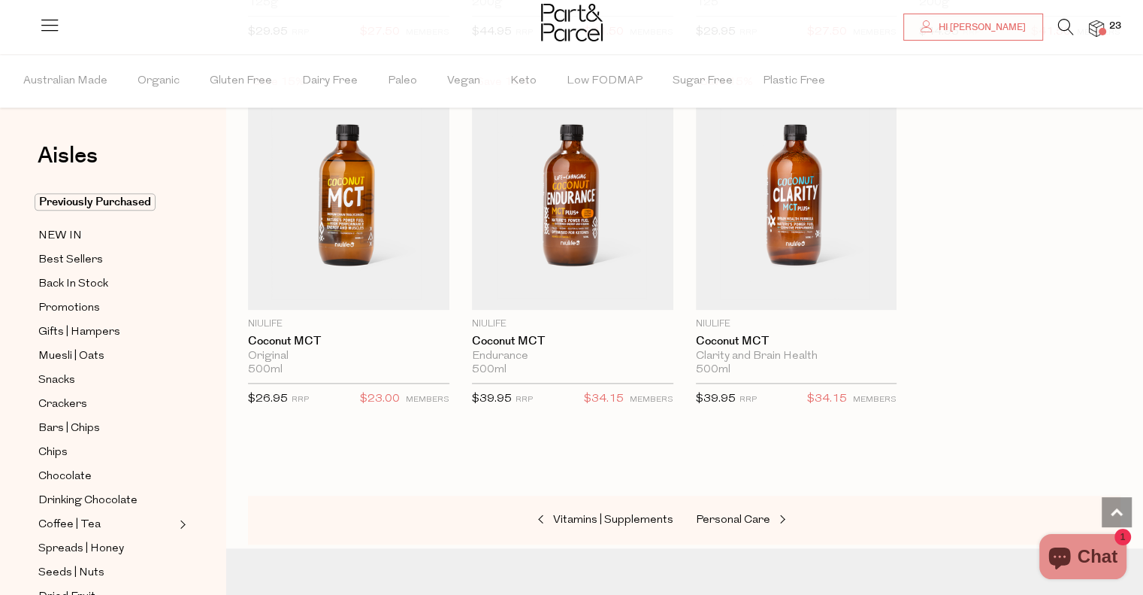
scroll to position [7600, 0]
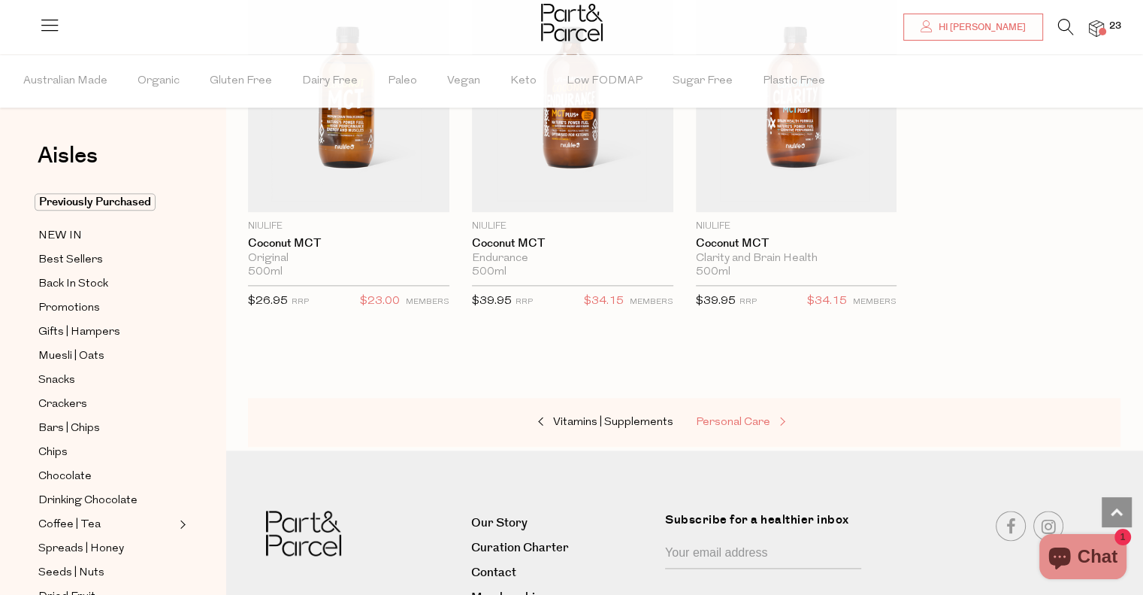
click at [746, 416] on span "Personal Care" at bounding box center [733, 421] width 74 height 11
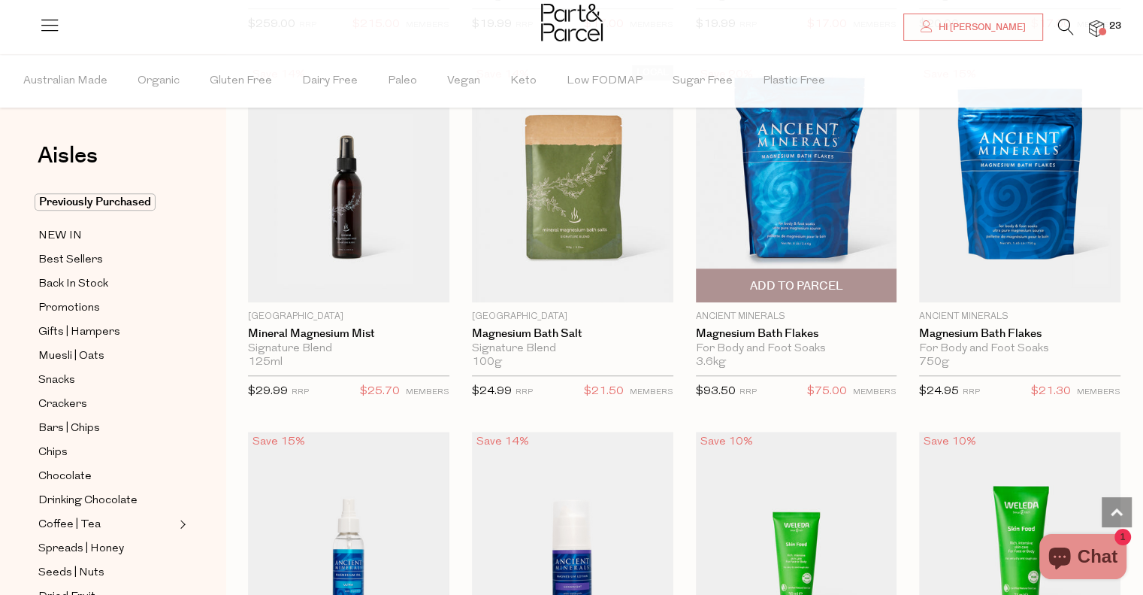
scroll to position [1229, 0]
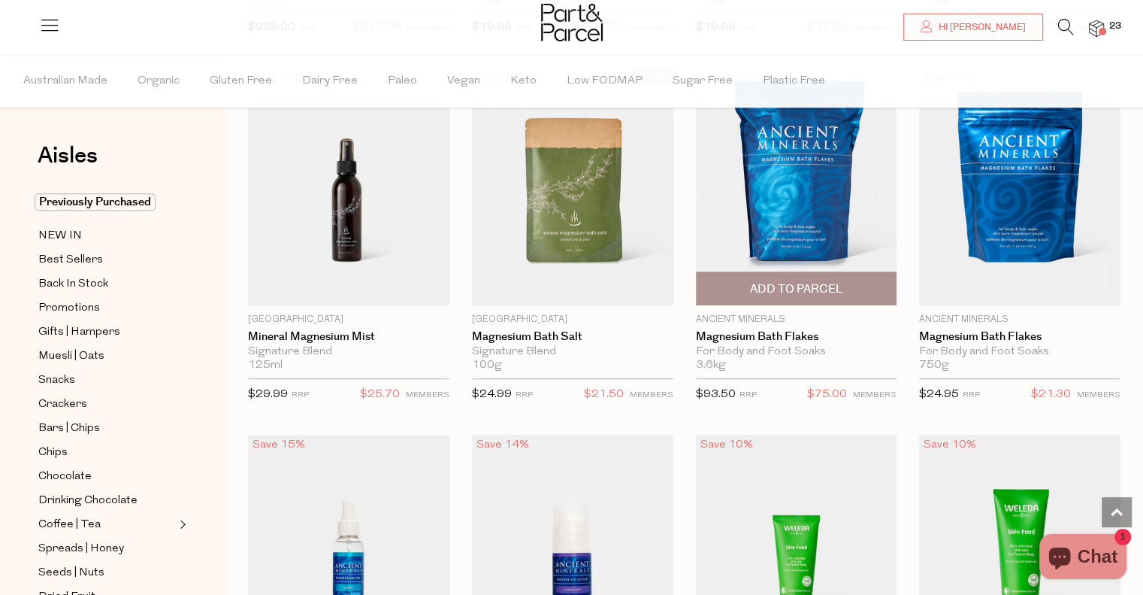
click at [800, 275] on span "Add To Parcel" at bounding box center [797, 288] width 192 height 32
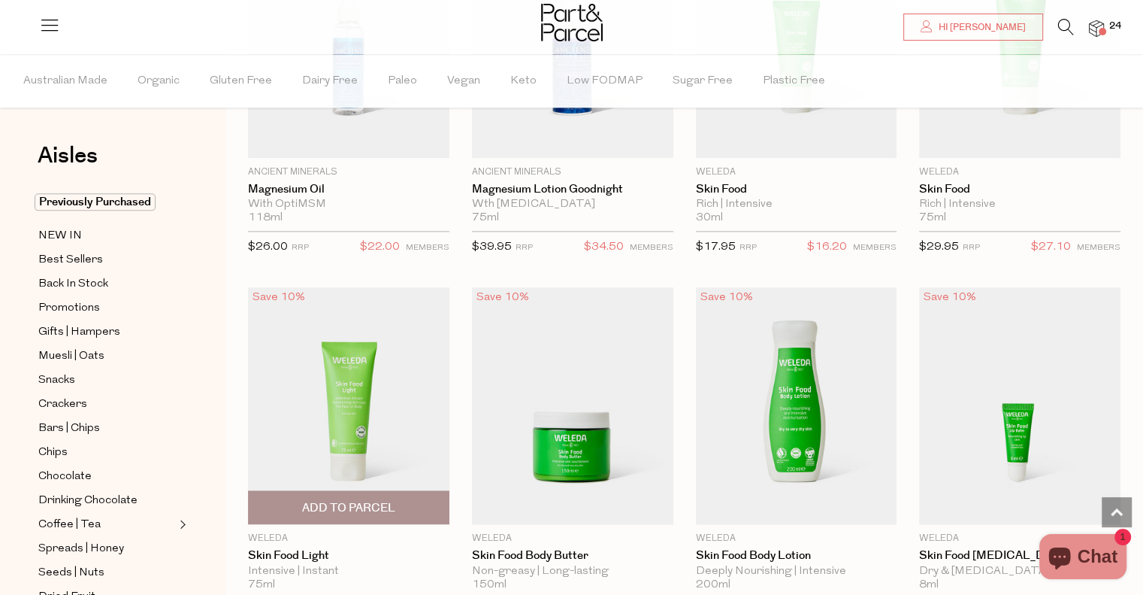
scroll to position [1864, 0]
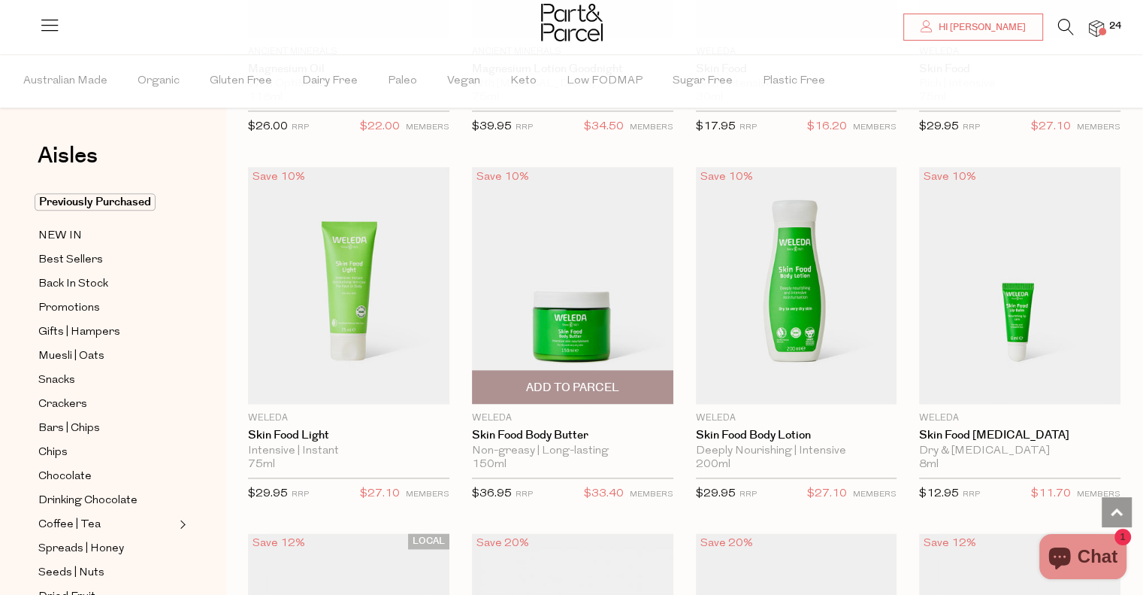
click at [577, 380] on span "Add To Parcel" at bounding box center [572, 388] width 93 height 16
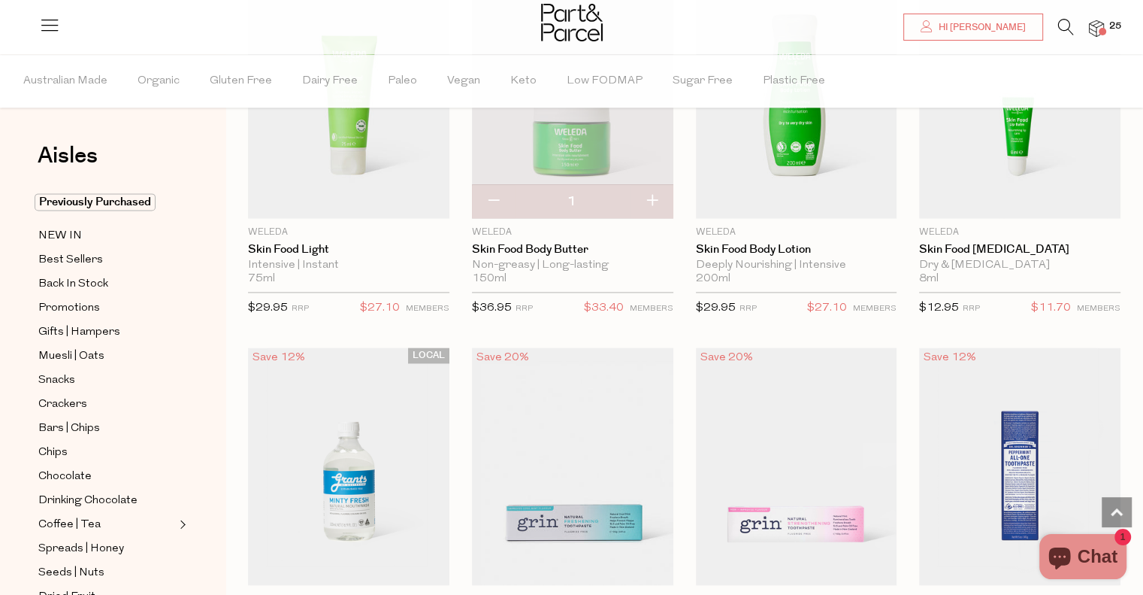
scroll to position [2050, 0]
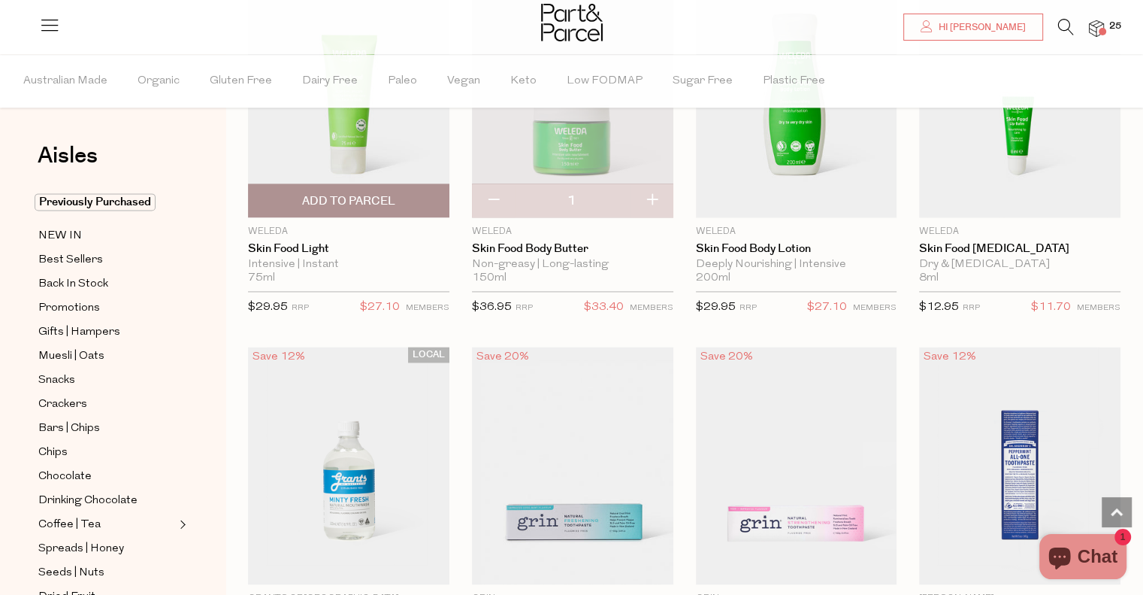
click at [343, 199] on span "Add To Parcel" at bounding box center [348, 201] width 93 height 16
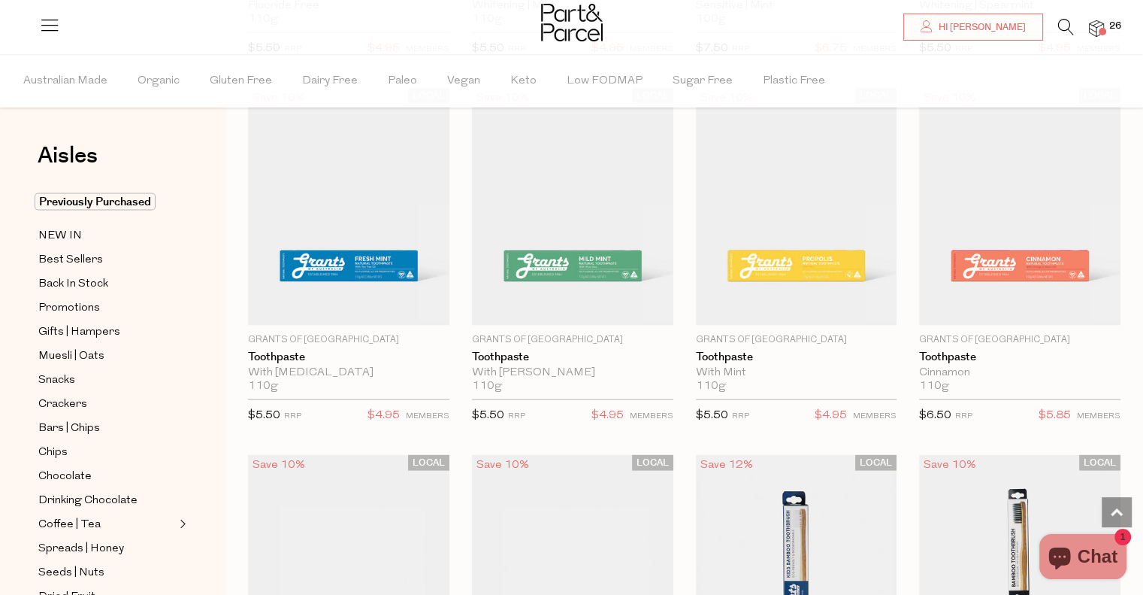
scroll to position [3049, 0]
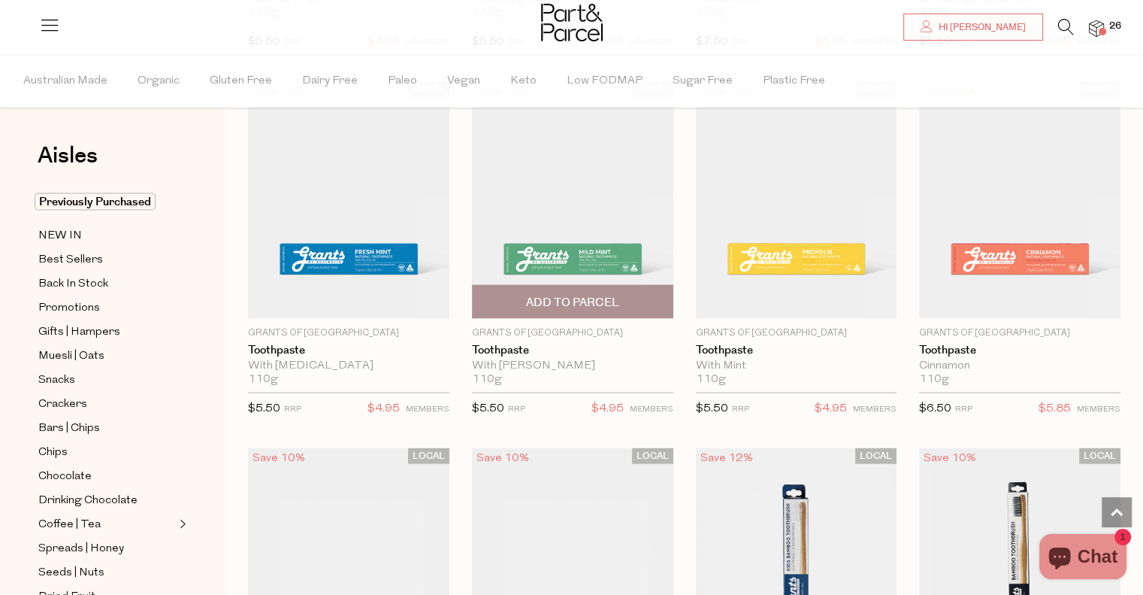
click at [569, 295] on span "Add To Parcel" at bounding box center [572, 303] width 93 height 16
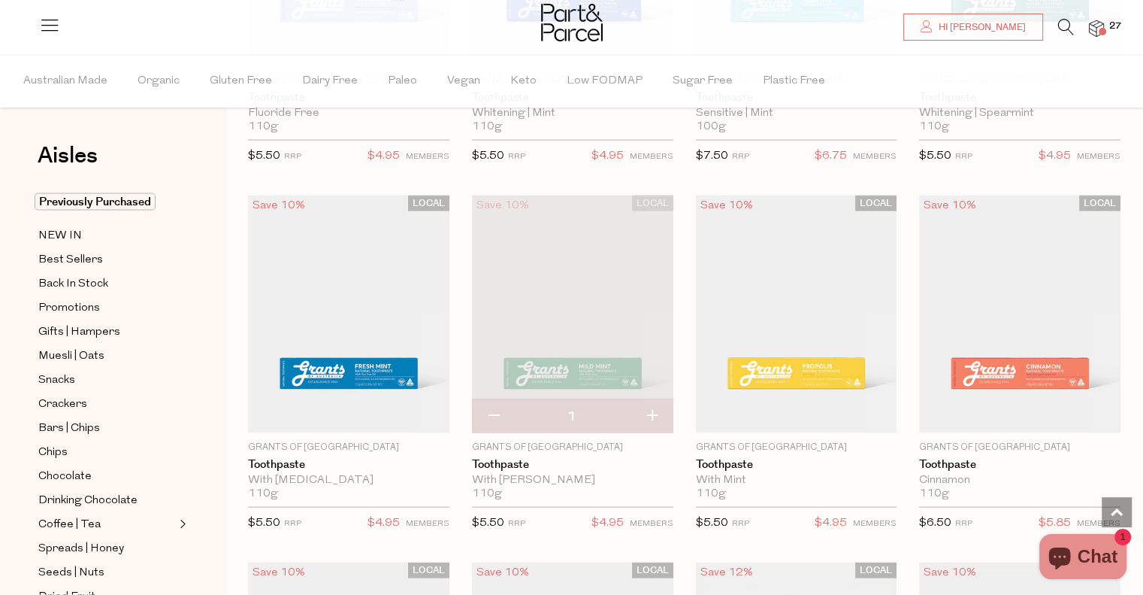
scroll to position [2675, 0]
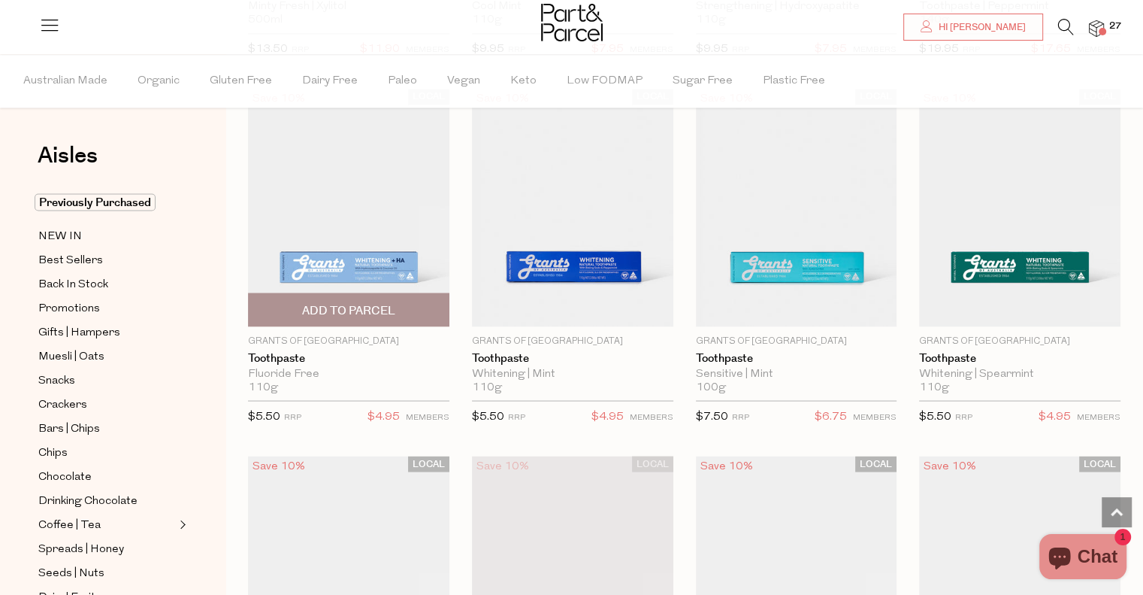
click at [392, 306] on span "Add To Parcel" at bounding box center [348, 310] width 93 height 16
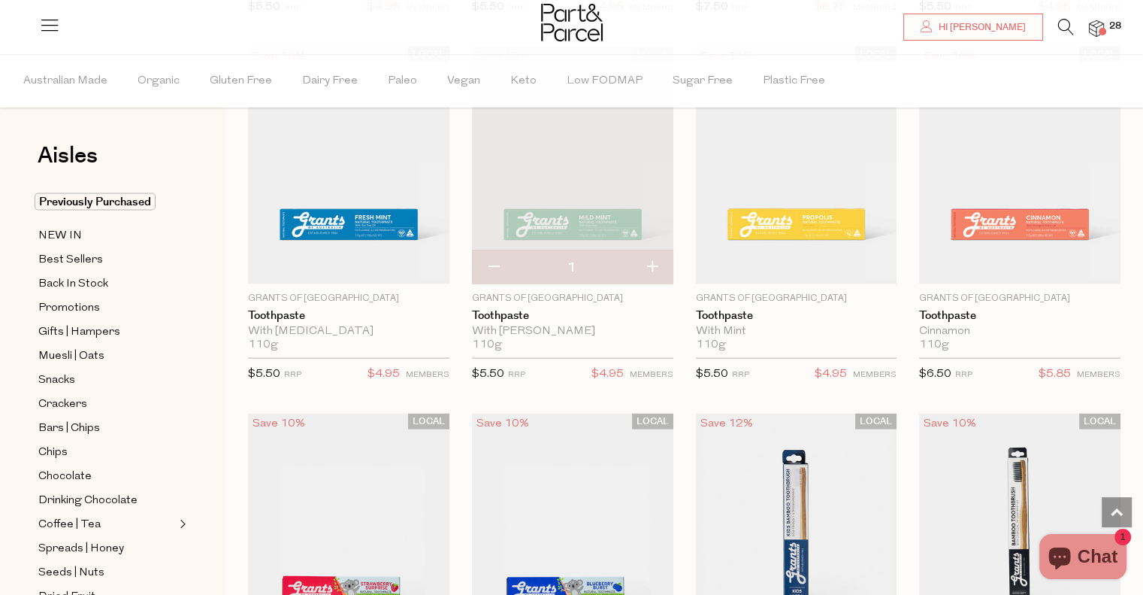
scroll to position [3175, 0]
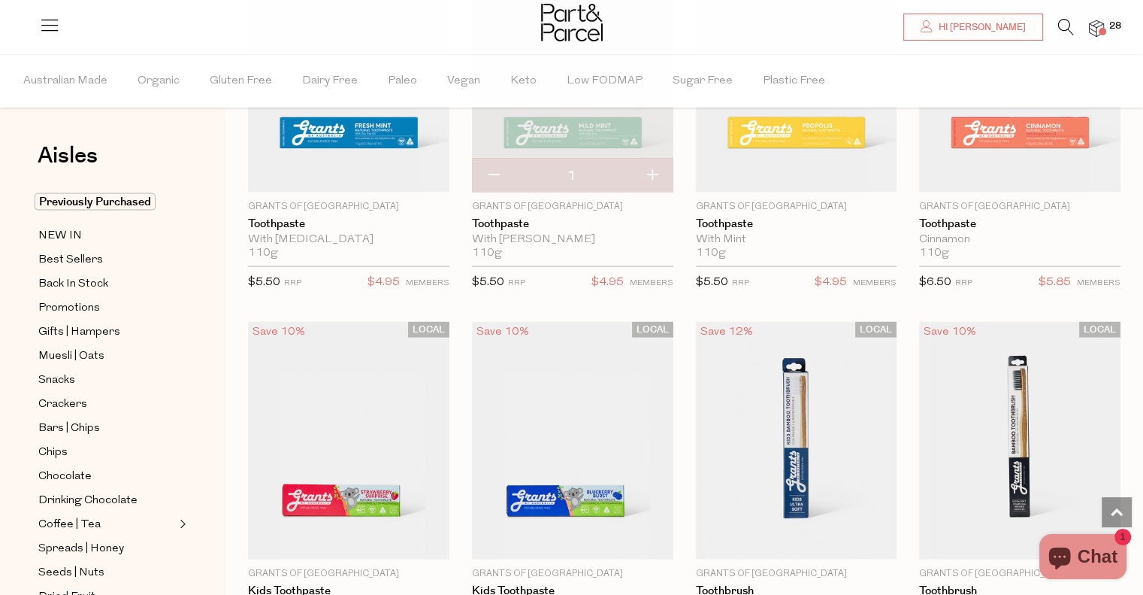
click at [651, 168] on button "button" at bounding box center [652, 175] width 43 height 33
type input "2"
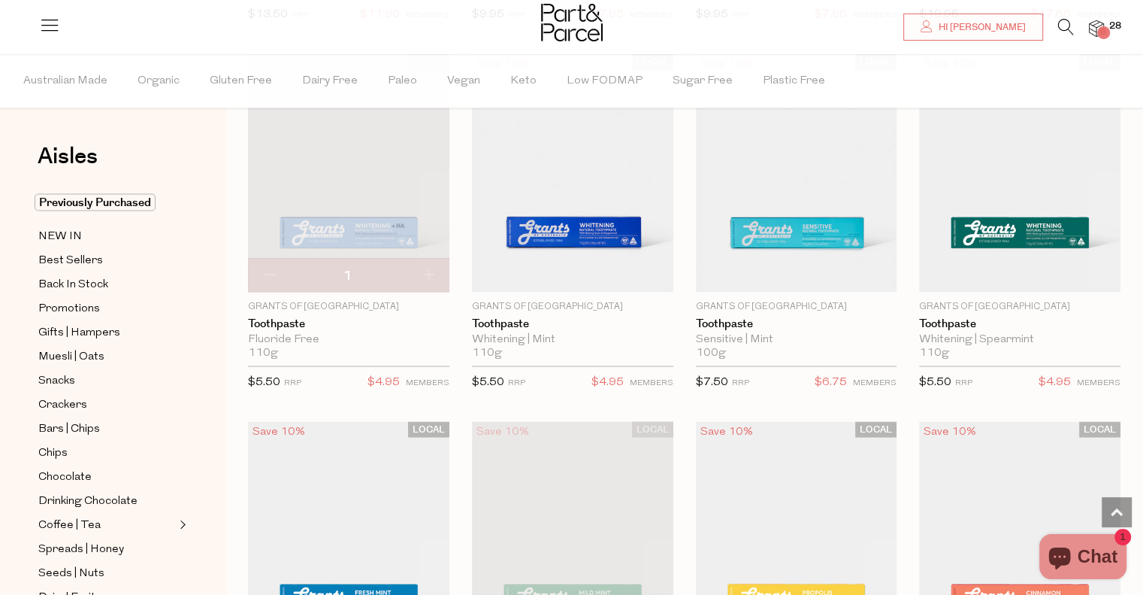
scroll to position [2711, 0]
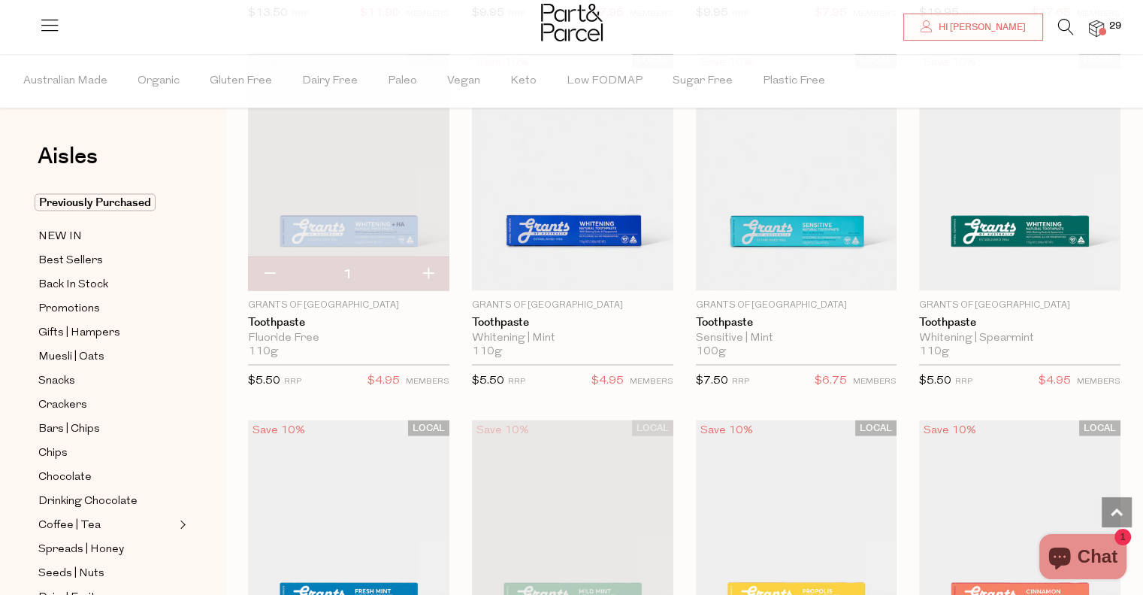
click at [431, 281] on button "button" at bounding box center [428, 273] width 43 height 33
type input "2"
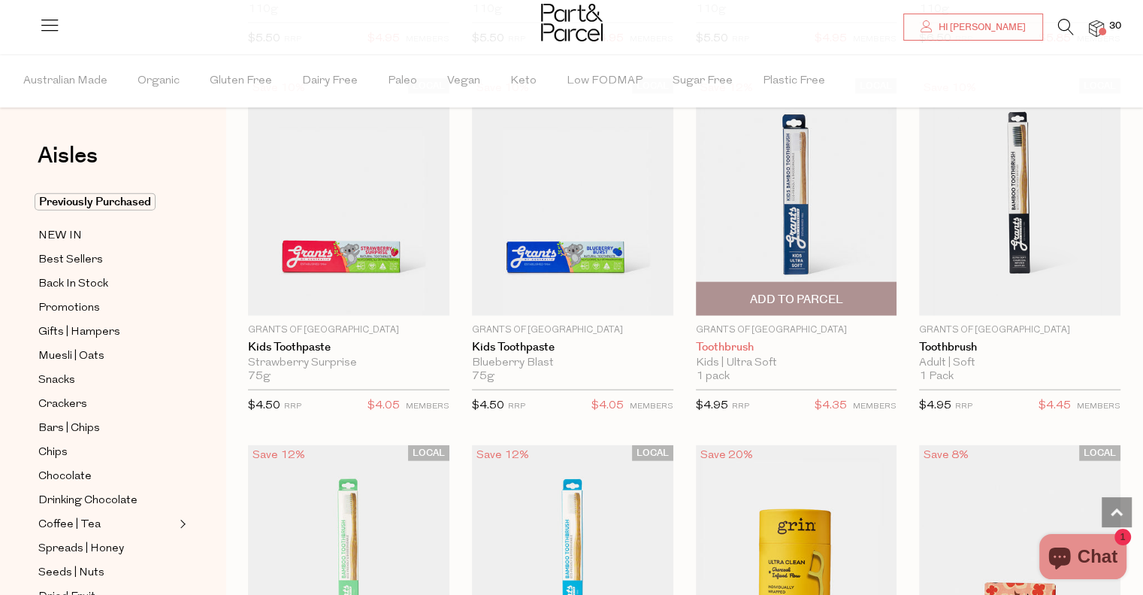
scroll to position [3596, 0]
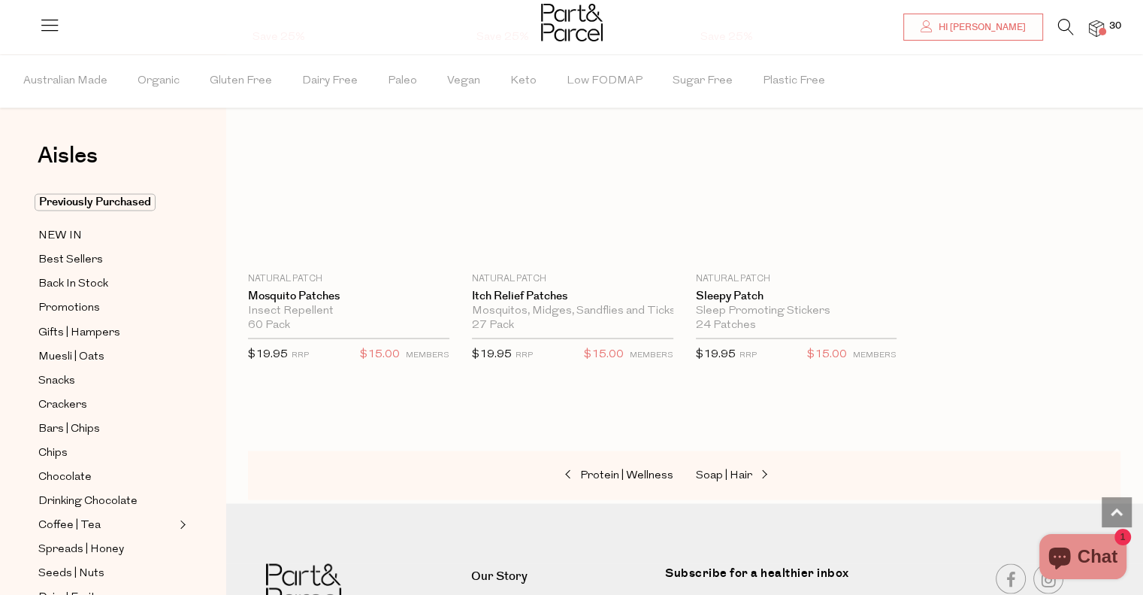
scroll to position [8253, 0]
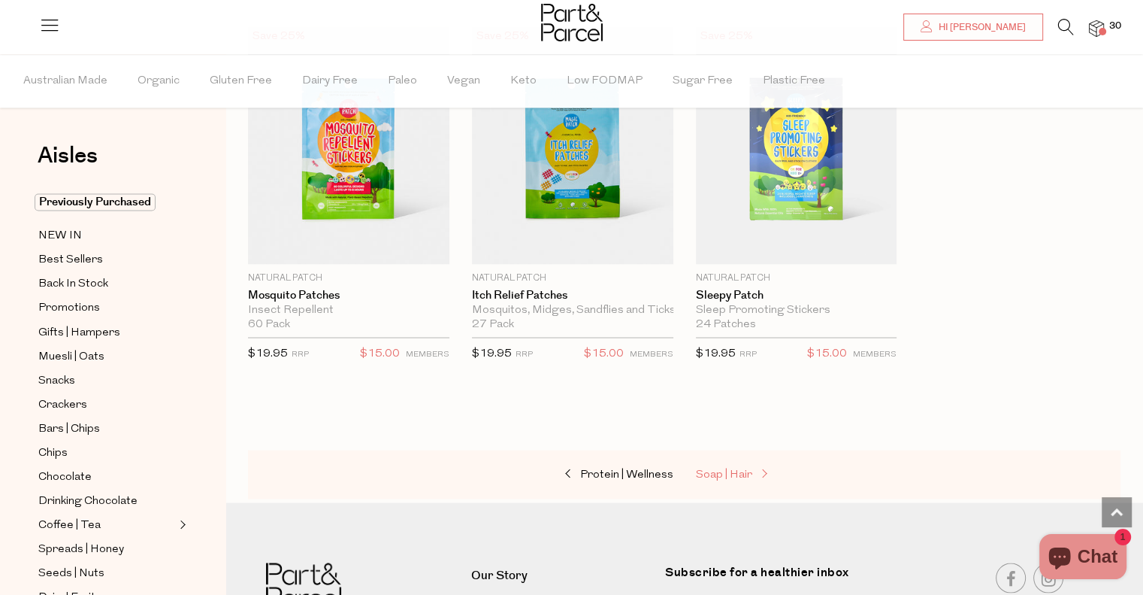
click at [748, 468] on span "Soap | Hair" at bounding box center [724, 473] width 56 height 11
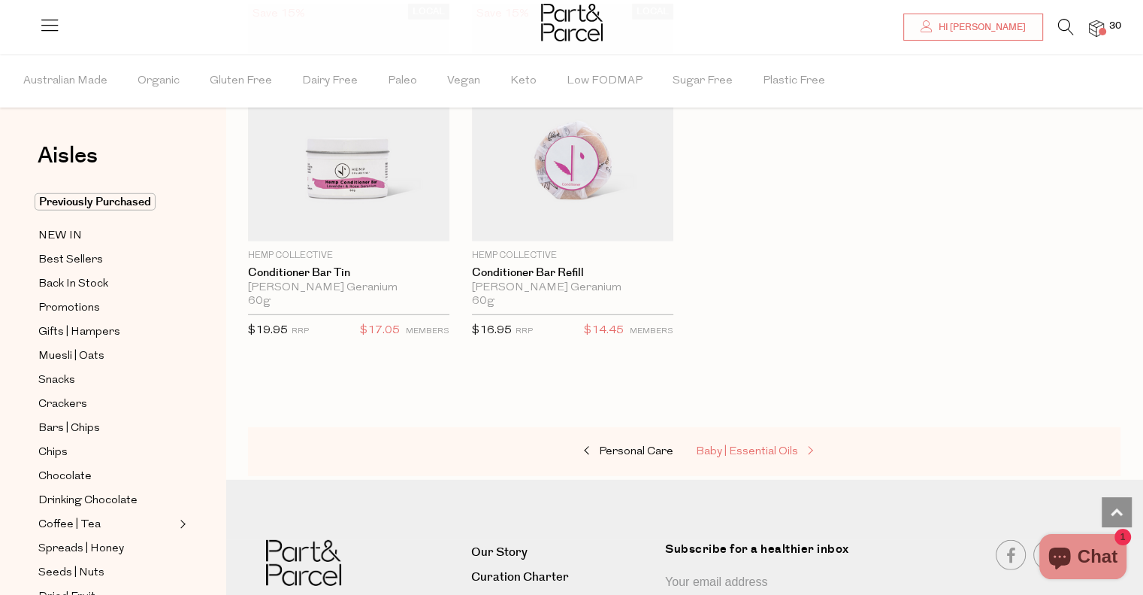
click at [749, 446] on span "Baby | Essential Oils" at bounding box center [747, 451] width 102 height 11
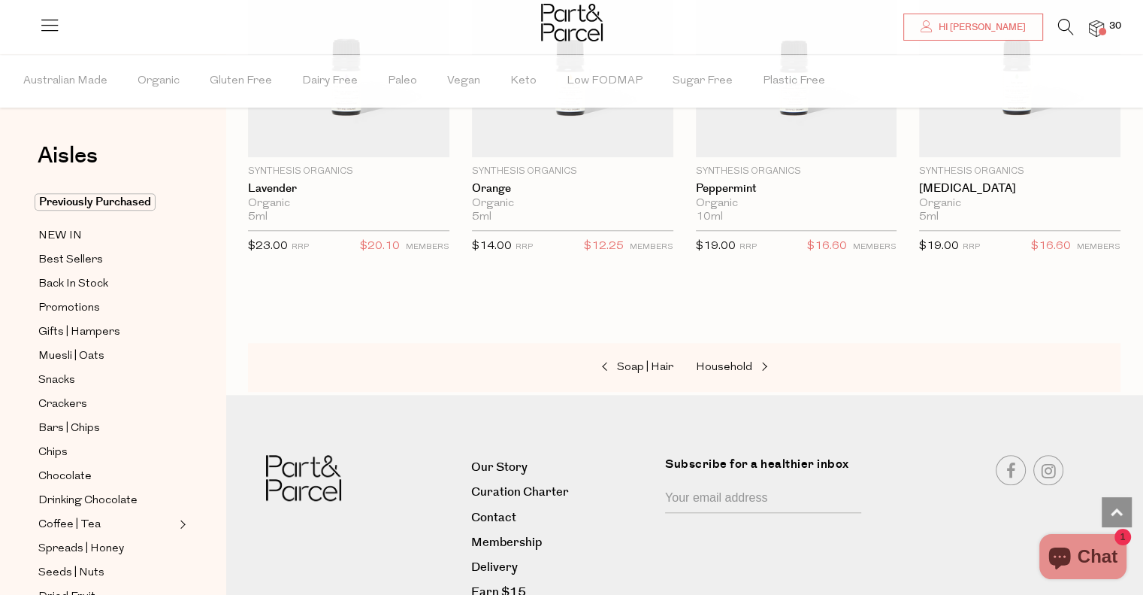
scroll to position [1382, 0]
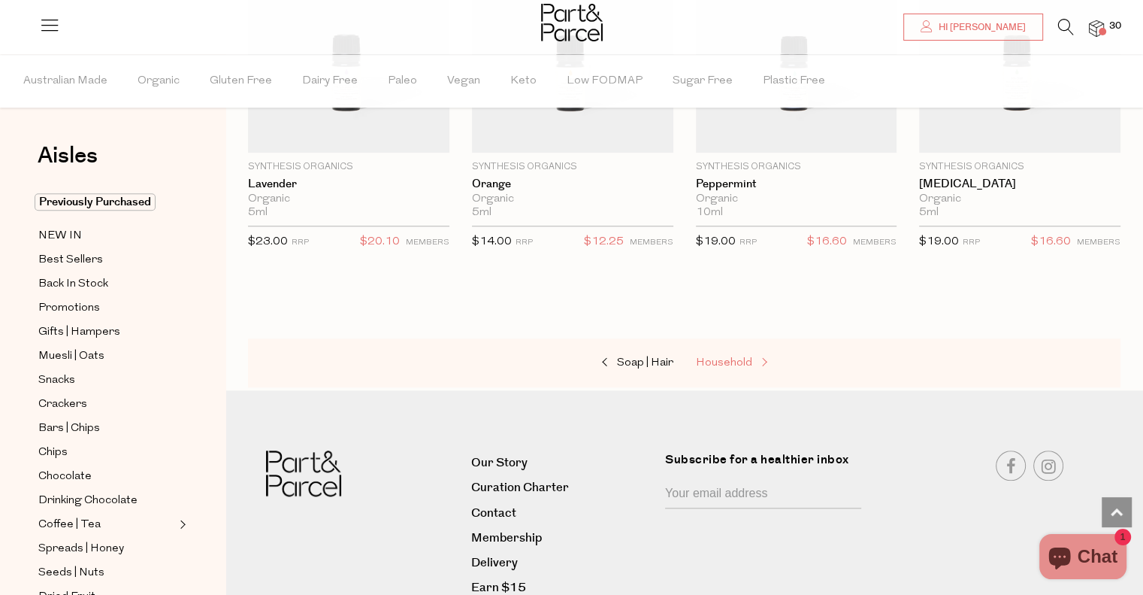
click at [722, 358] on span "Household" at bounding box center [724, 362] width 56 height 11
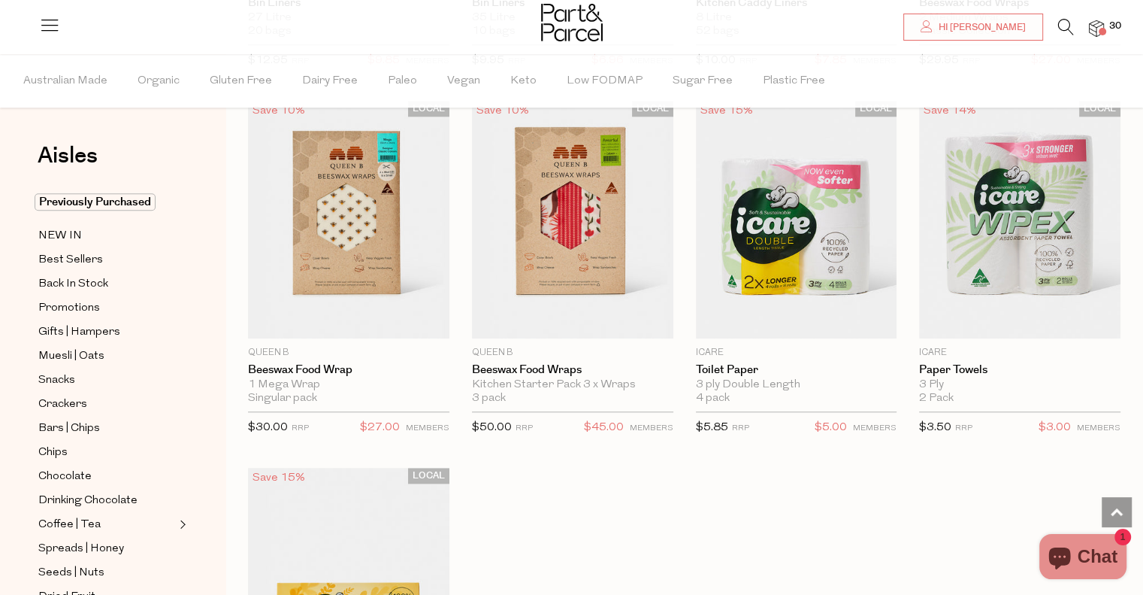
scroll to position [7151, 0]
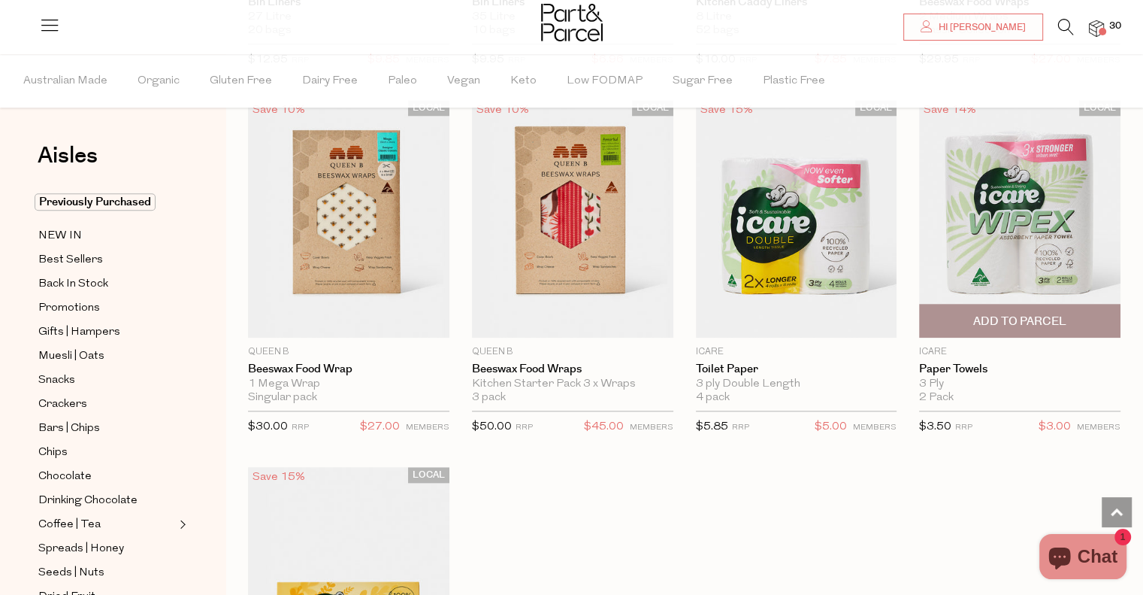
click at [1059, 313] on span "Add To Parcel" at bounding box center [1020, 321] width 93 height 16
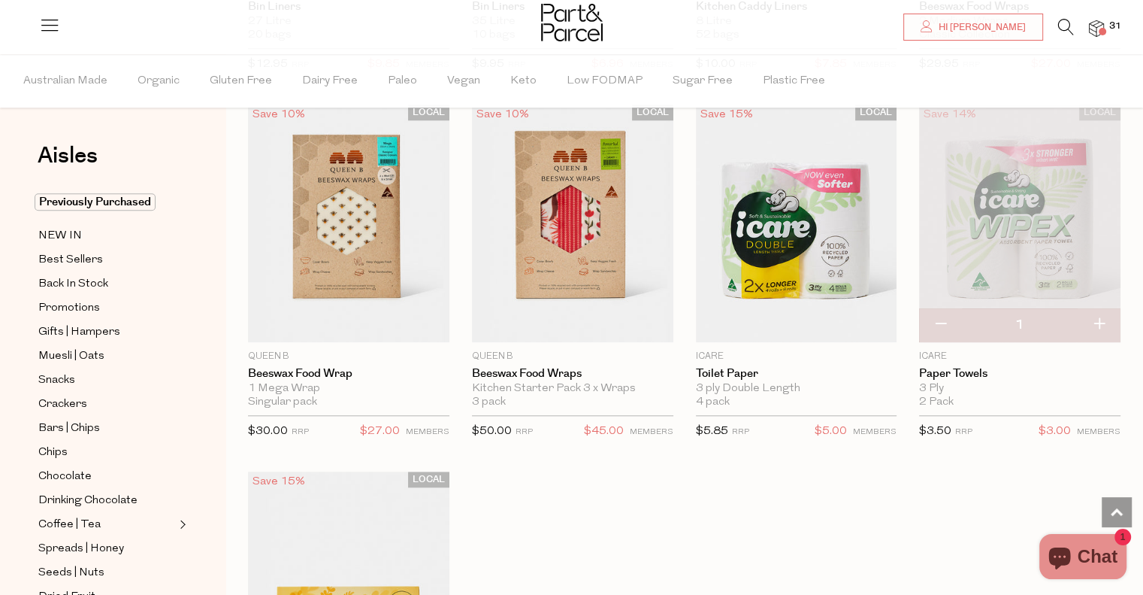
scroll to position [7145, 0]
click at [1101, 310] on button "button" at bounding box center [1099, 326] width 43 height 33
type input "2"
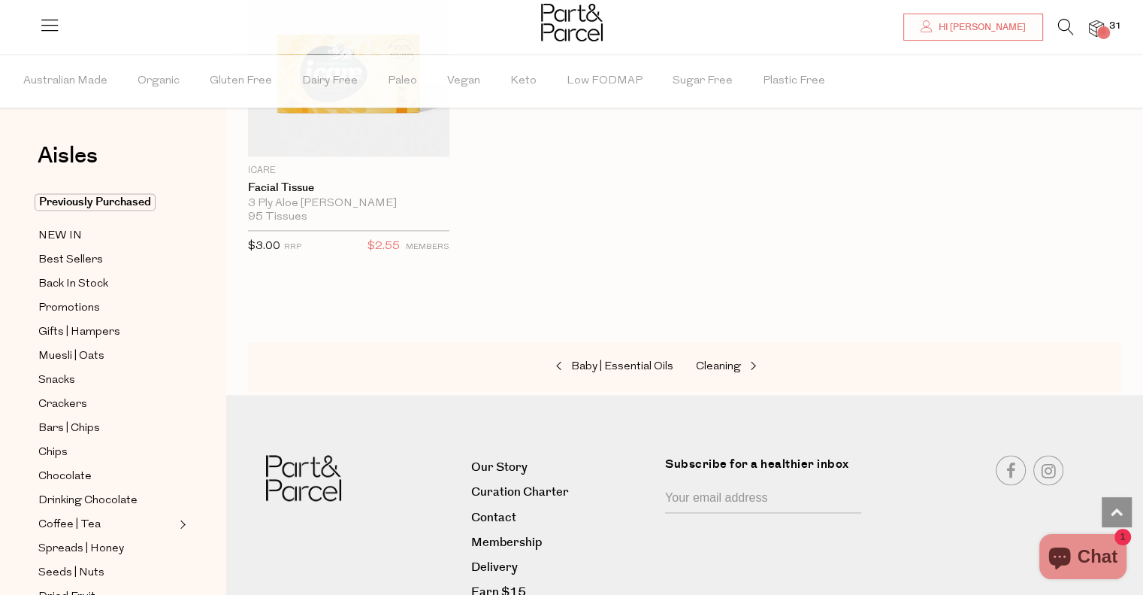
scroll to position [7699, 0]
click at [711, 359] on span "Cleaning" at bounding box center [718, 364] width 45 height 11
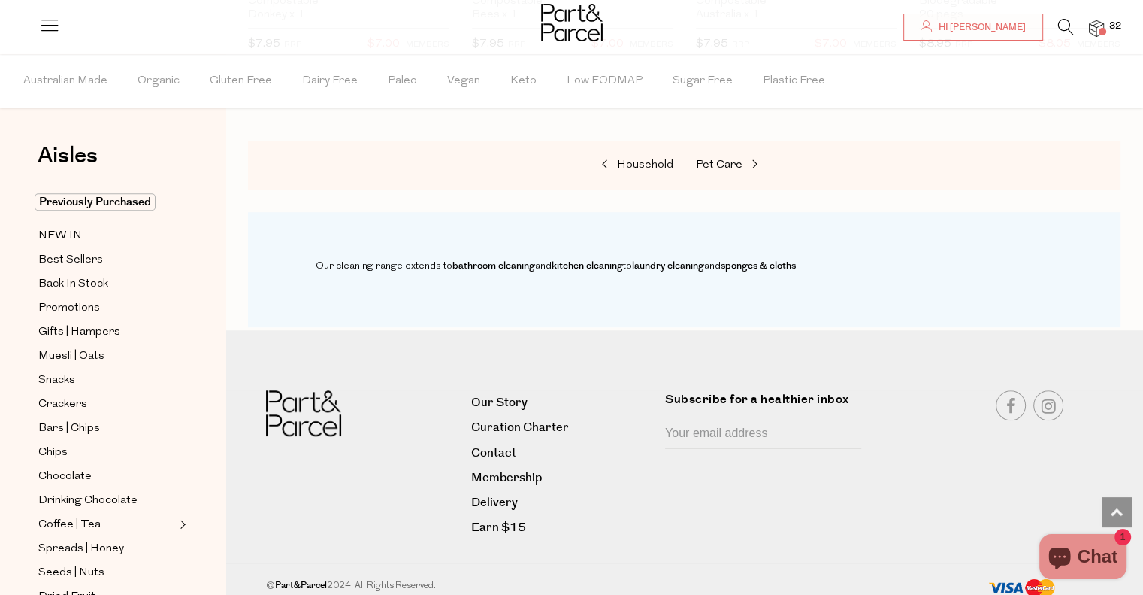
scroll to position [1234, 0]
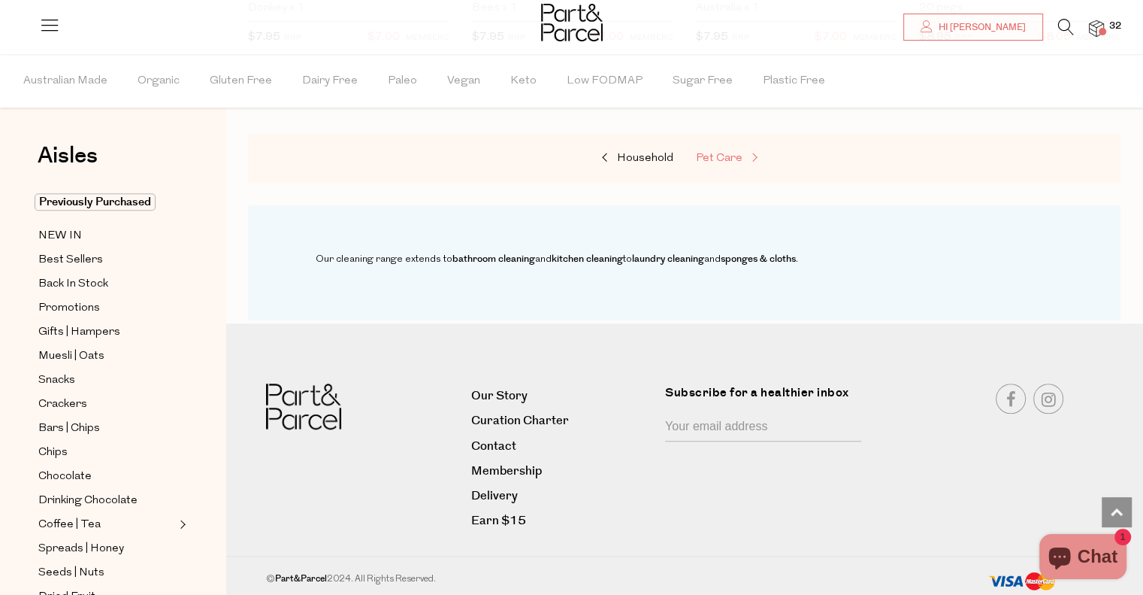
click at [722, 156] on span "Pet Care" at bounding box center [719, 158] width 47 height 11
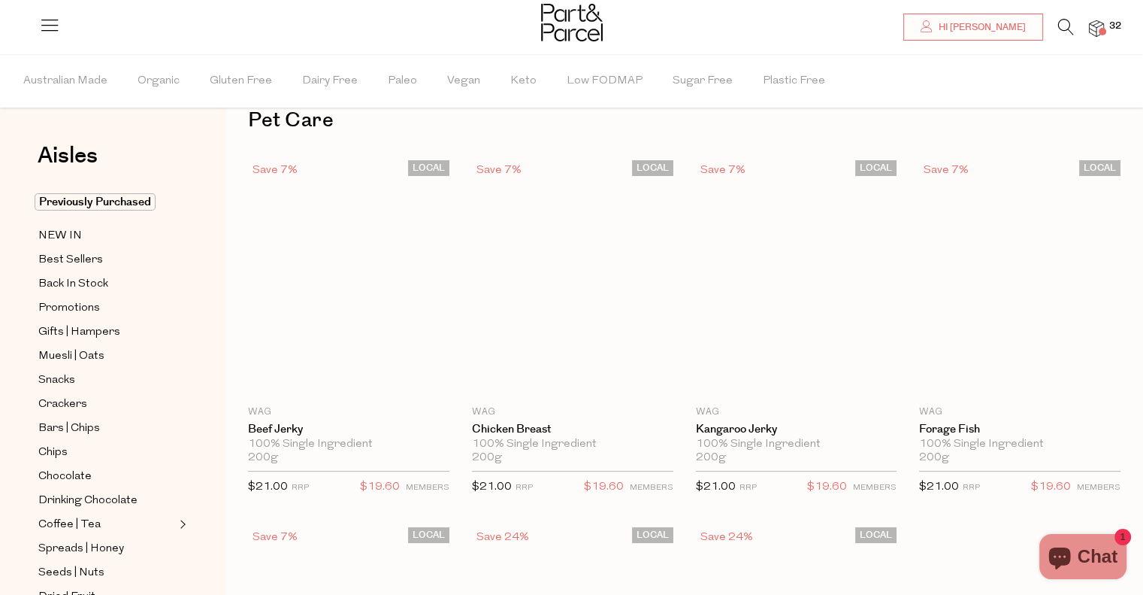
scroll to position [36, 0]
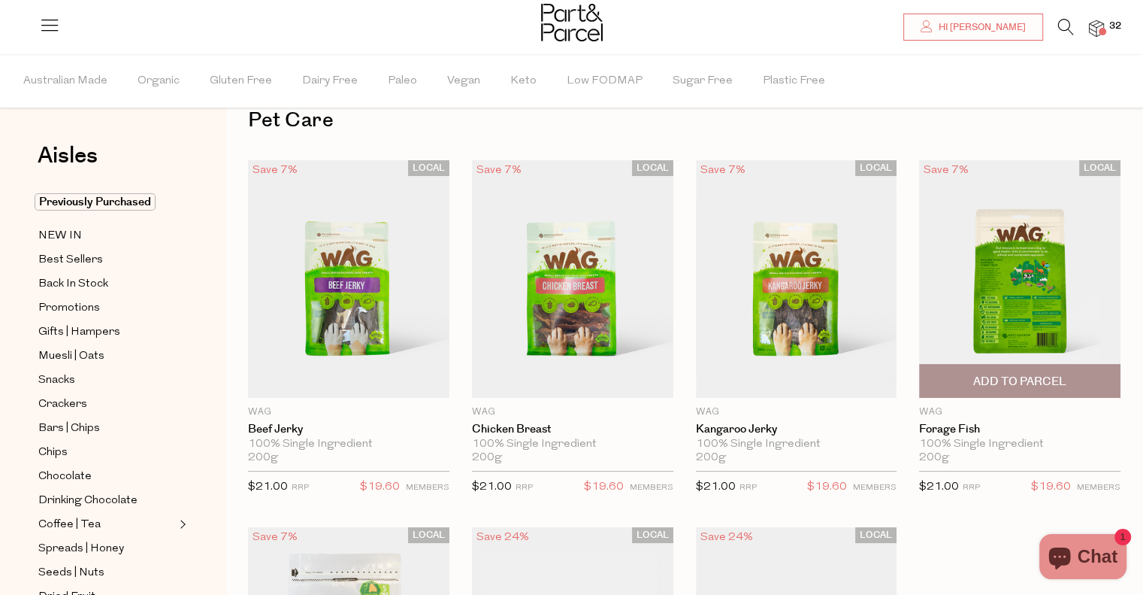
click at [1004, 378] on span "Add To Parcel" at bounding box center [1020, 382] width 93 height 16
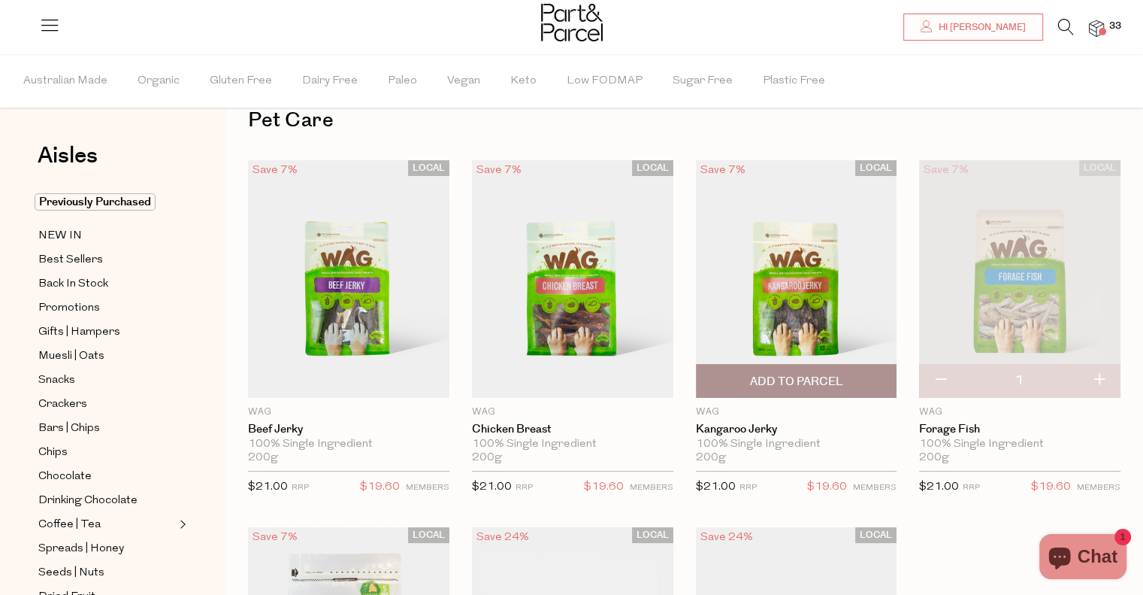
click at [777, 376] on span "Add To Parcel" at bounding box center [795, 382] width 93 height 16
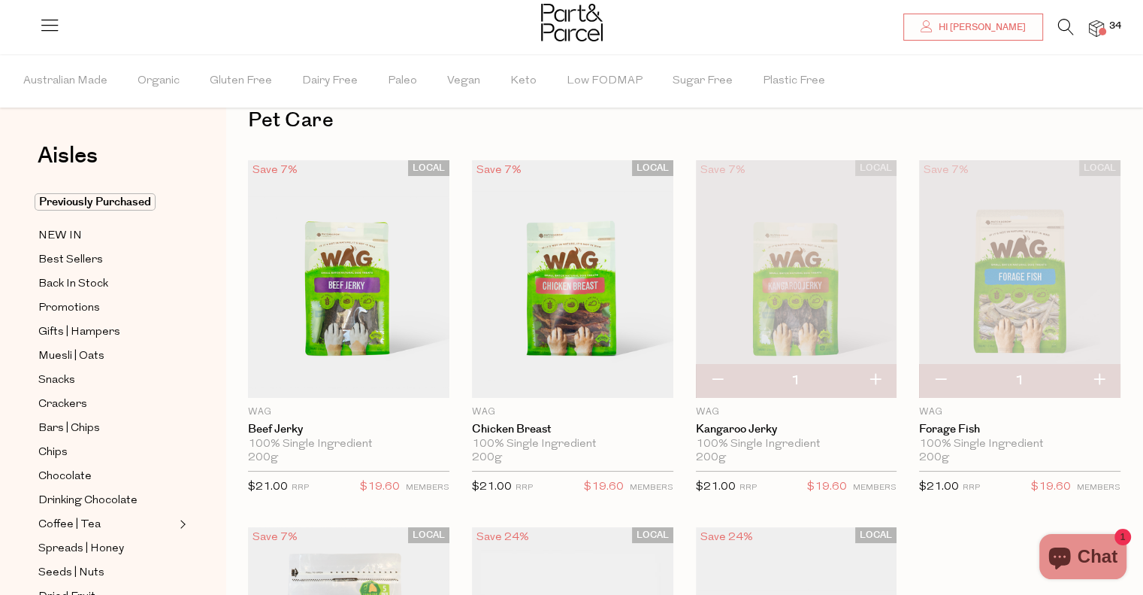
click at [719, 383] on button "button" at bounding box center [717, 380] width 43 height 33
type input "0"
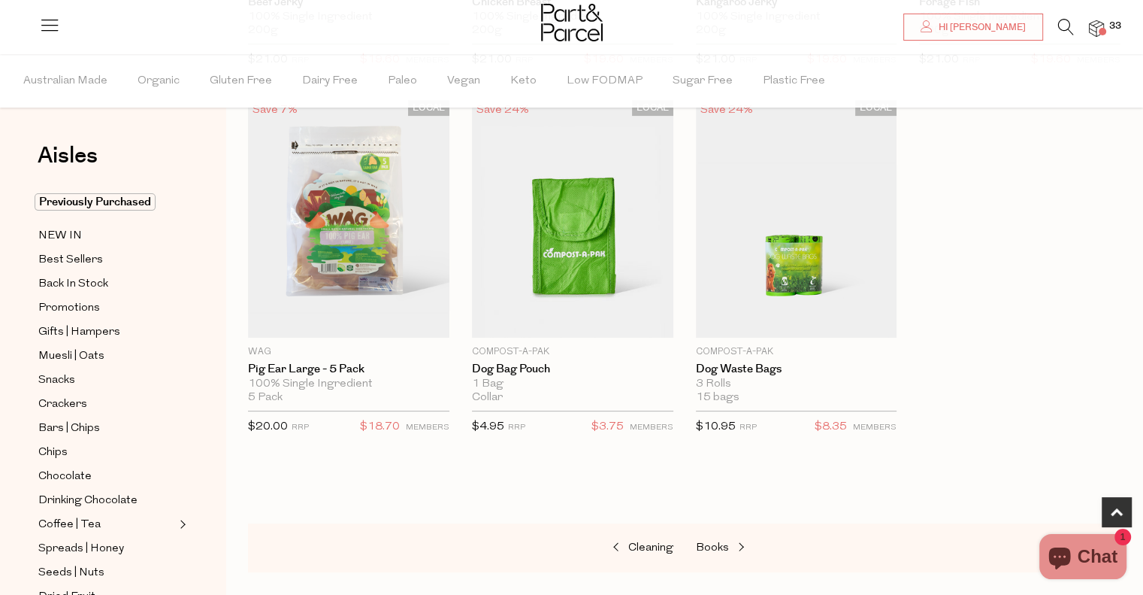
scroll to position [589, 0]
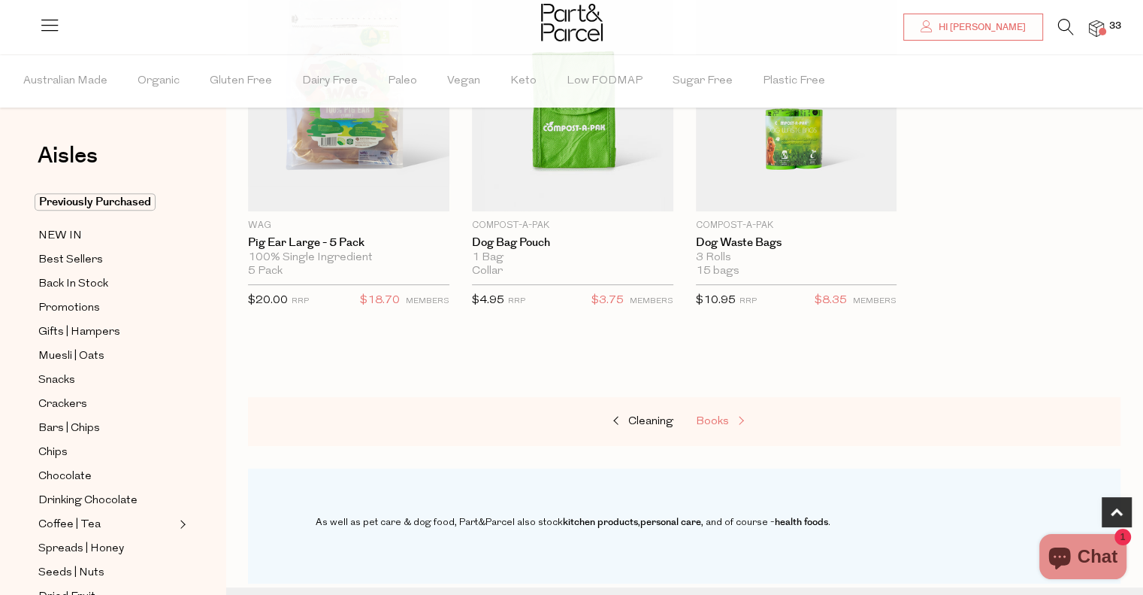
click at [719, 420] on span "Books" at bounding box center [712, 421] width 33 height 11
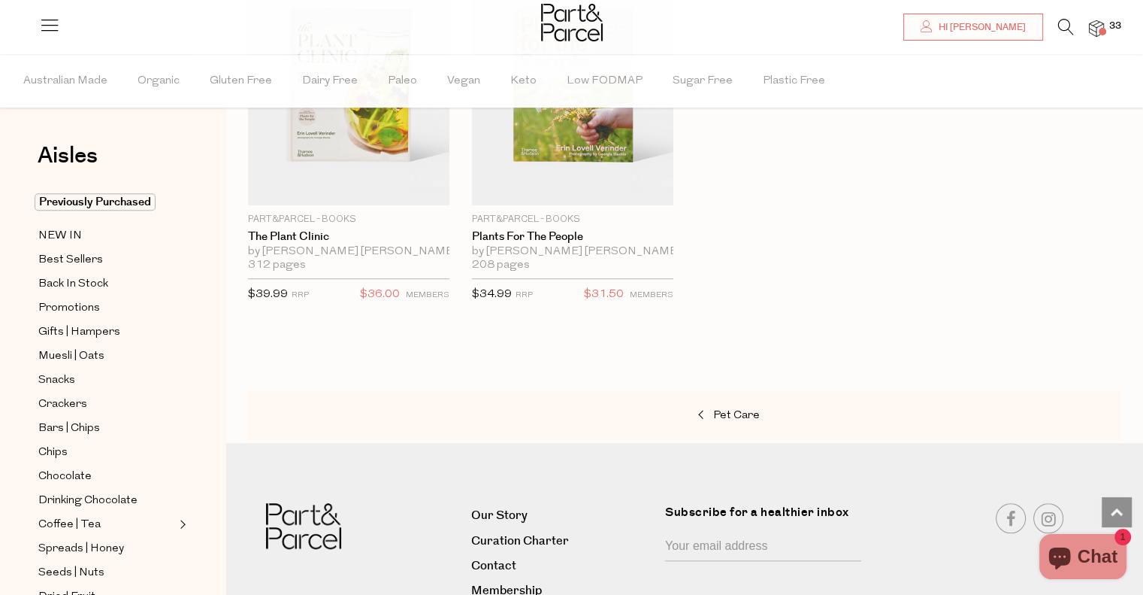
scroll to position [965, 0]
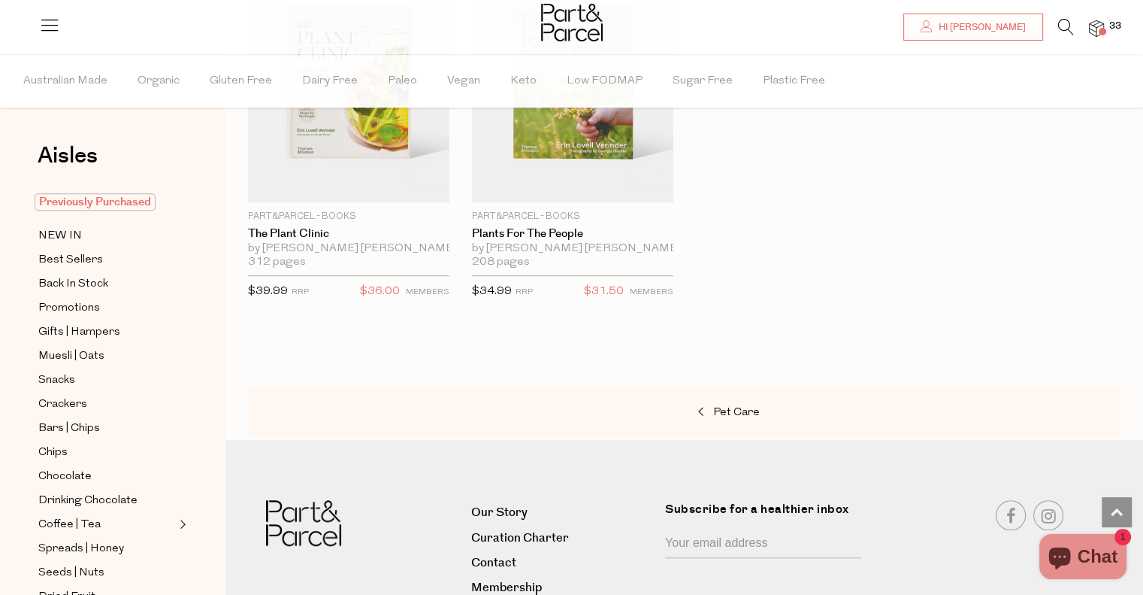
click at [124, 204] on span "Previously Purchased" at bounding box center [95, 201] width 121 height 17
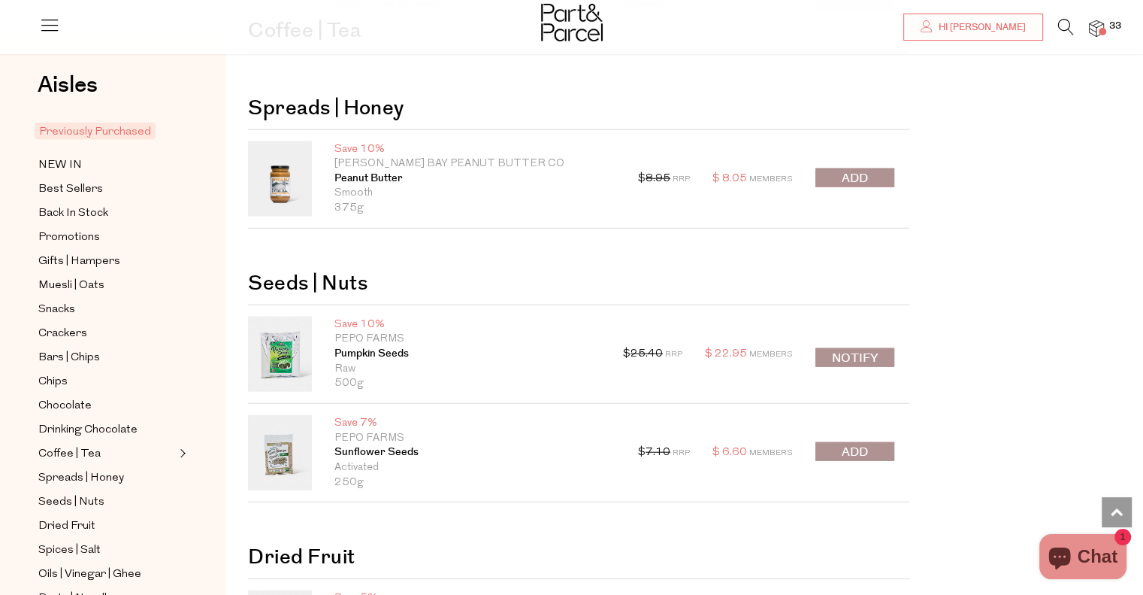
scroll to position [3587, 0]
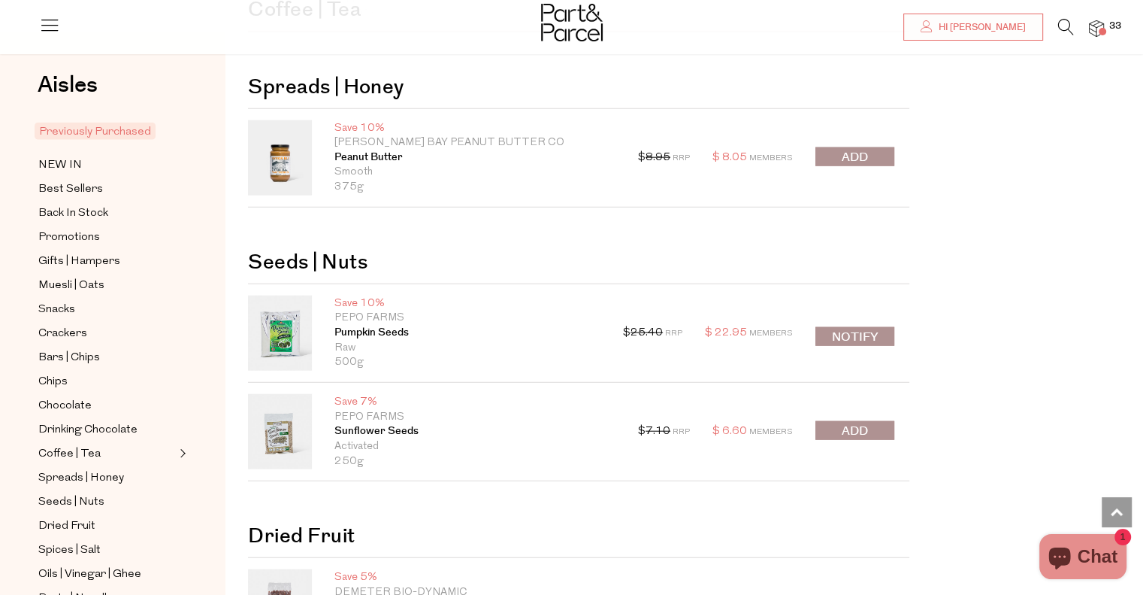
click at [855, 152] on span "submit" at bounding box center [855, 157] width 26 height 17
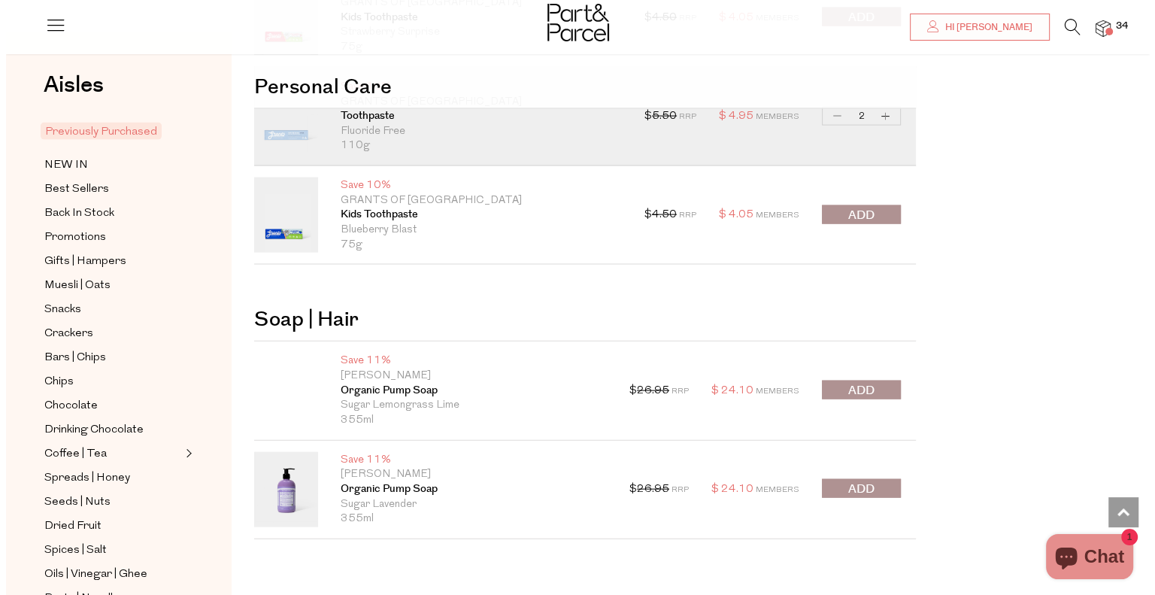
scroll to position [8973, 0]
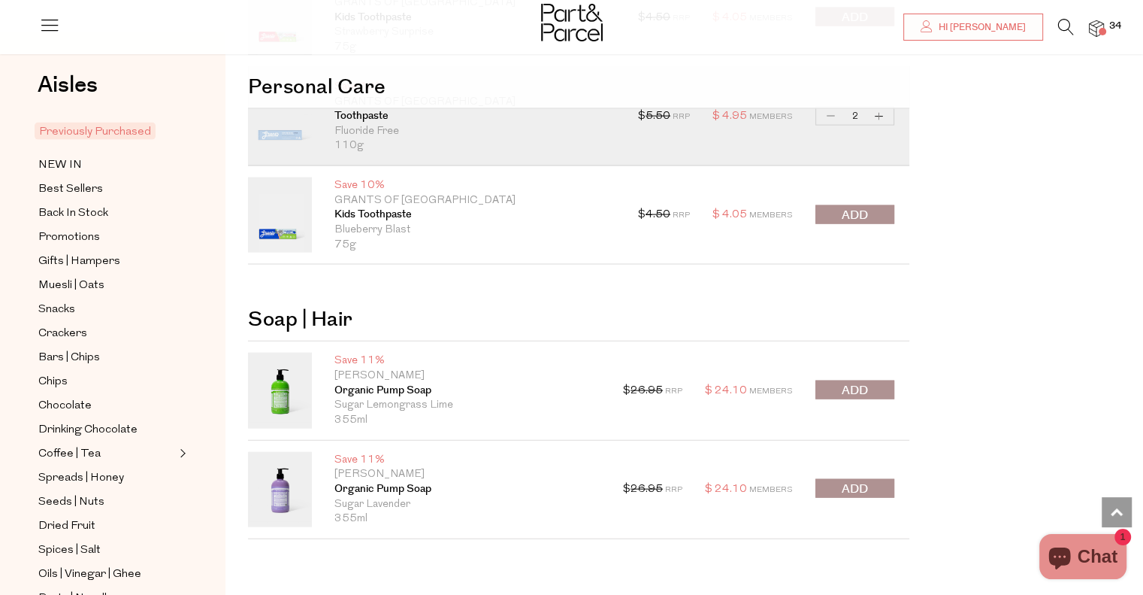
click at [1101, 26] on img at bounding box center [1096, 28] width 15 height 17
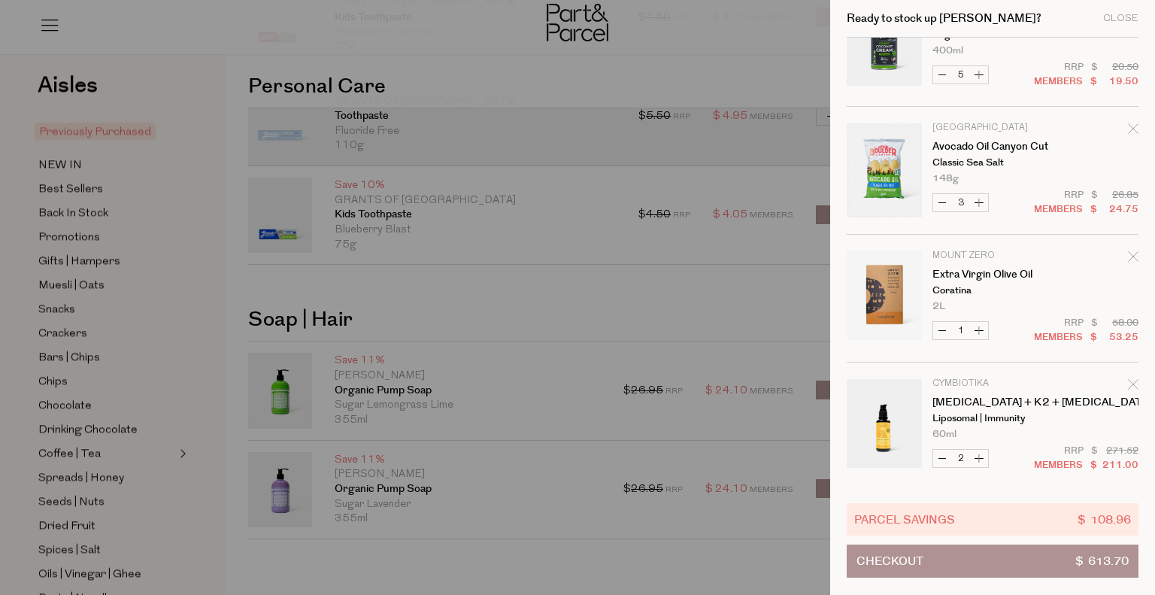
scroll to position [1976, 0]
click at [1007, 565] on button "Checkout $ 613.70" at bounding box center [992, 560] width 292 height 33
